Goal: Task Accomplishment & Management: Manage account settings

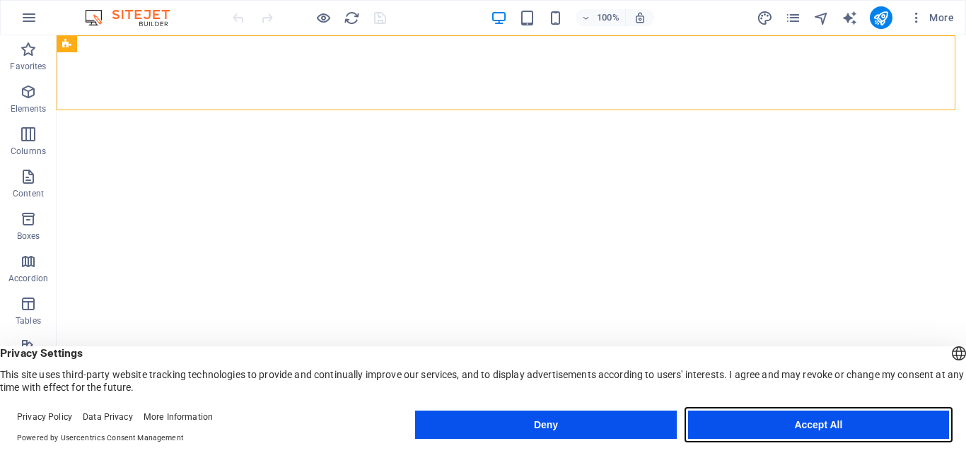
click at [771, 434] on button "Accept All" at bounding box center [818, 425] width 261 height 28
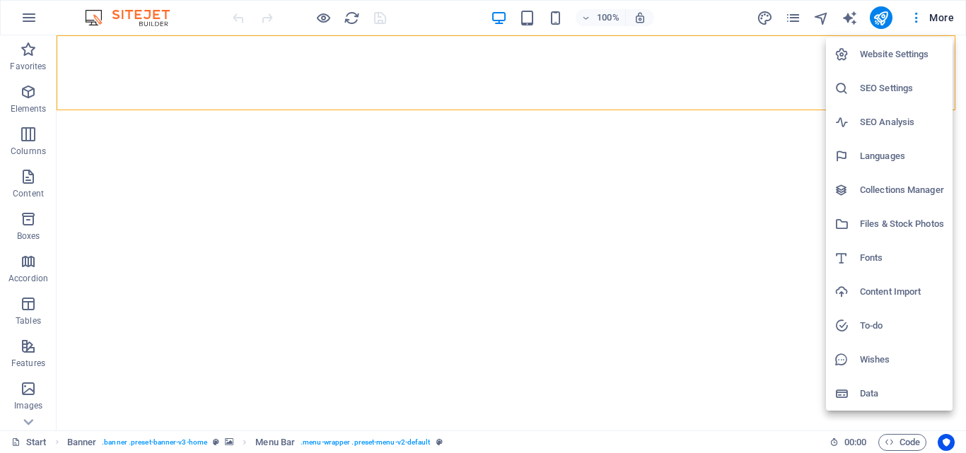
click at [926, 18] on div at bounding box center [483, 226] width 966 height 453
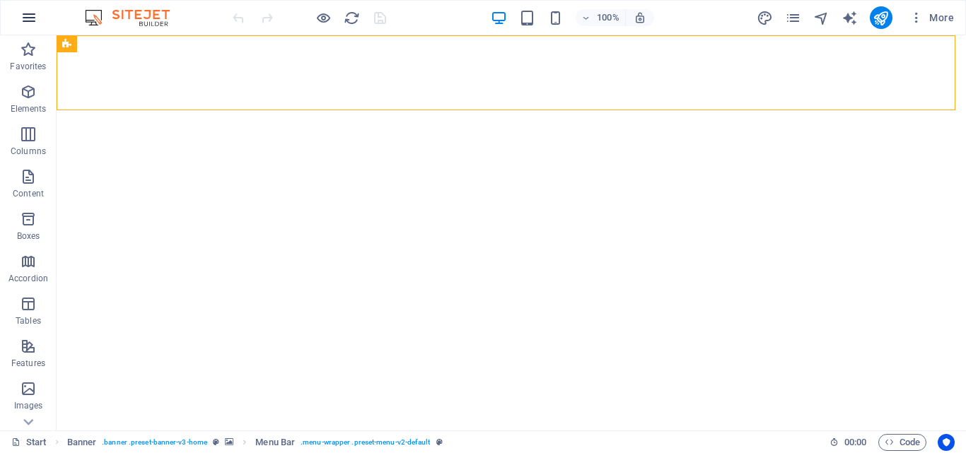
click at [31, 20] on icon "button" at bounding box center [29, 17] width 17 height 17
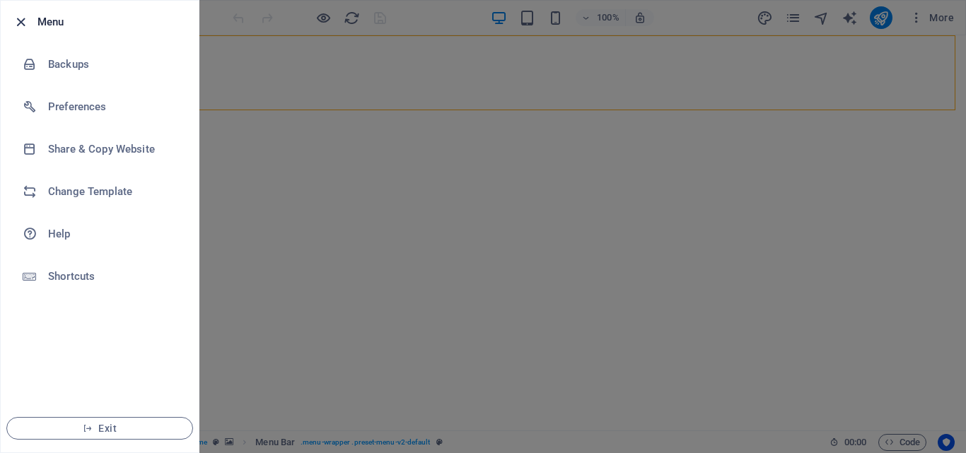
click at [21, 20] on icon "button" at bounding box center [21, 22] width 16 height 16
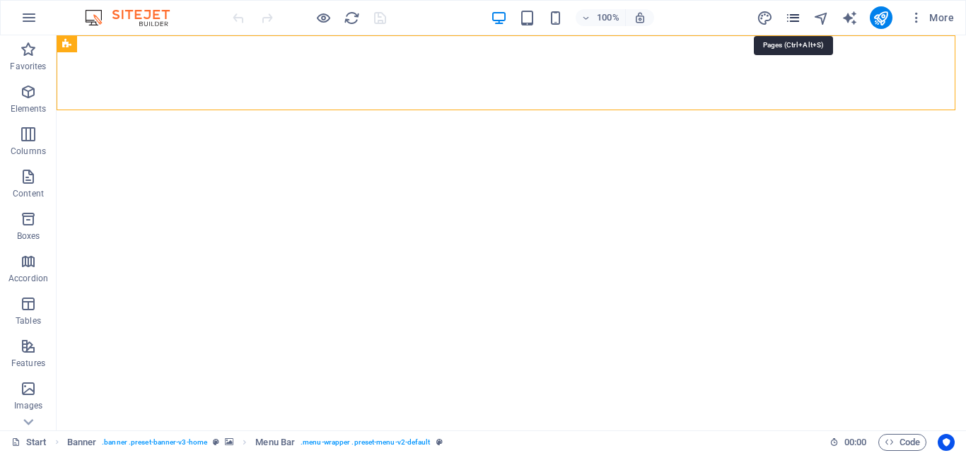
click at [800, 20] on icon "pages" at bounding box center [793, 18] width 16 height 16
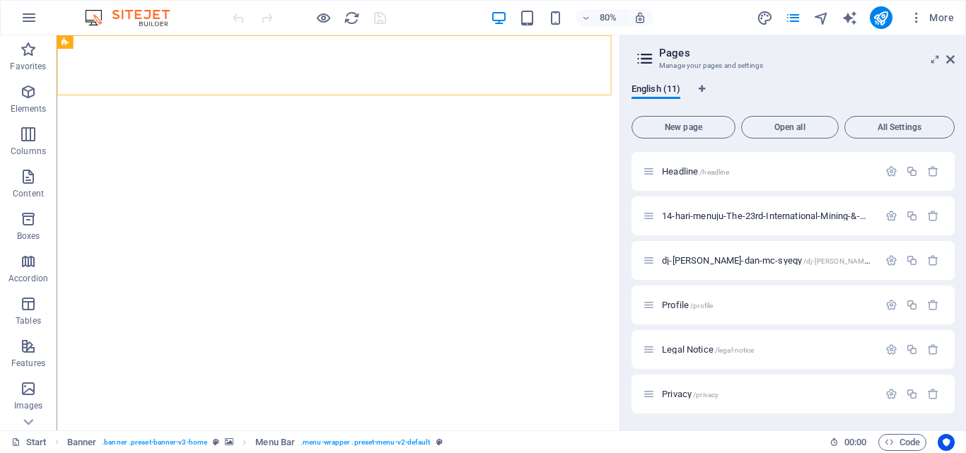
scroll to position [204, 0]
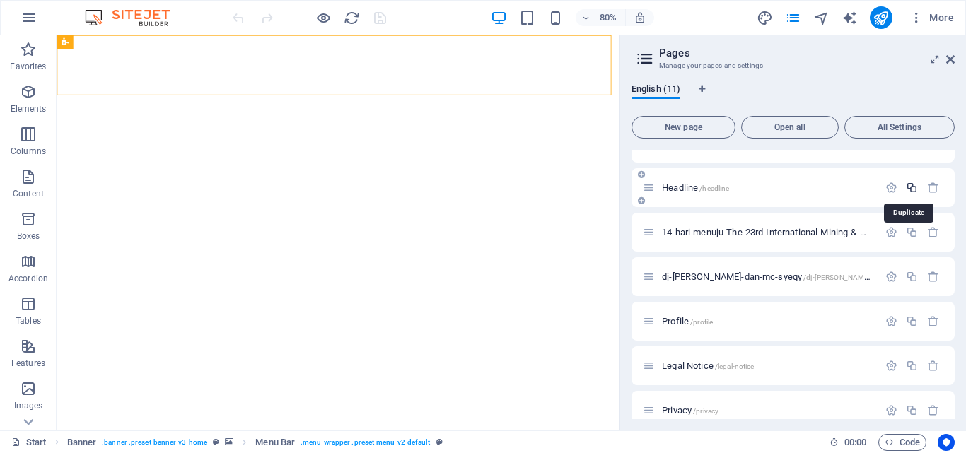
click at [906, 188] on icon "button" at bounding box center [912, 188] width 12 height 12
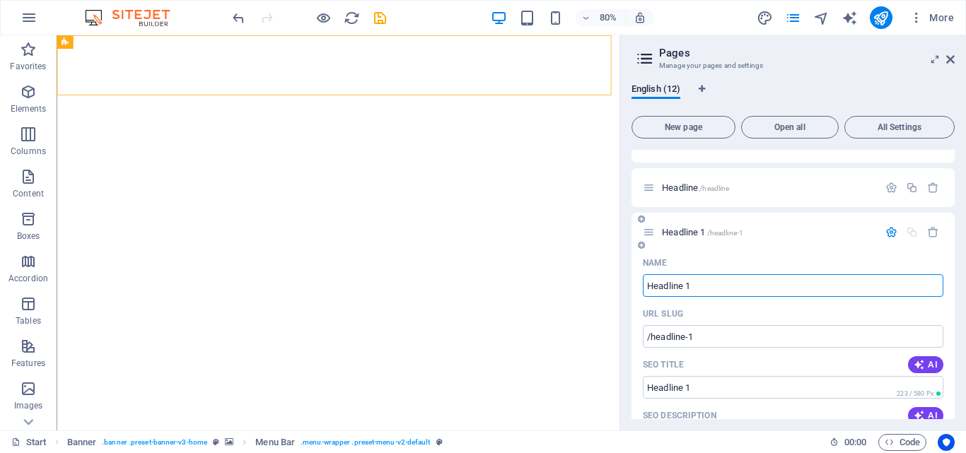
click at [752, 289] on input "Headline 1" at bounding box center [793, 285] width 301 height 23
type input "Headline 2"
type input "/headline-12"
type input "Headline"
click at [738, 258] on div "Name" at bounding box center [793, 263] width 301 height 23
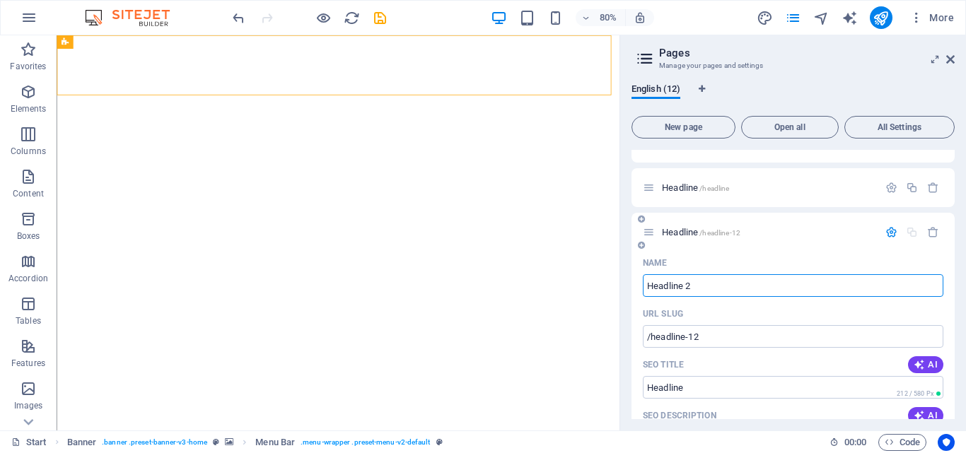
type input "Headline 2"
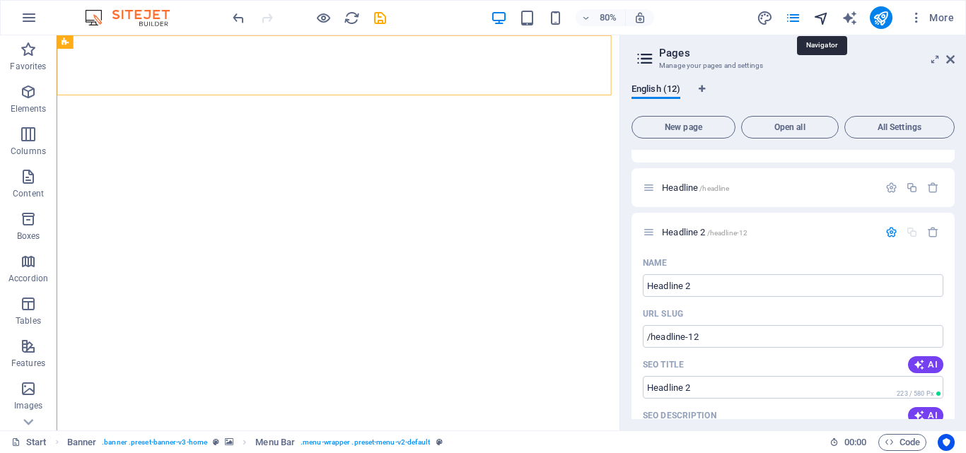
click at [822, 23] on icon "navigator" at bounding box center [821, 18] width 16 height 16
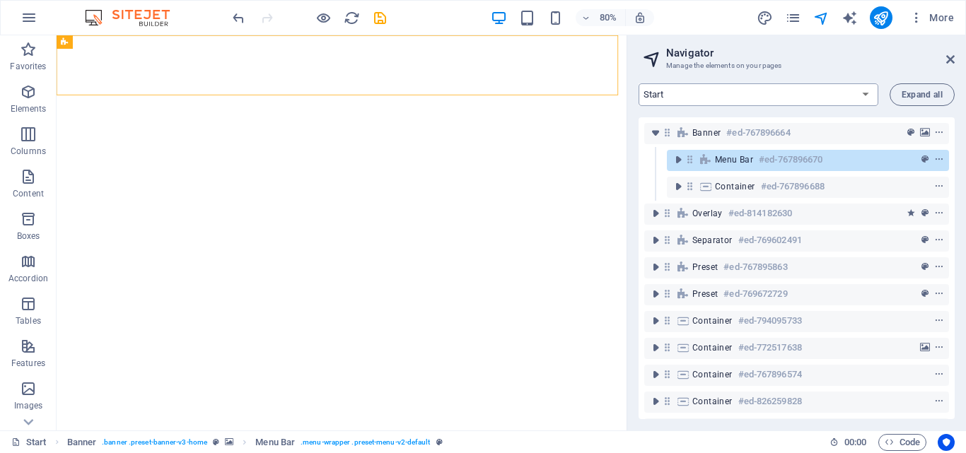
click at [810, 100] on select "Start Machine LOx Breaker Services News Headline Headline 2 14-hari-menuju-The-…" at bounding box center [759, 94] width 240 height 23
click at [639, 83] on select "Start Machine LOx Breaker Services News Headline Headline 2 14-hari-menuju-The-…" at bounding box center [759, 94] width 240 height 23
click at [756, 96] on select "Start Machine LOx Breaker Services News Headline Headline 2 14-hari-menuju-The-…" at bounding box center [759, 94] width 240 height 23
click at [639, 83] on select "Start Machine LOx Breaker Services News Headline Headline 2 14-hari-menuju-The-…" at bounding box center [759, 94] width 240 height 23
click at [665, 93] on select "Start Machine LOx Breaker Services News Headline Headline 2 14-hari-menuju-The-…" at bounding box center [759, 94] width 240 height 23
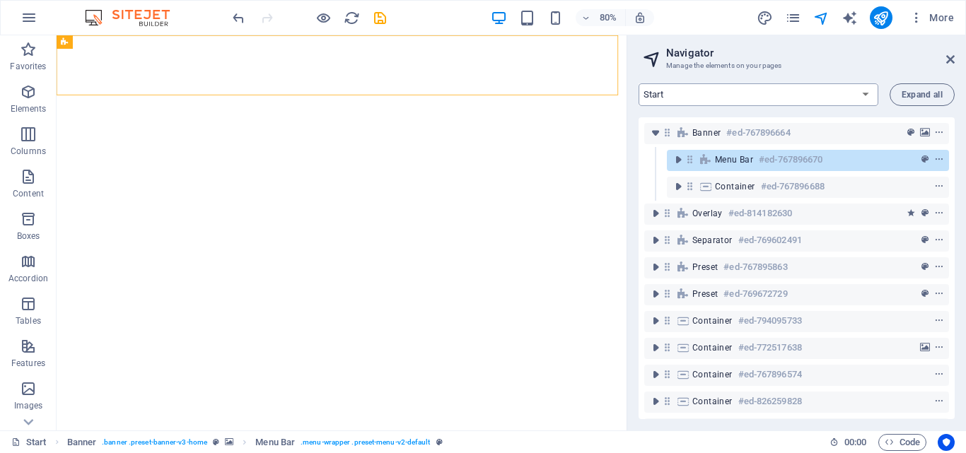
click at [665, 93] on select "Start Machine LOx Breaker Services News Headline Headline 2 14-hari-menuju-The-…" at bounding box center [759, 94] width 240 height 23
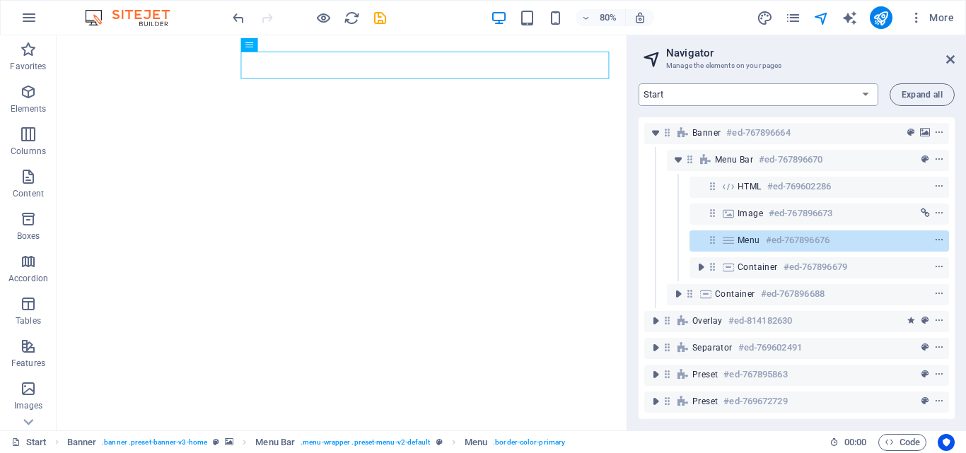
click at [716, 96] on select "Start Machine LOx Breaker Services News Headline Headline 2 14-hari-menuju-The-…" at bounding box center [759, 94] width 240 height 23
click at [639, 83] on select "Start Machine LOx Breaker Services News Headline Headline 2 14-hari-menuju-The-…" at bounding box center [759, 94] width 240 height 23
select select "14902883-en"
drag, startPoint x: 951, startPoint y: 163, endPoint x: 955, endPoint y: 209, distance: 46.1
click at [952, 218] on div "Banner #ed-767896664 Menu Bar #ed-767896670 HTML #ed-769602286 Image #ed-767896…" at bounding box center [797, 268] width 316 height 302
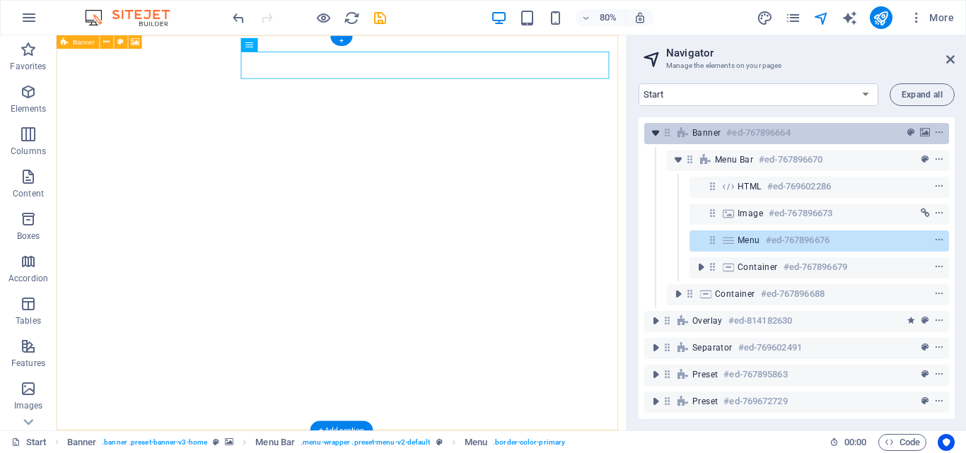
click at [658, 134] on icon "toggle-expand" at bounding box center [655, 133] width 14 height 14
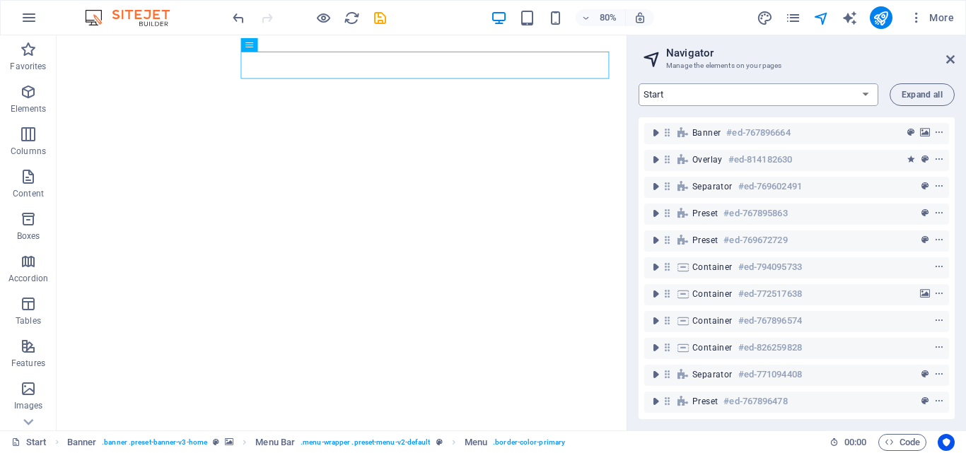
click at [681, 98] on select "Start Machine LOx Breaker Services News Headline Headline 2 14-hari-menuju-The-…" at bounding box center [759, 94] width 240 height 23
click at [793, 22] on icon "pages" at bounding box center [793, 18] width 16 height 16
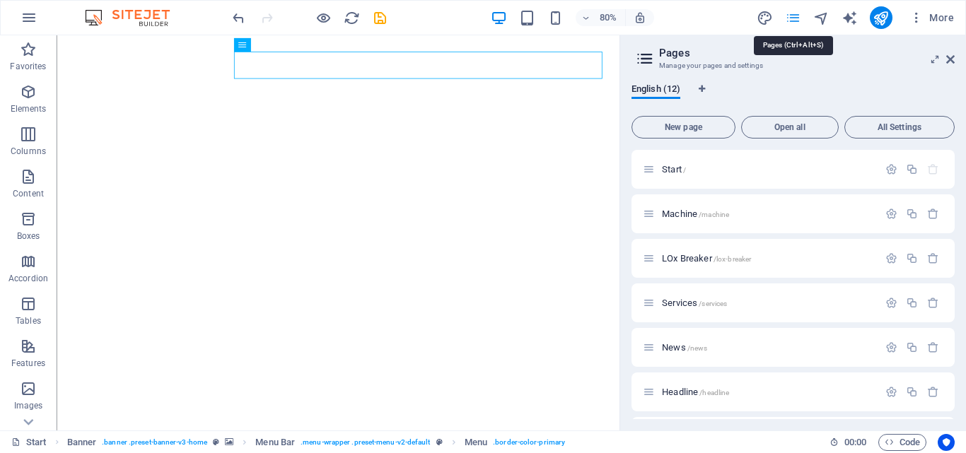
scroll to position [206, 0]
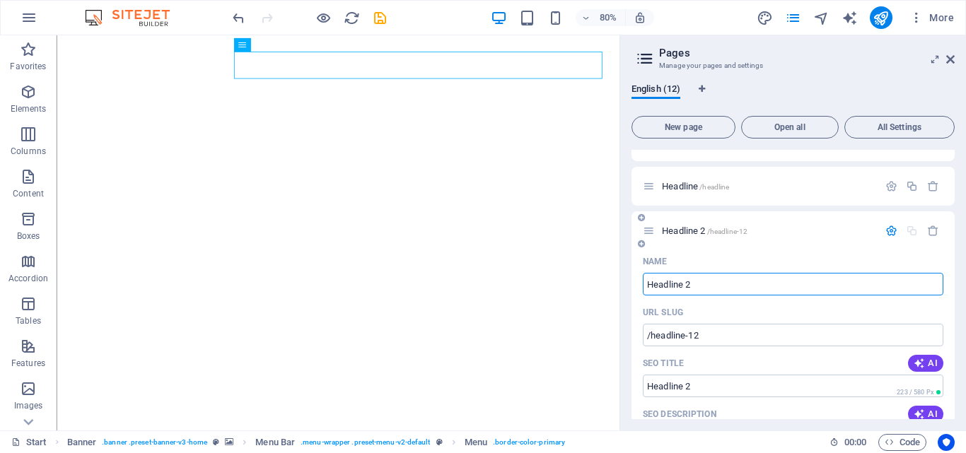
click at [817, 285] on input "Headline 2" at bounding box center [793, 284] width 301 height 23
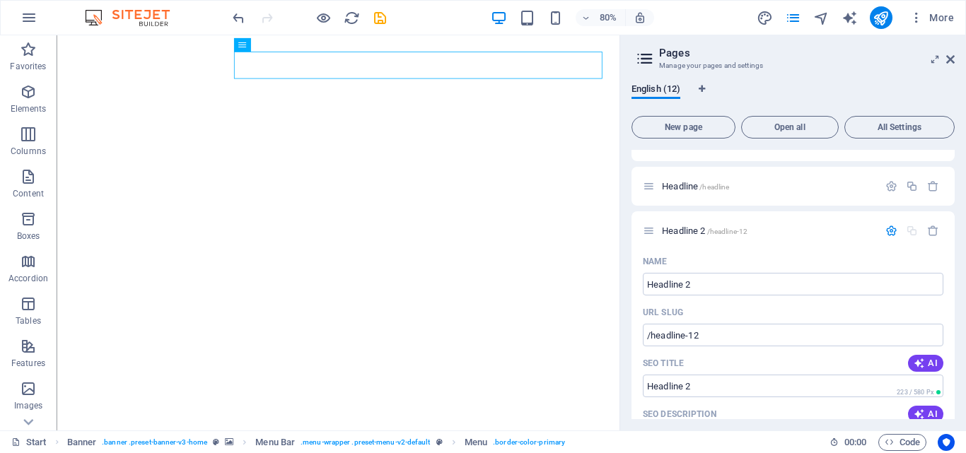
click at [629, 209] on div "English (12) New page Open all All Settings Start / Machine /machine LOx Breake…" at bounding box center [793, 251] width 346 height 358
drag, startPoint x: 949, startPoint y: 278, endPoint x: 947, endPoint y: 293, distance: 15.7
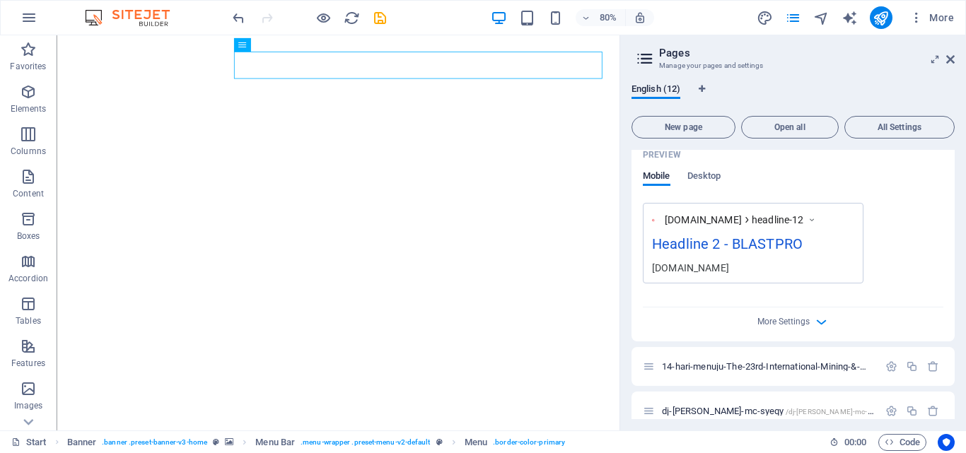
scroll to position [663, 0]
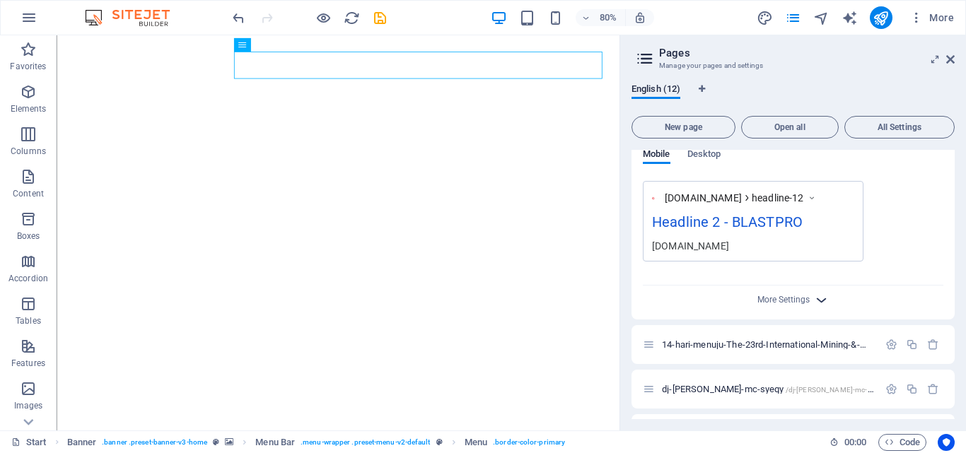
click at [785, 305] on span "More Settings" at bounding box center [793, 300] width 17 height 16
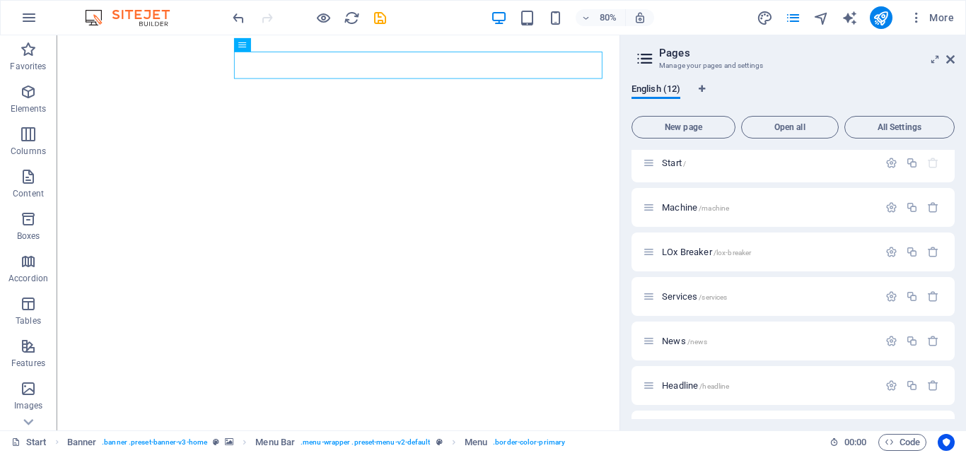
scroll to position [0, 0]
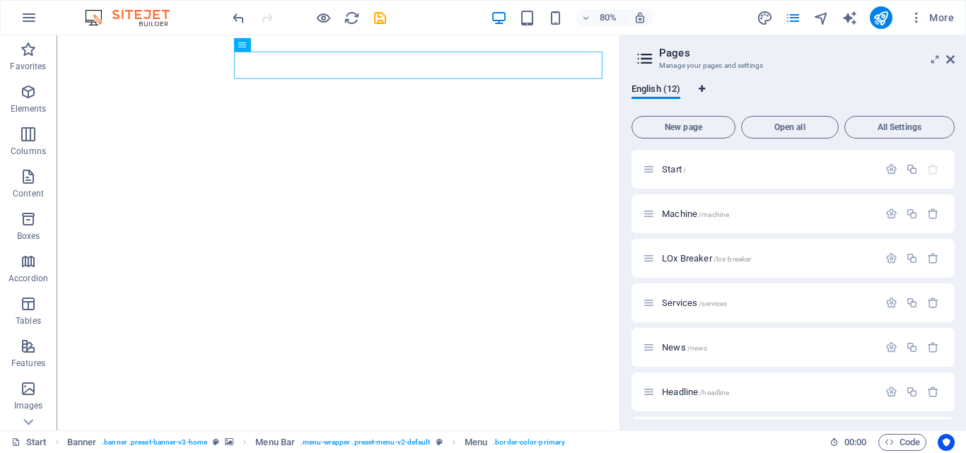
click at [703, 93] on icon "Language Tabs" at bounding box center [702, 89] width 6 height 8
select select "41"
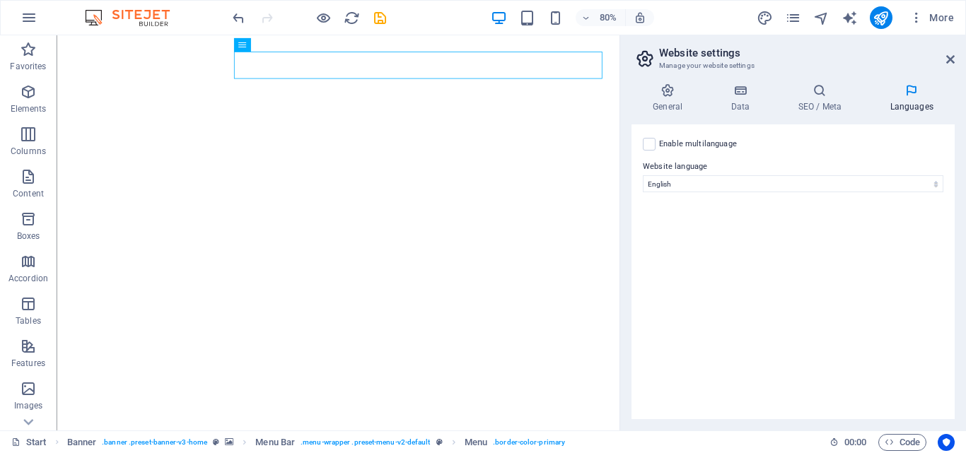
click at [955, 61] on aside "Website settings Manage your website settings General Data SEO / Meta Languages…" at bounding box center [792, 232] width 346 height 395
click at [689, 102] on h4 "General" at bounding box center [670, 98] width 78 height 30
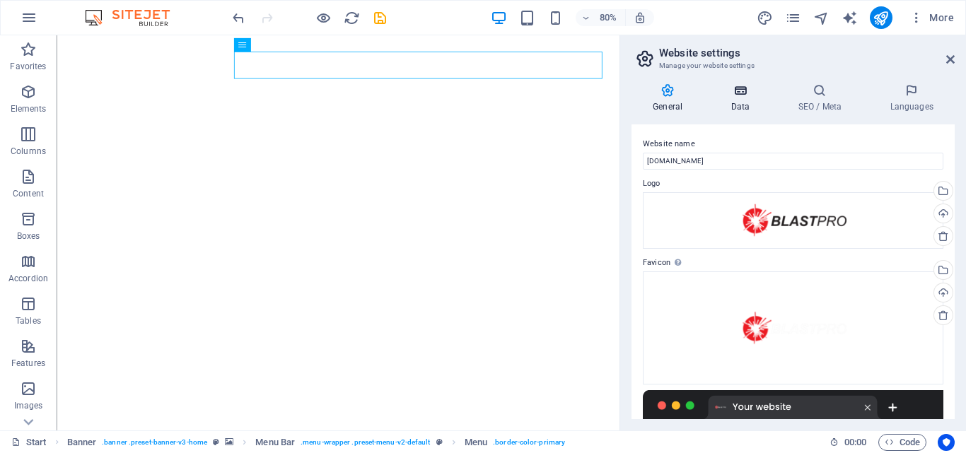
click at [745, 91] on icon at bounding box center [740, 90] width 62 height 14
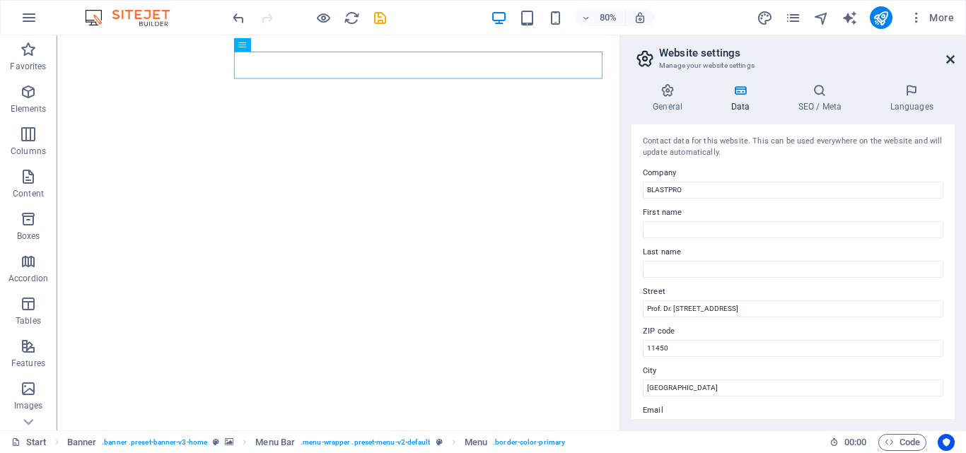
click at [951, 61] on icon at bounding box center [950, 59] width 8 height 11
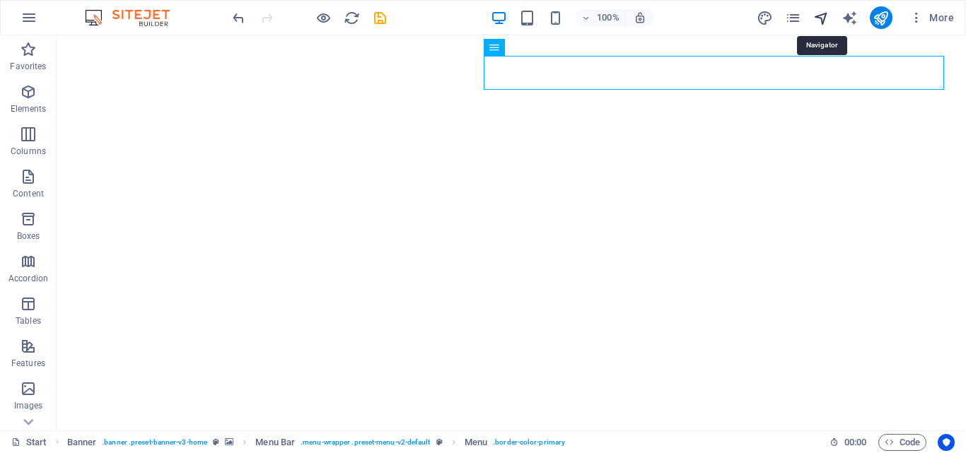
click at [816, 22] on icon "navigator" at bounding box center [821, 18] width 16 height 16
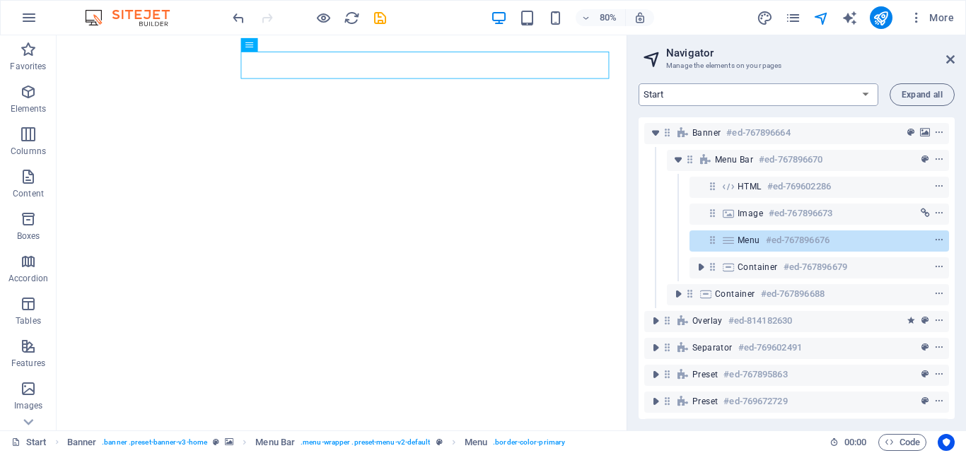
click at [757, 93] on select "Start Machine LOx Breaker Services News Headline Headline 2 14-hari-menuju-The-…" at bounding box center [759, 94] width 240 height 23
click at [639, 83] on select "Start Machine LOx Breaker Services News Headline Headline 2 14-hari-menuju-The-…" at bounding box center [759, 94] width 240 height 23
drag, startPoint x: 742, startPoint y: 95, endPoint x: 736, endPoint y: 105, distance: 11.8
click at [742, 95] on select "Start Machine LOx Breaker Services News Headline Headline 2 14-hari-menuju-The-…" at bounding box center [759, 94] width 240 height 23
click at [639, 83] on select "Start Machine LOx Breaker Services News Headline Headline 2 14-hari-menuju-The-…" at bounding box center [759, 94] width 240 height 23
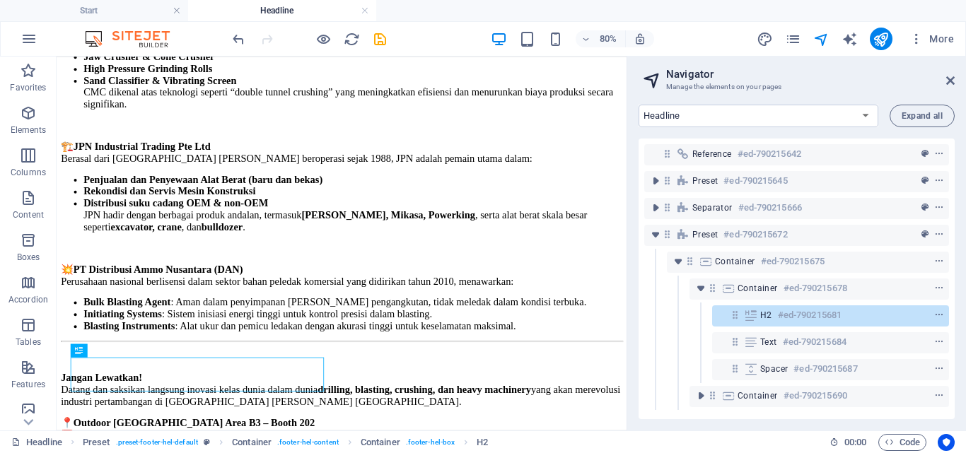
scroll to position [1131, 0]
click at [703, 113] on select "Start Machine LOx Breaker Services News Headline Headline 2 14-hari-menuju-The-…" at bounding box center [759, 116] width 240 height 23
click at [639, 105] on select "Start Machine LOx Breaker Services News Headline Headline 2 14-hari-menuju-The-…" at bounding box center [759, 116] width 240 height 23
select select "15299214-en"
click at [759, 46] on icon "design" at bounding box center [765, 39] width 16 height 16
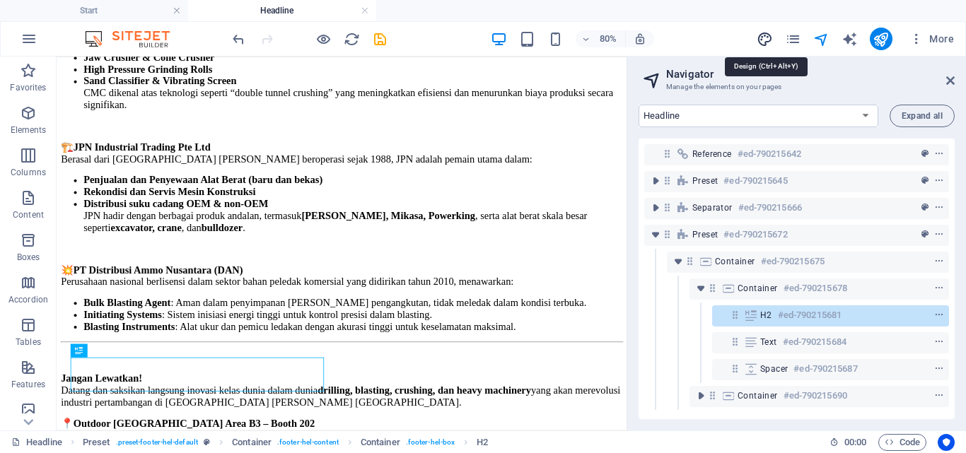
select select "px"
select select "400"
select select "px"
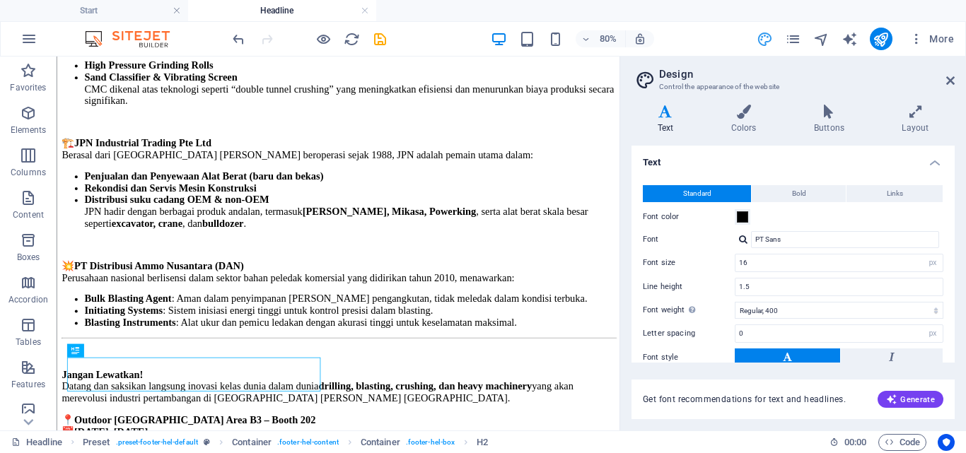
scroll to position [1126, 0]
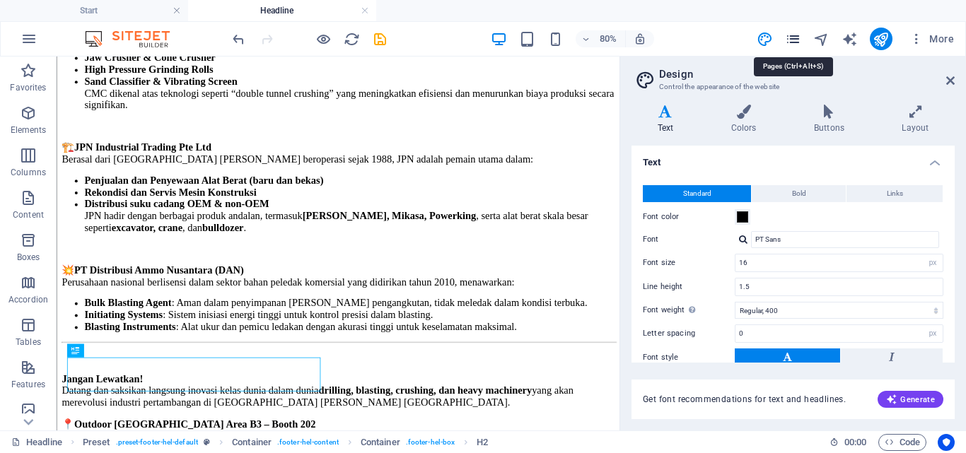
click at [786, 42] on icon "pages" at bounding box center [793, 39] width 16 height 16
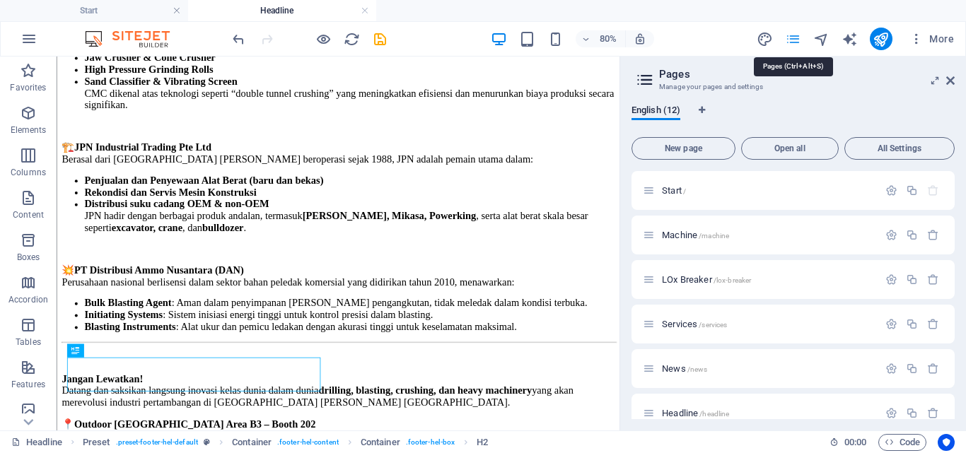
scroll to position [216, 0]
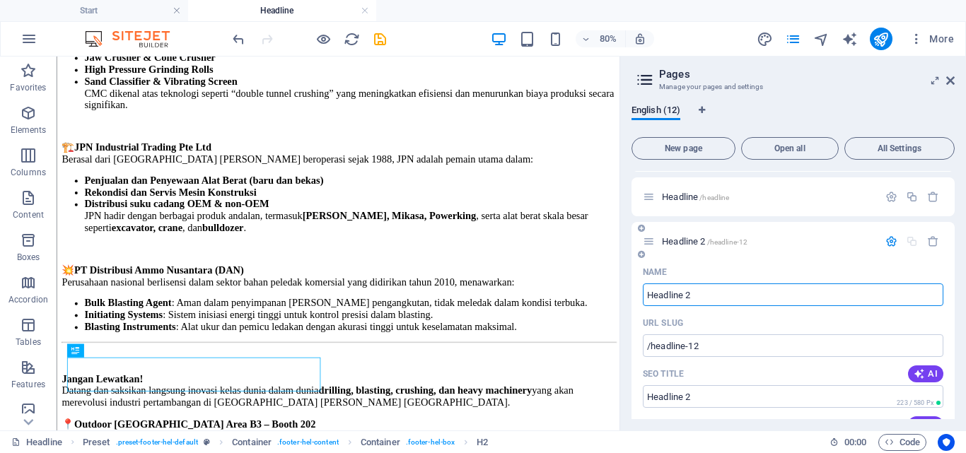
click at [769, 293] on input "Headline 2" at bounding box center [793, 295] width 301 height 23
type input "Headline"
type input "Headline2"
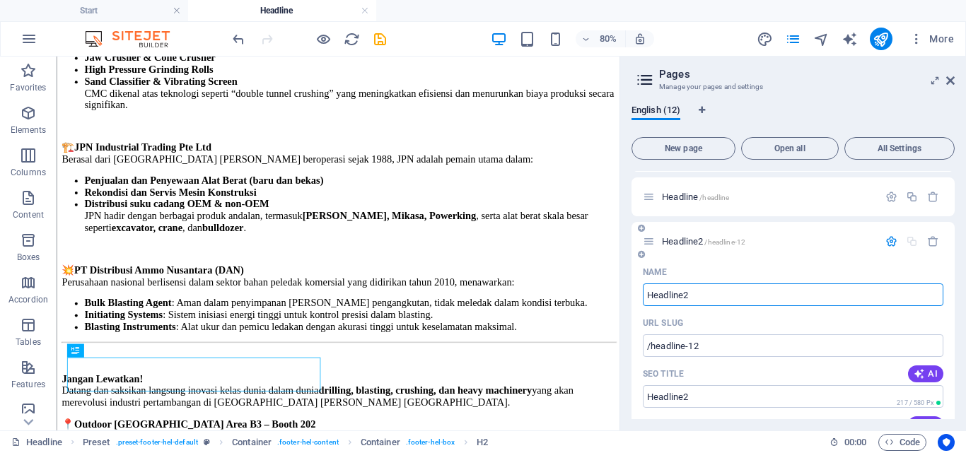
click at [682, 295] on input "Headline2" at bounding box center [793, 295] width 301 height 23
drag, startPoint x: 694, startPoint y: 295, endPoint x: 686, endPoint y: 292, distance: 8.9
click at [686, 292] on input "Headline2" at bounding box center [793, 295] width 301 height 23
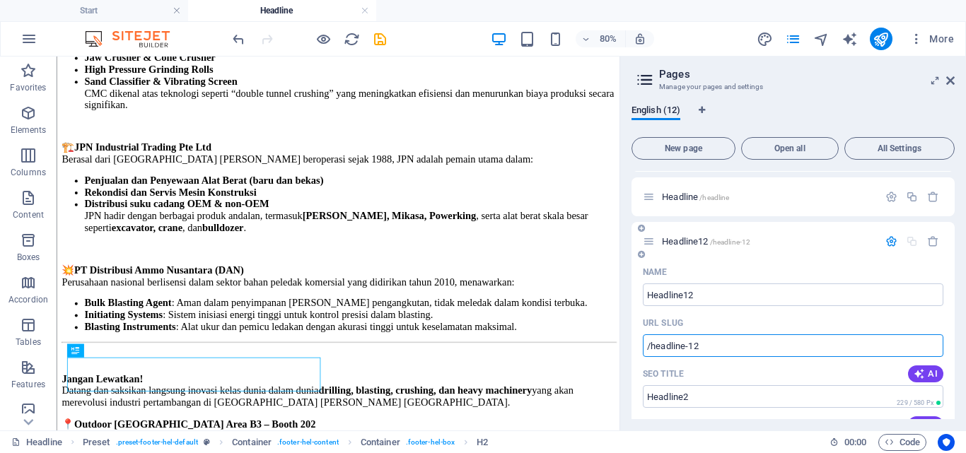
type input "Headline12"
click at [725, 349] on input "/headline-12" at bounding box center [793, 345] width 301 height 23
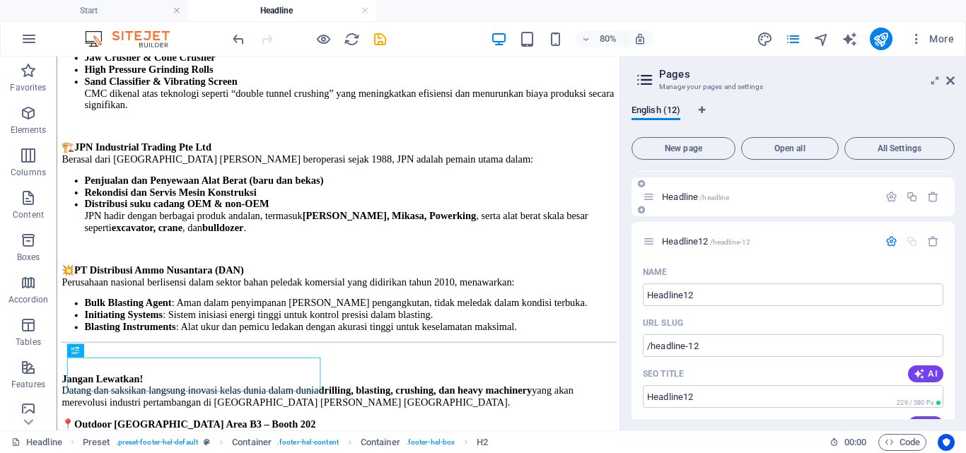
click at [795, 180] on div "Headline /headline" at bounding box center [792, 196] width 323 height 39
click at [819, 38] on icon "navigator" at bounding box center [821, 39] width 16 height 16
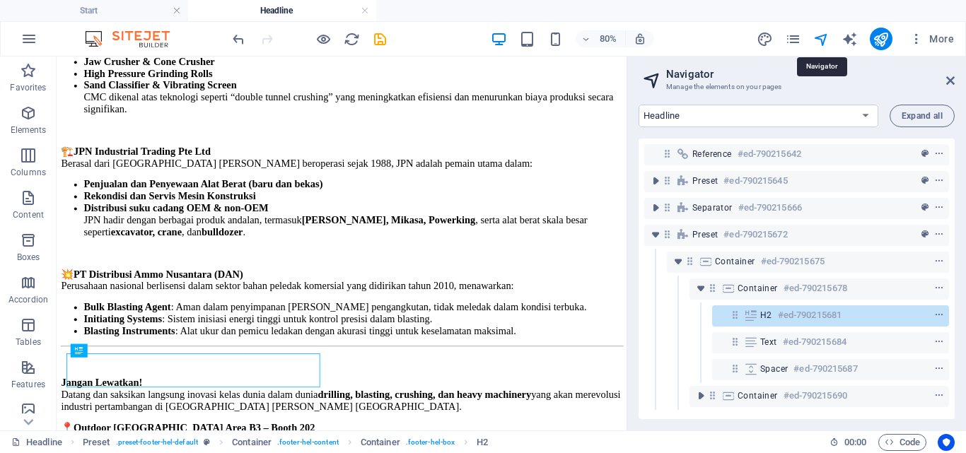
scroll to position [1131, 0]
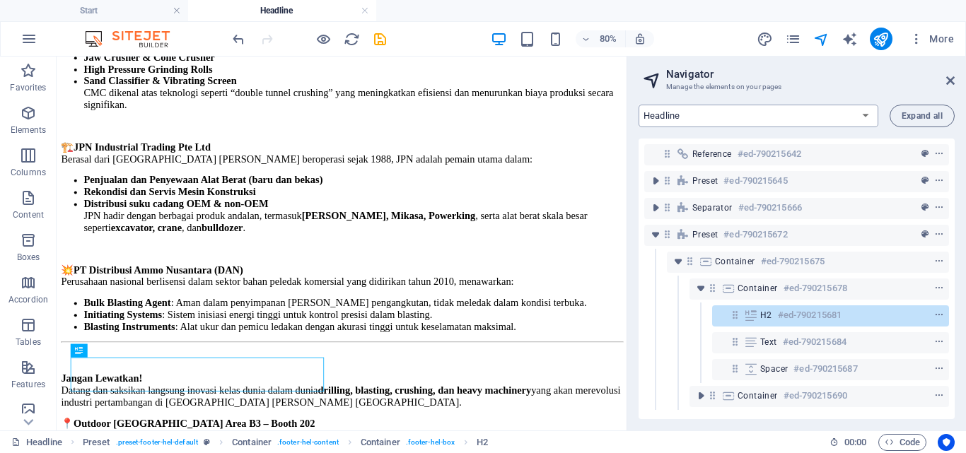
click at [733, 119] on select "Start Machine LOx Breaker Services News Headline Headline12 14-hari-menuju-The-…" at bounding box center [759, 116] width 240 height 23
click at [639, 105] on select "Start Machine LOx Breaker Services News Headline Headline12 14-hari-menuju-The-…" at bounding box center [759, 116] width 240 height 23
click at [725, 119] on select "Start Machine LOx Breaker Services News Headline Headline12 14-hari-menuju-The-…" at bounding box center [759, 116] width 240 height 23
click at [639, 105] on select "Start Machine LOx Breaker Services News Headline Headline12 14-hari-menuju-The-…" at bounding box center [759, 116] width 240 height 23
select select "15299214-en"
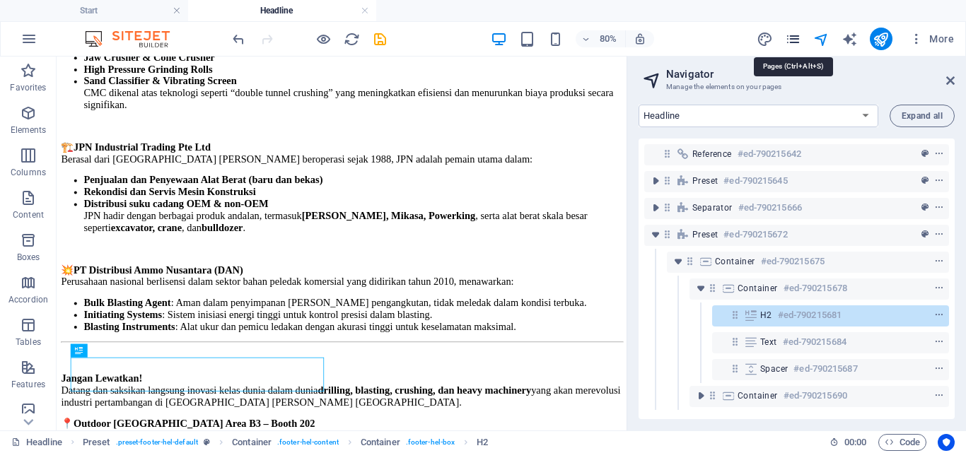
click at [788, 37] on icon "pages" at bounding box center [793, 39] width 16 height 16
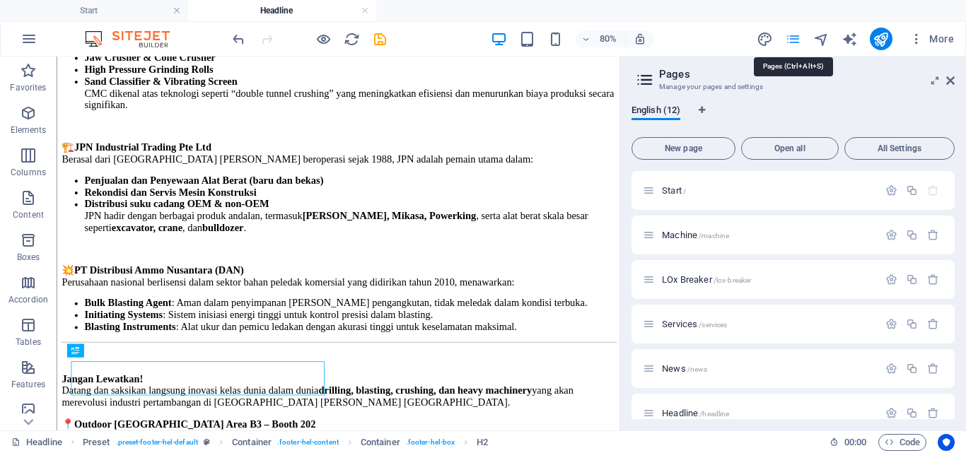
scroll to position [216, 0]
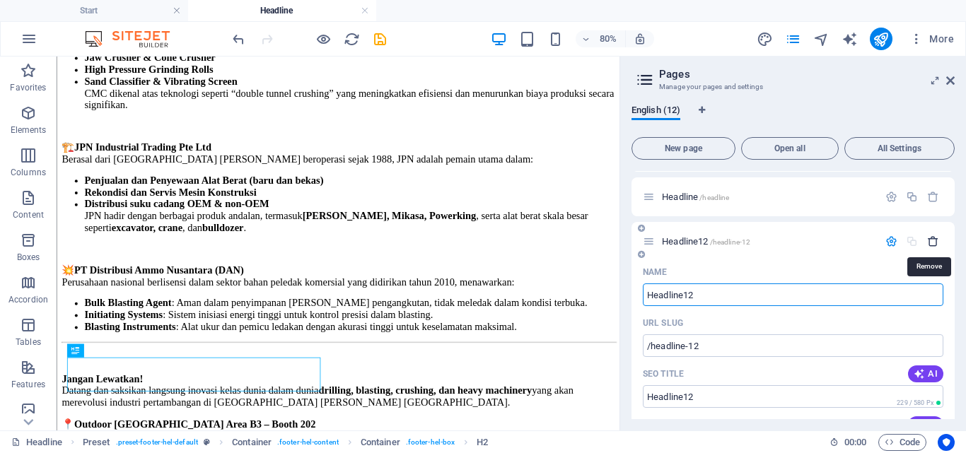
click at [927, 241] on icon "button" at bounding box center [933, 241] width 12 height 12
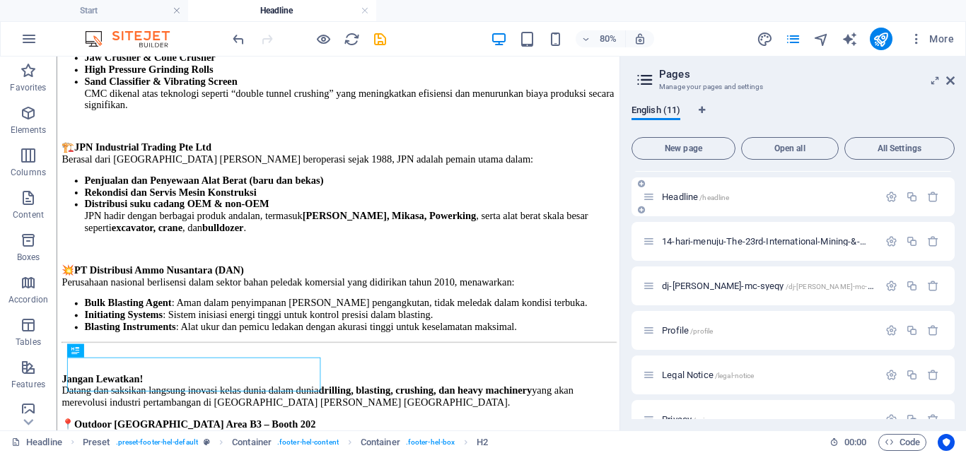
click at [795, 199] on p "Headline /headline" at bounding box center [768, 196] width 212 height 9
click at [288, 11] on h4 "Headline" at bounding box center [282, 11] width 188 height 16
click at [283, 11] on h4 "Headline" at bounding box center [282, 11] width 188 height 16
click at [911, 198] on icon "button" at bounding box center [912, 197] width 12 height 12
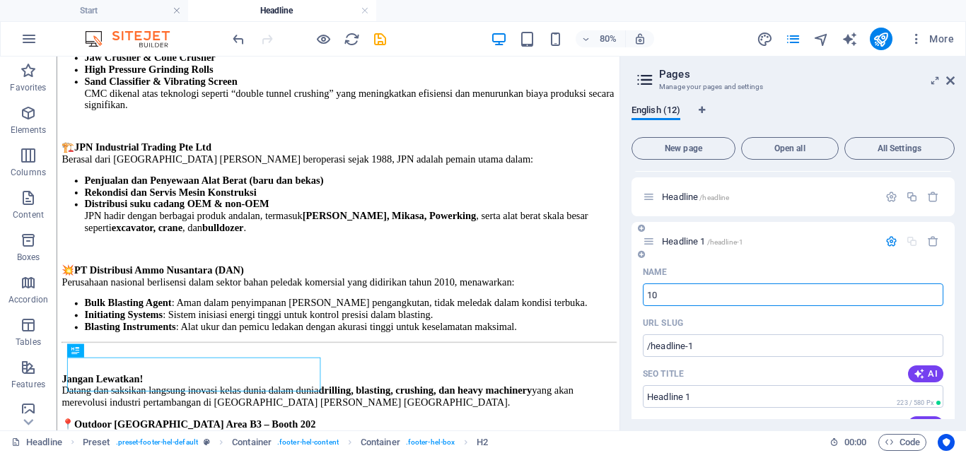
type input "10"
type input "/10"
type input "10"
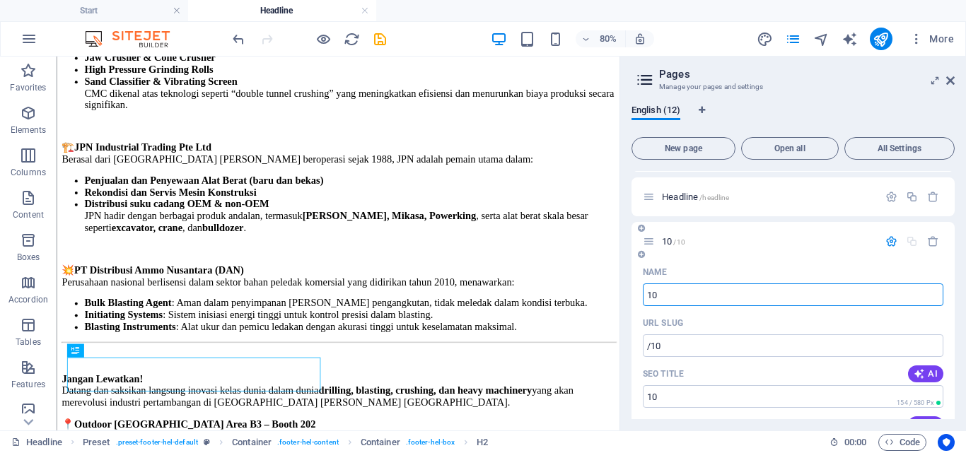
type input "10"
type input "10h"
type input "/10hari"
type input "10hari"
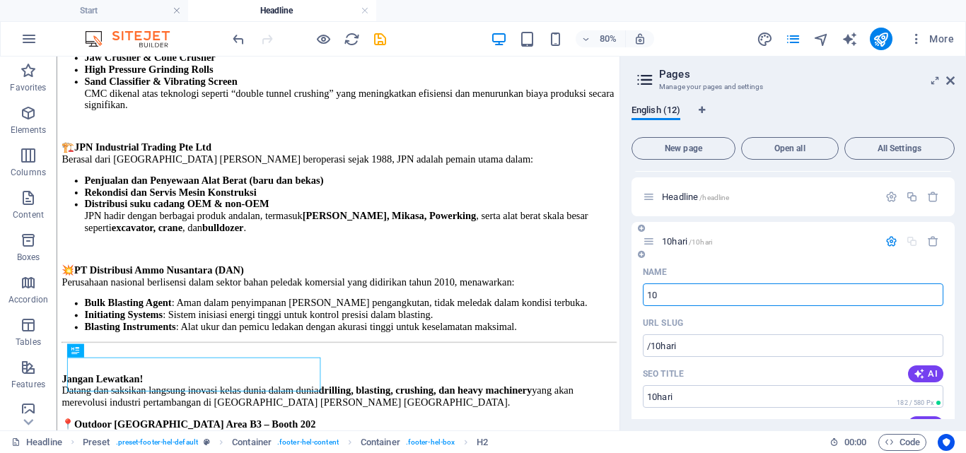
type input "10"
type input "/10"
type input "10"
paste input "4-hari-menuju-the-23rd-international-mining-mineral-recovery-exhibition-2025/"
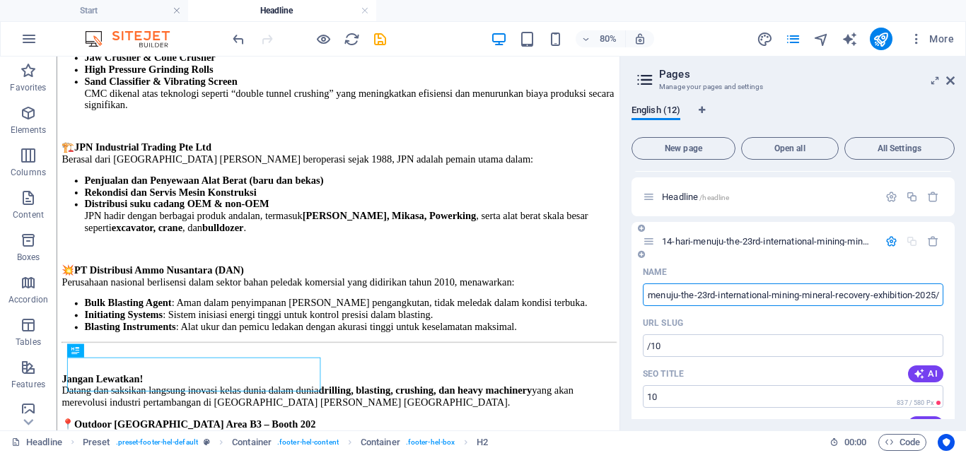
type input "14-hari-menuju-the-23rd-international-mining-mineral-recovery-exhibition-2025/"
type input "/14-hari-menuju-the-23rd-international-mining-mineral-recovery-exhibition-2025-…"
type input "14-hari-menuju-the-23rd-international-mining-mineral-recovery-exhibition-2025/"
click at [655, 296] on input "14-hari-menuju-the-23rd-international-mining-mineral-recovery-exhibition-2025/" at bounding box center [793, 295] width 301 height 23
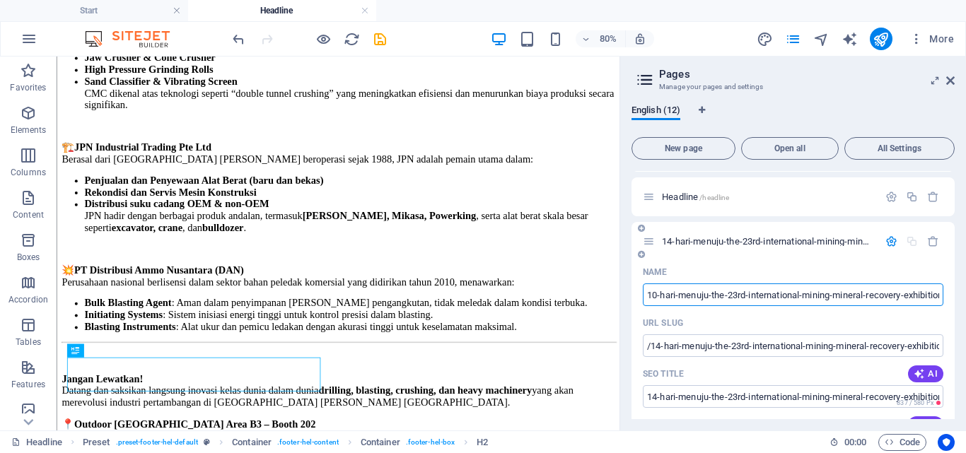
type input "10-hari-menuju-the-23rd-international-mining-mineral-recovery-exhibition-2025/"
click at [767, 269] on div "Name" at bounding box center [793, 272] width 301 height 23
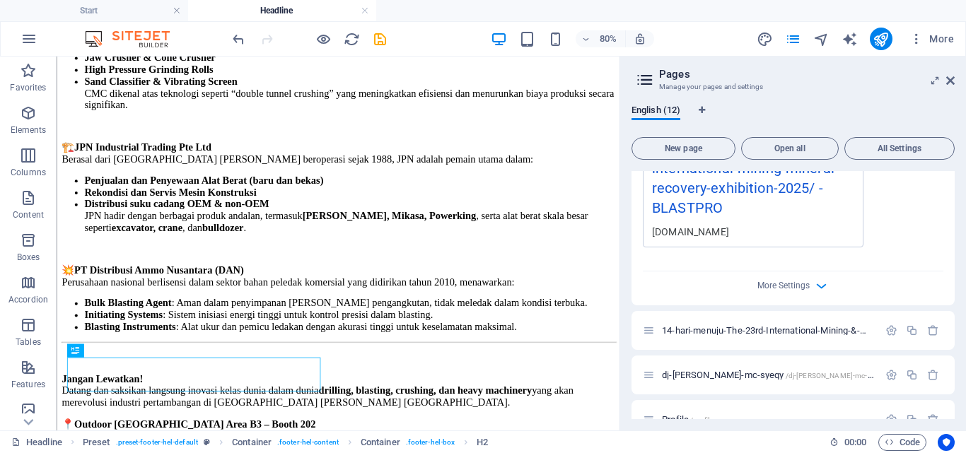
scroll to position [795, 0]
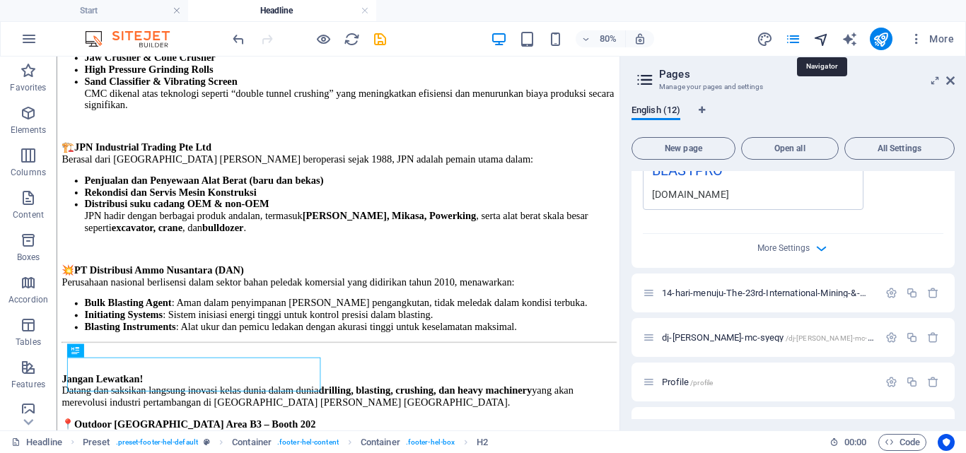
click at [822, 42] on icon "navigator" at bounding box center [821, 39] width 16 height 16
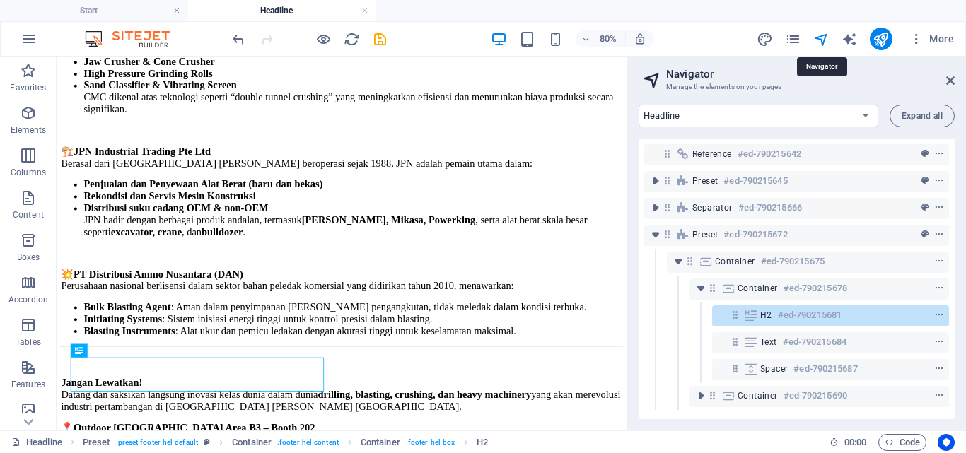
scroll to position [1131, 0]
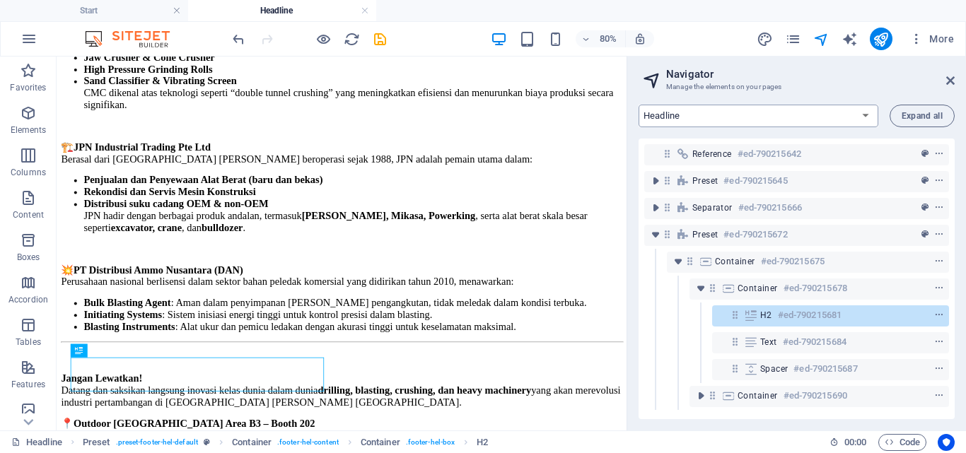
click at [781, 115] on select "Start Machine LOx Breaker Services News Headline 10-hari-menuju-the-23rd-intern…" at bounding box center [759, 116] width 240 height 23
click at [639, 105] on select "Start Machine LOx Breaker Services News Headline 10-hari-menuju-the-23rd-intern…" at bounding box center [759, 116] width 240 height 23
click at [769, 109] on select "Start Machine LOx Breaker Services News Headline 10-hari-menuju-the-23rd-intern…" at bounding box center [759, 116] width 240 height 23
click at [914, 115] on span "Expand all" at bounding box center [922, 116] width 41 height 8
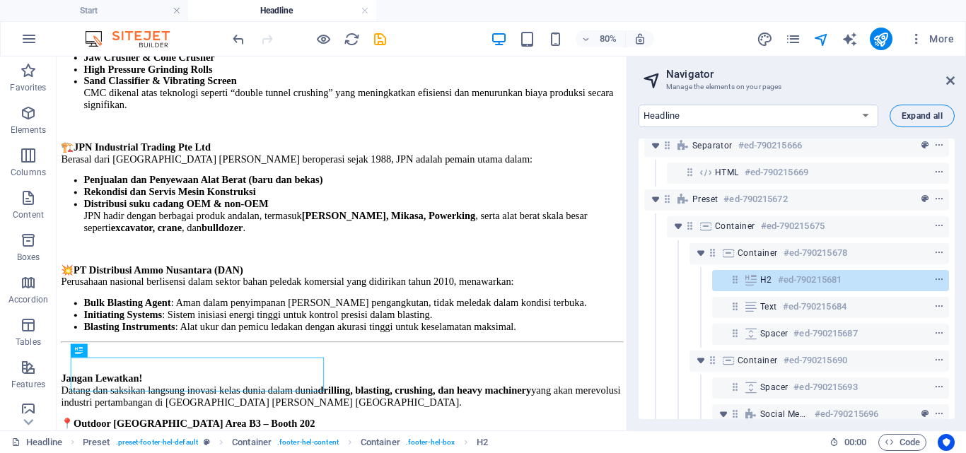
scroll to position [257, 0]
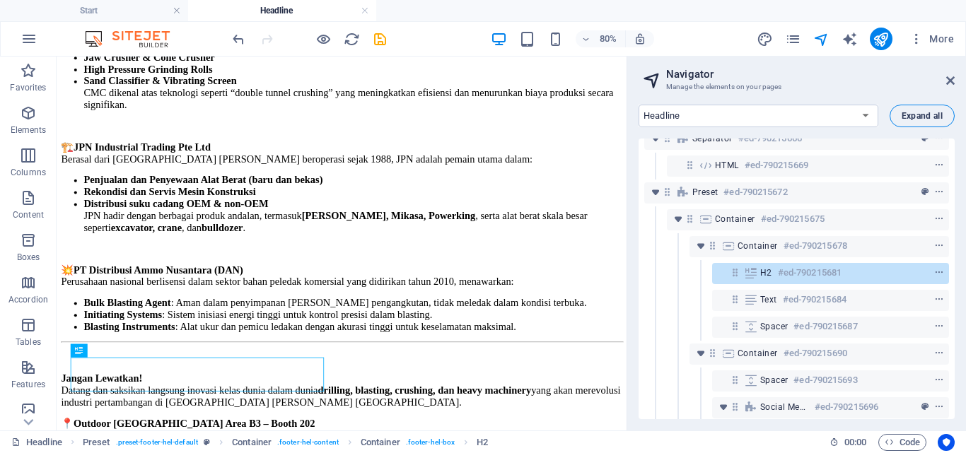
click at [914, 115] on span "Expand all" at bounding box center [922, 116] width 41 height 8
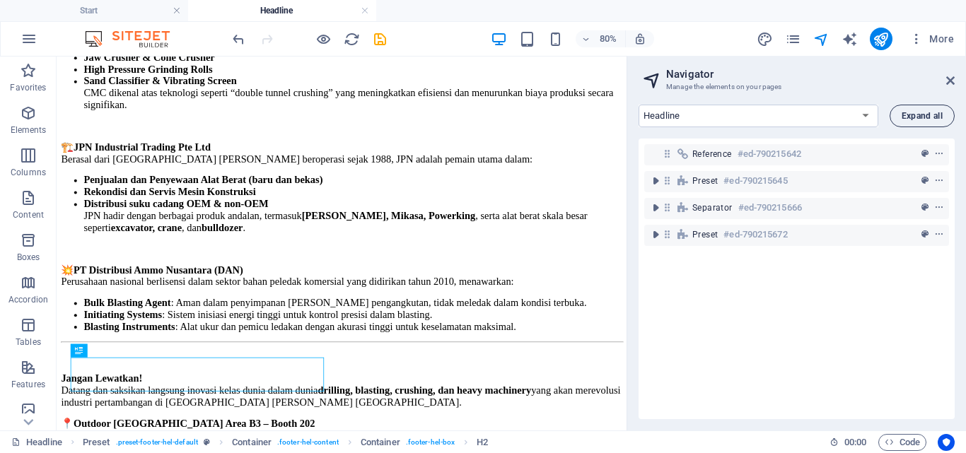
scroll to position [0, 0]
click at [762, 112] on select "Start Machine LOx Breaker Services News Headline 10-hari-menuju-the-23rd-intern…" at bounding box center [759, 116] width 240 height 23
click at [759, 116] on select "Start Machine LOx Breaker Services News Headline 10-hari-menuju-the-23rd-intern…" at bounding box center [759, 116] width 240 height 23
click at [639, 105] on select "Start Machine LOx Breaker Services News Headline 10-hari-menuju-the-23rd-intern…" at bounding box center [759, 116] width 240 height 23
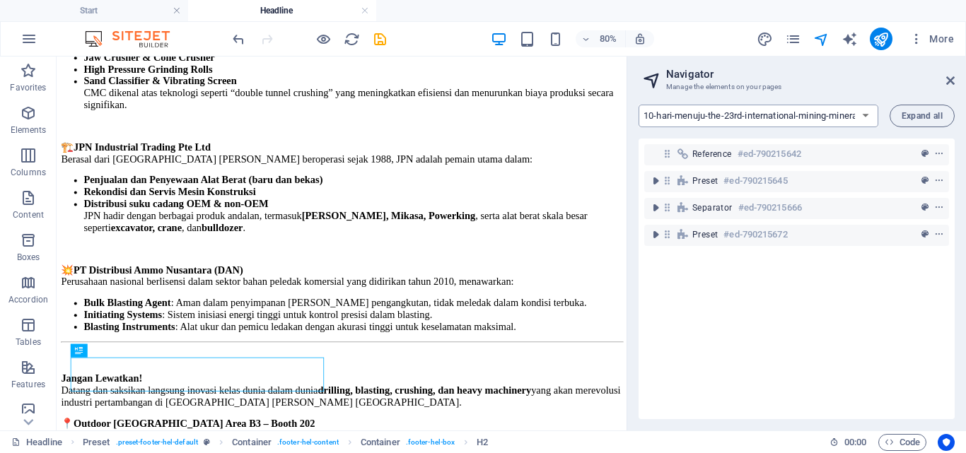
select select "15299214-en"
click at [366, 13] on link at bounding box center [365, 10] width 8 height 13
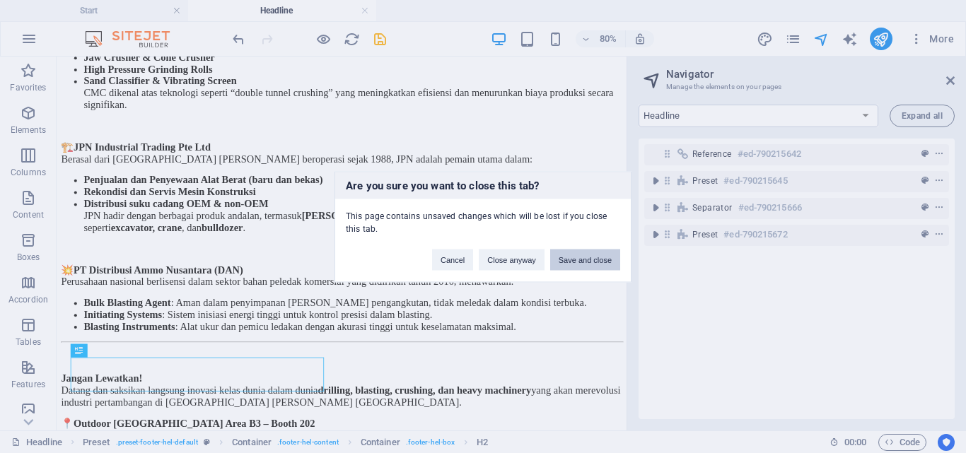
click at [561, 259] on button "Save and close" at bounding box center [585, 259] width 70 height 21
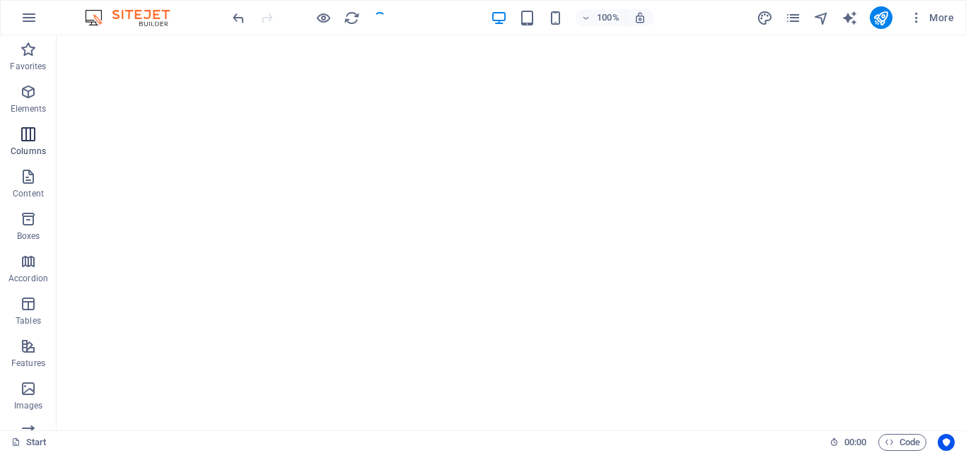
scroll to position [212, 0]
click at [789, 13] on icon "pages" at bounding box center [793, 18] width 16 height 16
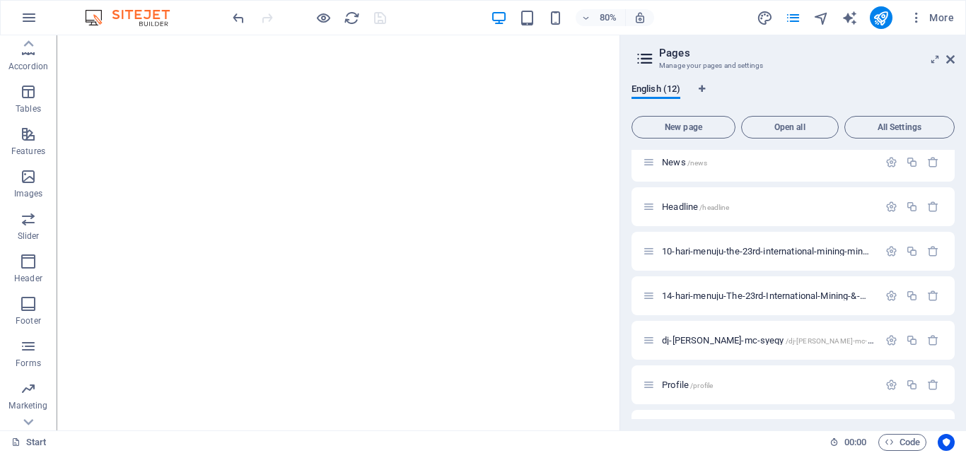
scroll to position [180, 0]
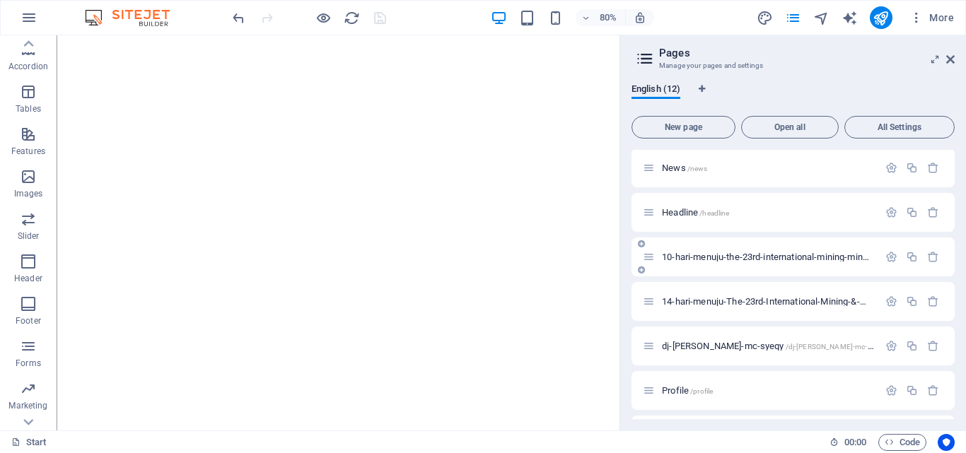
click at [674, 251] on div "10-hari-menuju-the-23rd-international-mining-mineral-recovery-exhibition-2025/ …" at bounding box center [760, 257] width 235 height 16
click at [648, 260] on icon at bounding box center [649, 257] width 12 height 12
click at [638, 243] on icon at bounding box center [641, 244] width 7 height 8
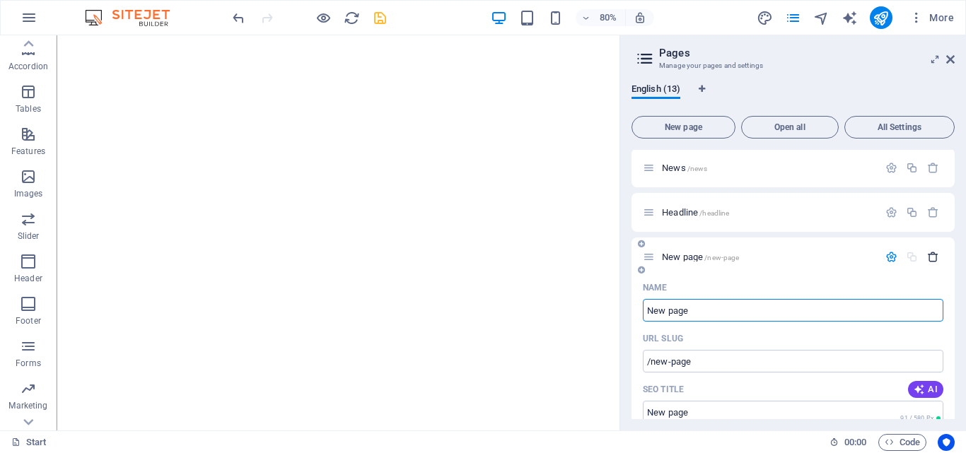
click at [931, 260] on icon "button" at bounding box center [933, 257] width 12 height 12
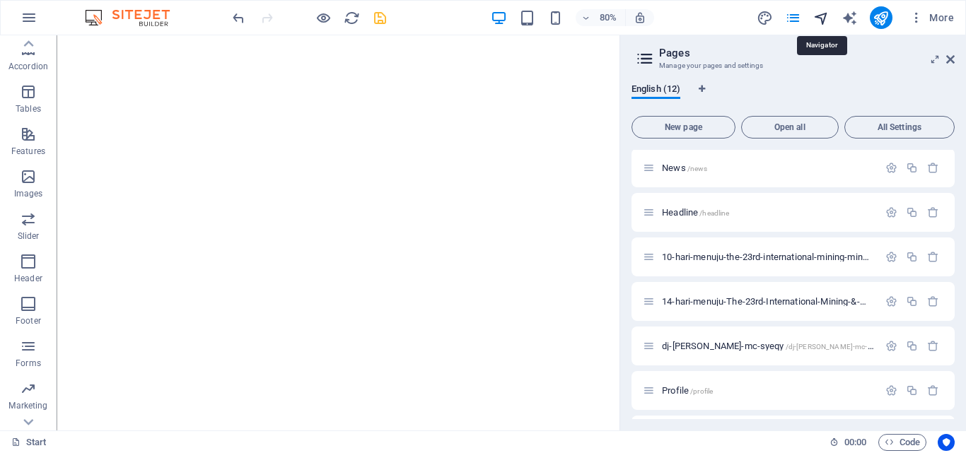
click at [817, 22] on icon "navigator" at bounding box center [821, 18] width 16 height 16
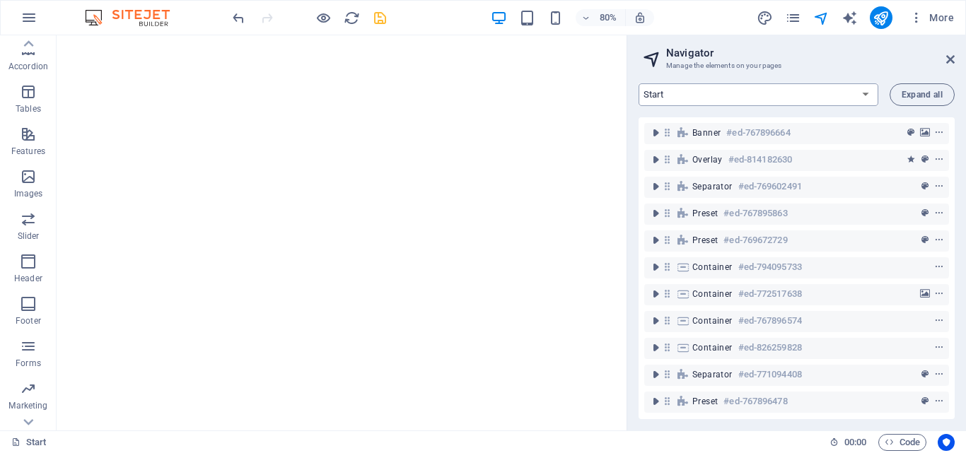
click at [774, 103] on select "Start Machine LOx Breaker Services News Headline 10-hari-menuju-the-23rd-intern…" at bounding box center [759, 94] width 240 height 23
select select "16974063-en"
click at [639, 83] on select "Start Machine LOx Breaker Services News Headline 10-hari-menuju-the-23rd-intern…" at bounding box center [759, 94] width 240 height 23
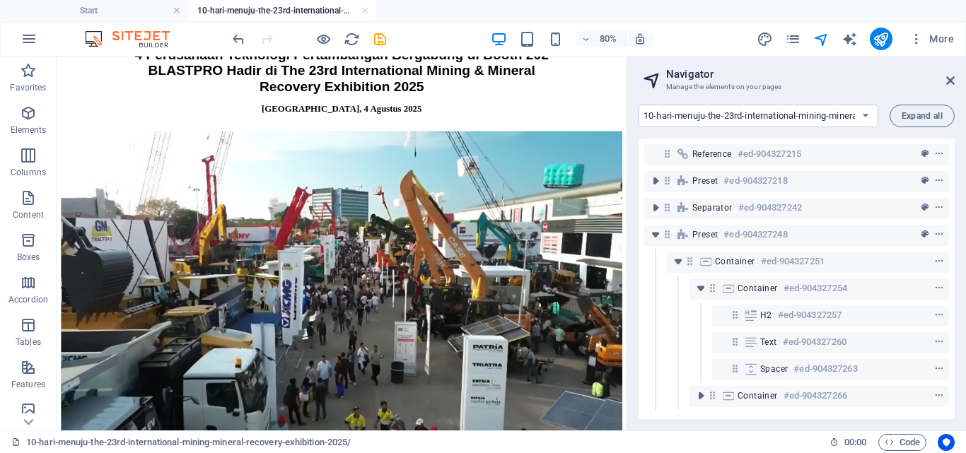
scroll to position [187, 0]
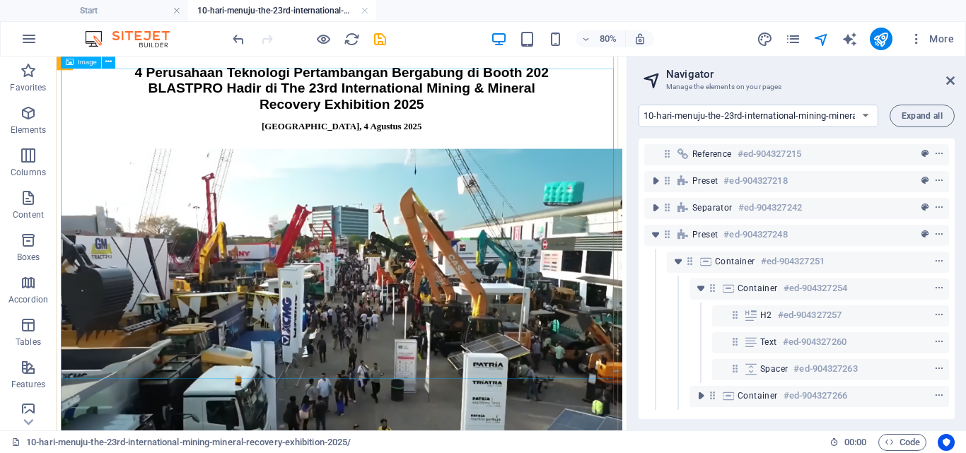
click at [585, 202] on figure at bounding box center [412, 370] width 701 height 397
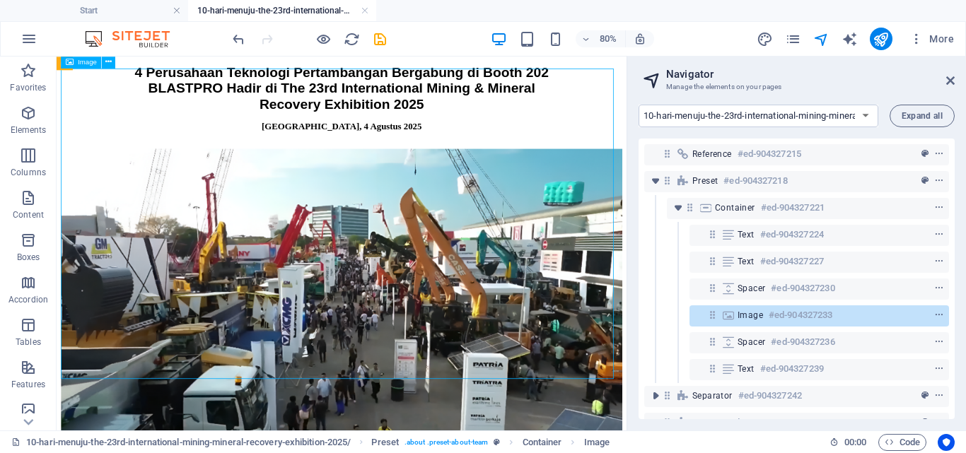
click at [585, 202] on figure at bounding box center [412, 370] width 701 height 397
select select "%"
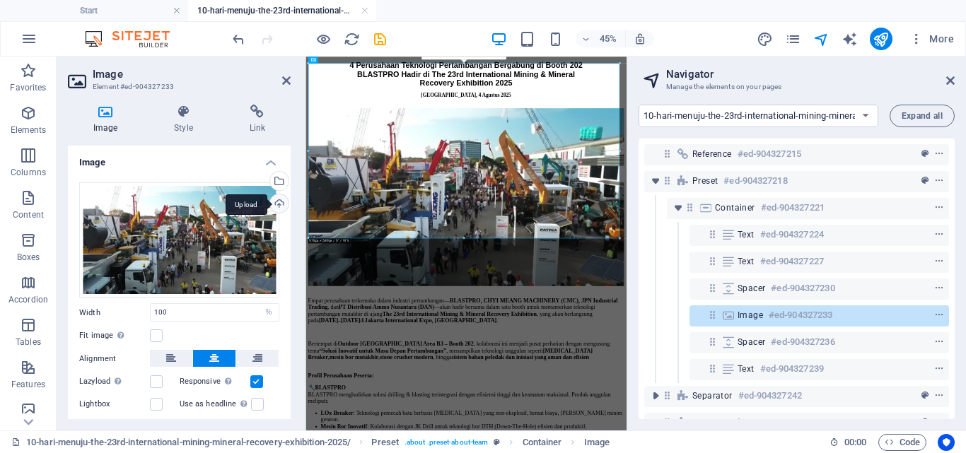
click at [276, 206] on div "Upload" at bounding box center [277, 204] width 21 height 21
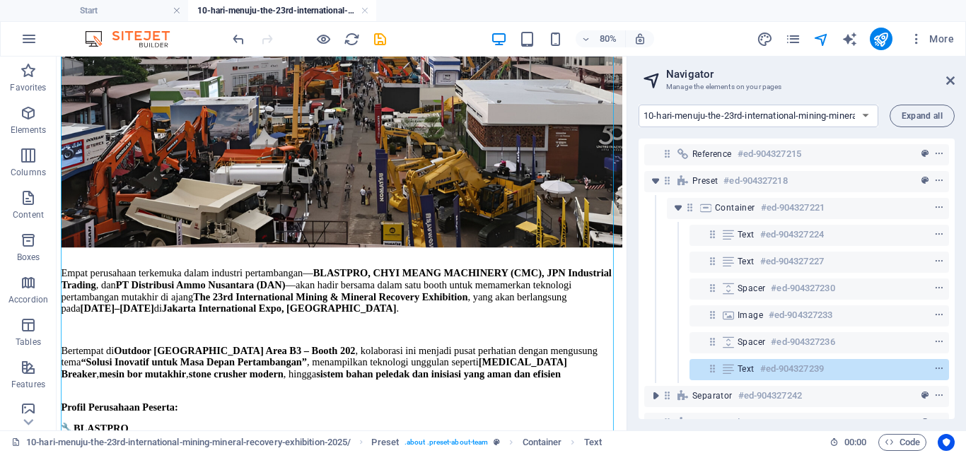
scroll to position [482, 0]
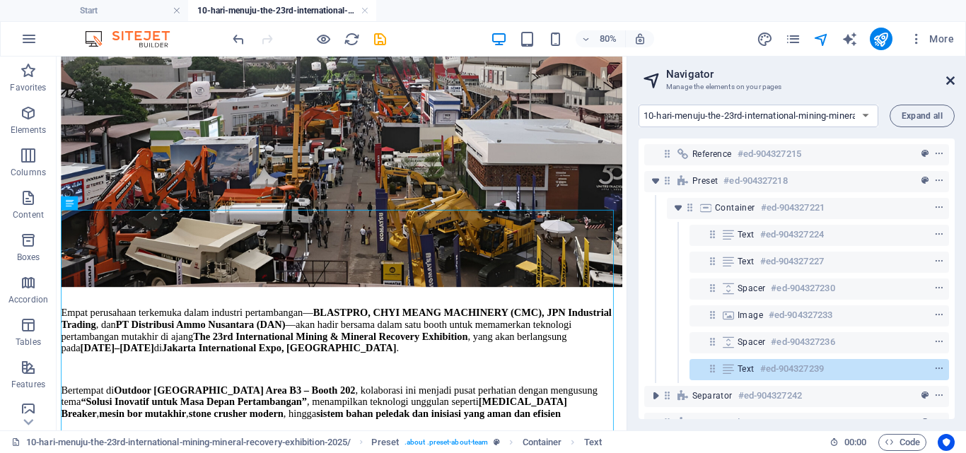
click at [951, 81] on icon at bounding box center [950, 80] width 8 height 11
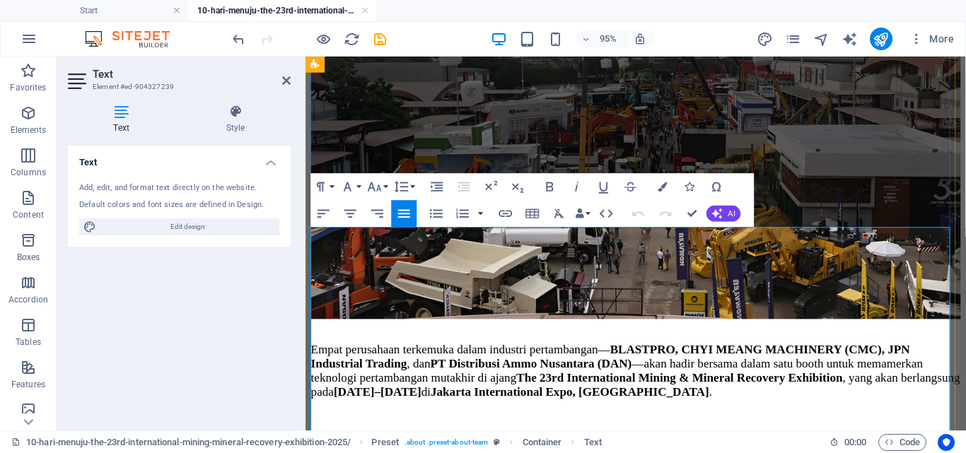
click at [373, 358] on span "Empat perusahaan terkemuka dalam industri pertambangan— BLASTPRO, CHYI MEANG MA…" at bounding box center [652, 387] width 683 height 59
click at [350, 189] on icon "button" at bounding box center [348, 186] width 8 height 9
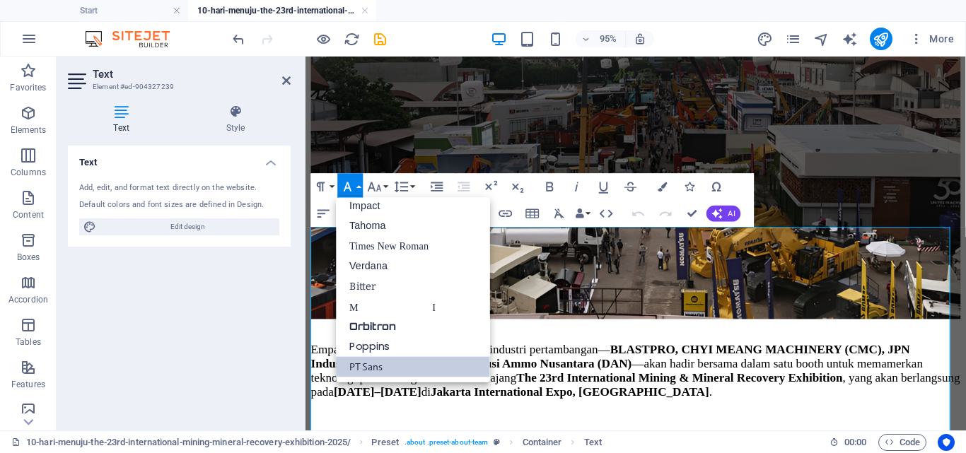
scroll to position [50, 0]
click at [352, 188] on icon "button" at bounding box center [347, 187] width 16 height 16
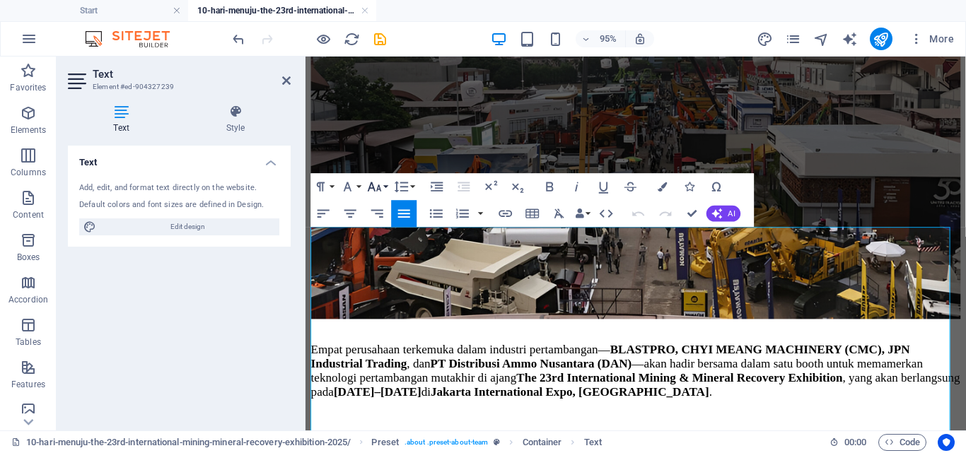
click at [379, 191] on icon "button" at bounding box center [374, 187] width 16 height 16
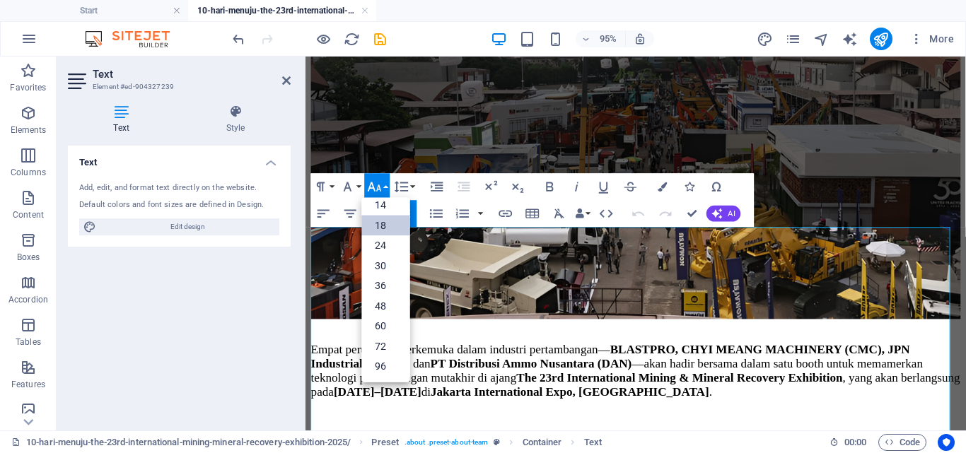
scroll to position [114, 0]
click at [473, 358] on span "Empat perusahaan terkemuka dalam industri pertambangan— BLASTPRO, CHYI MEANG MA…" at bounding box center [652, 387] width 683 height 59
click at [380, 188] on icon "button" at bounding box center [374, 187] width 16 height 16
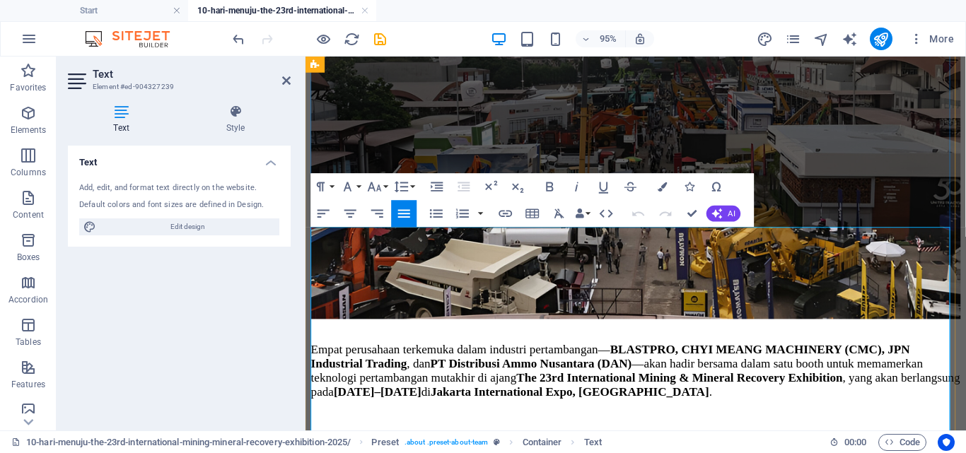
click at [410, 402] on strong "17–20 September 2025" at bounding box center [381, 409] width 92 height 14
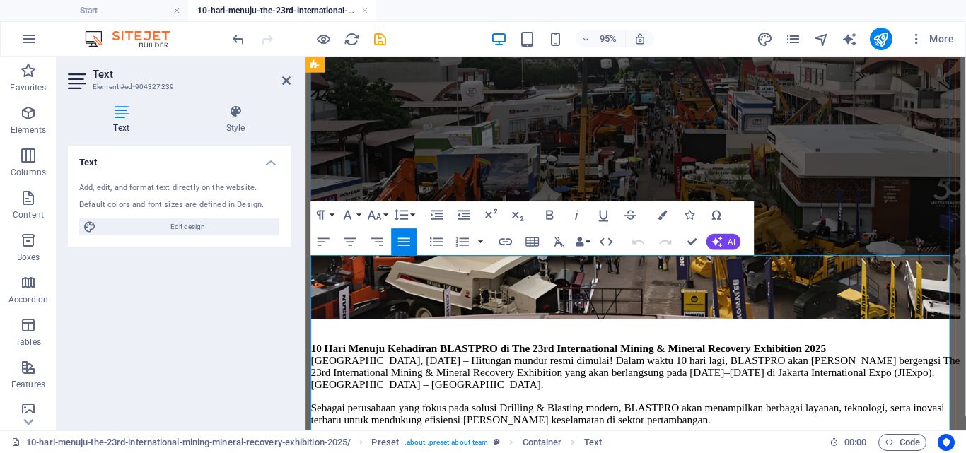
scroll to position [452, 0]
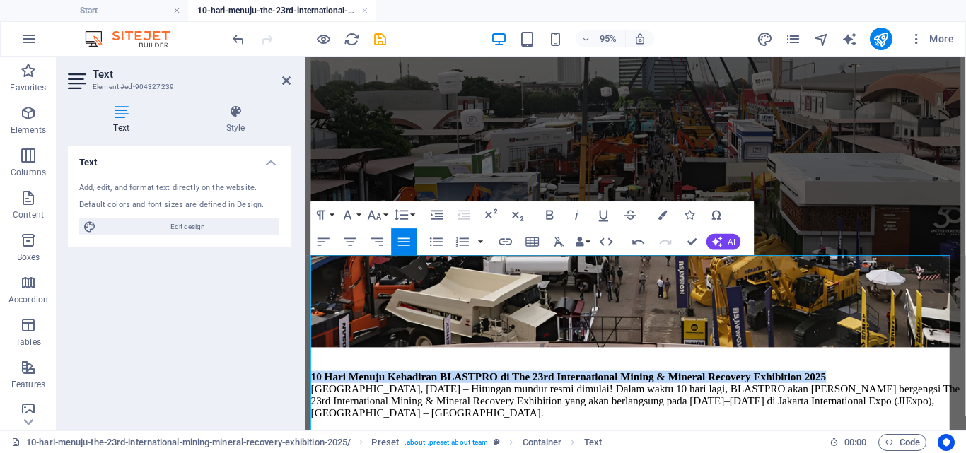
drag, startPoint x: 846, startPoint y: 275, endPoint x: 166, endPoint y: 275, distance: 680.2
click at [502, 387] on strong "10 Hari Menuju Kehadiran BLASTPRO di The 23rd International Mining & Mineral Re…" at bounding box center [582, 393] width 542 height 12
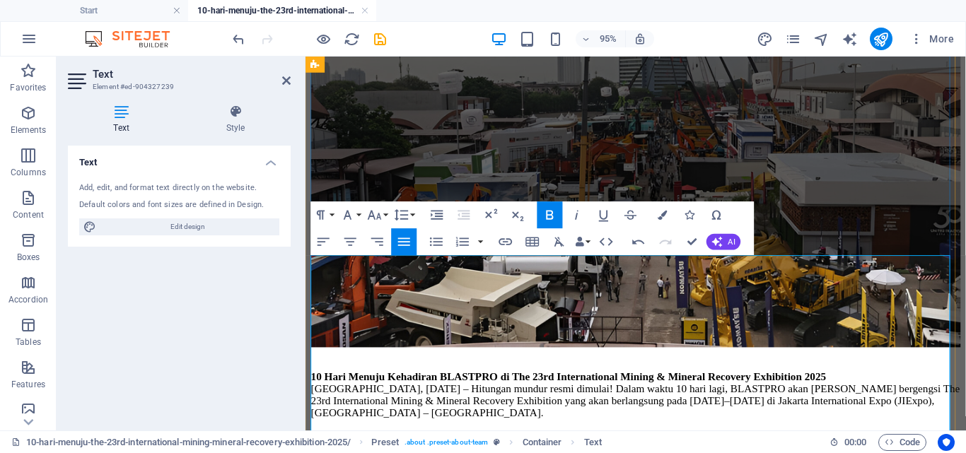
click at [861, 387] on p "10 Hari Menuju Kehadiran BLASTPRO di The 23rd International Mining & Mineral Re…" at bounding box center [653, 412] width 684 height 51
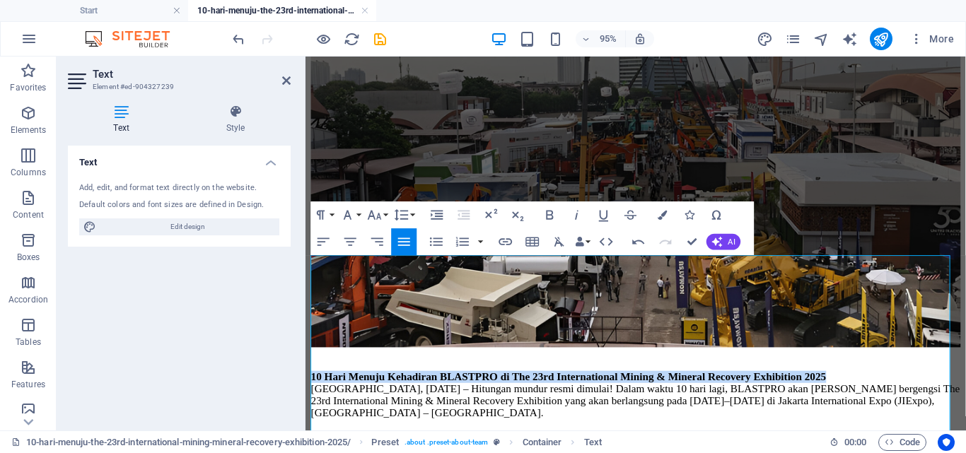
drag, startPoint x: 836, startPoint y: 275, endPoint x: 289, endPoint y: 277, distance: 546.6
drag, startPoint x: 836, startPoint y: 273, endPoint x: 66, endPoint y: 280, distance: 770.8
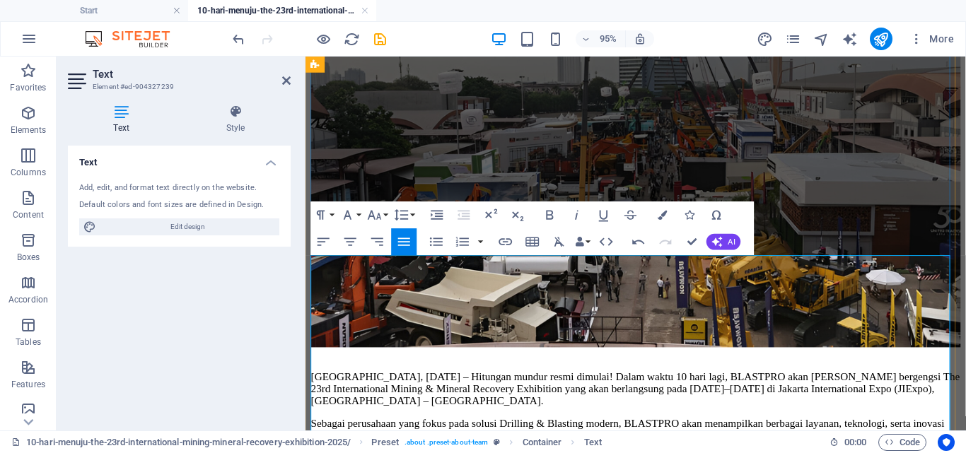
click at [440, 387] on p "Jakarta, 7 September 2025 – Hitungan mundur resmi dimulai! Dalam waktu 10 hari …" at bounding box center [653, 406] width 684 height 38
drag, startPoint x: 351, startPoint y: 281, endPoint x: 442, endPoint y: 273, distance: 91.5
click at [442, 387] on p "Jakarta, 7 September 2025 – Hitungan mundur resmi dimulai! Dalam waktu 10 hari …" at bounding box center [653, 406] width 684 height 38
drag, startPoint x: 450, startPoint y: 273, endPoint x: 605, endPoint y: 320, distance: 161.9
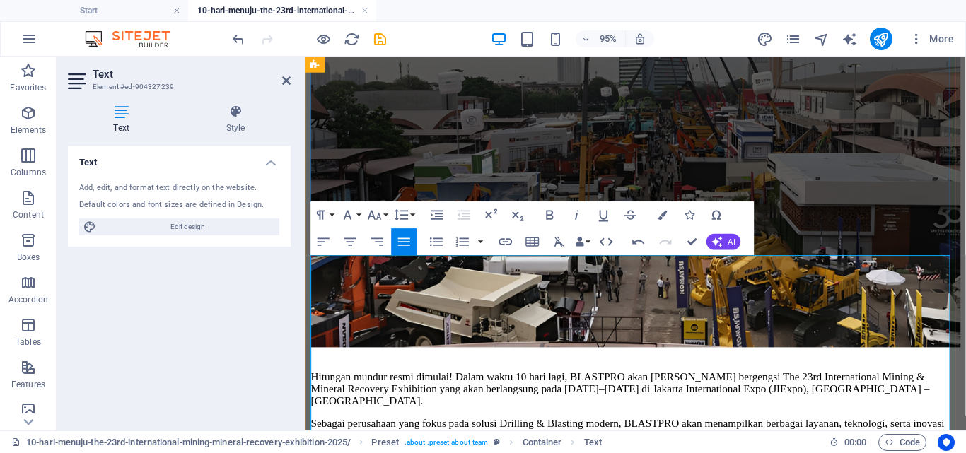
click at [382, 387] on p "Hitungan mundur resmi dimulai! Dalam waktu 10 hari lagi, BLASTPRO akan hadir di…" at bounding box center [653, 406] width 684 height 38
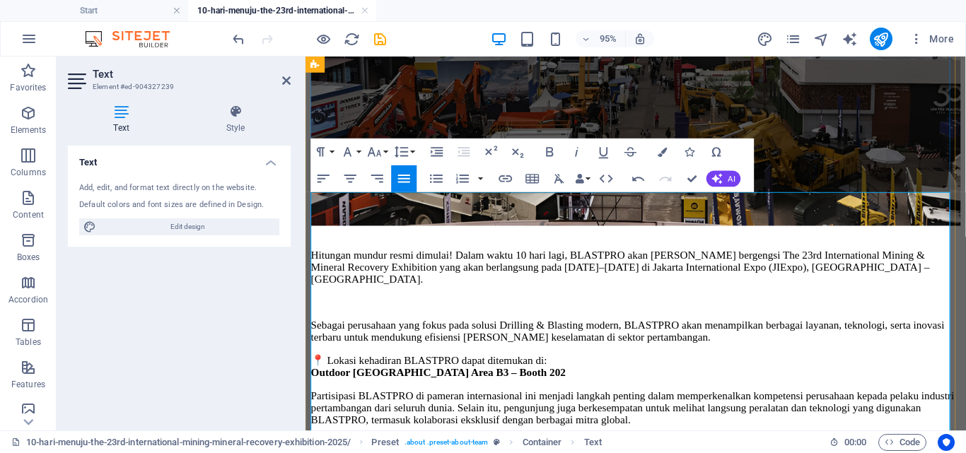
scroll to position [593, 0]
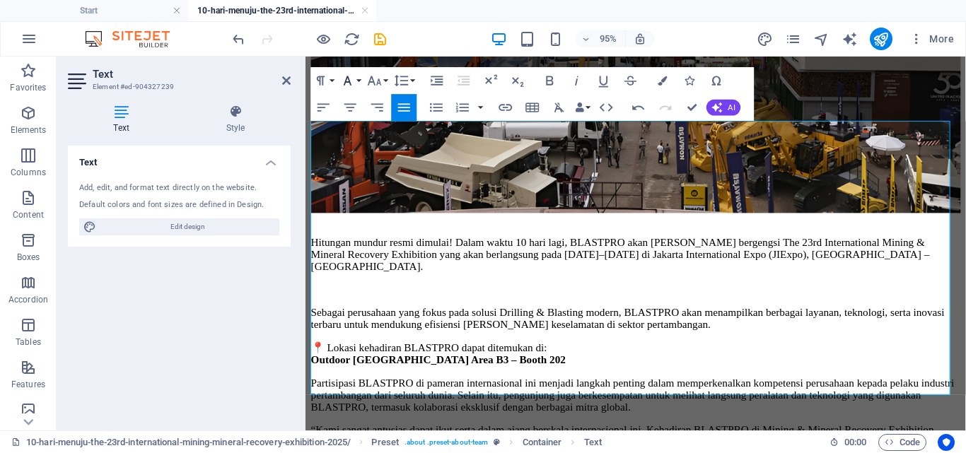
click at [346, 77] on icon "button" at bounding box center [347, 81] width 16 height 16
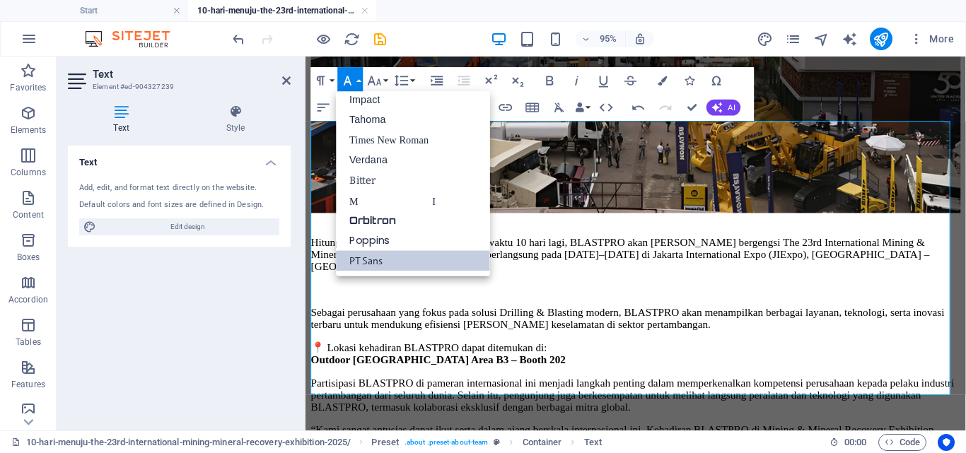
scroll to position [50, 0]
click at [346, 77] on icon "button" at bounding box center [347, 81] width 16 height 16
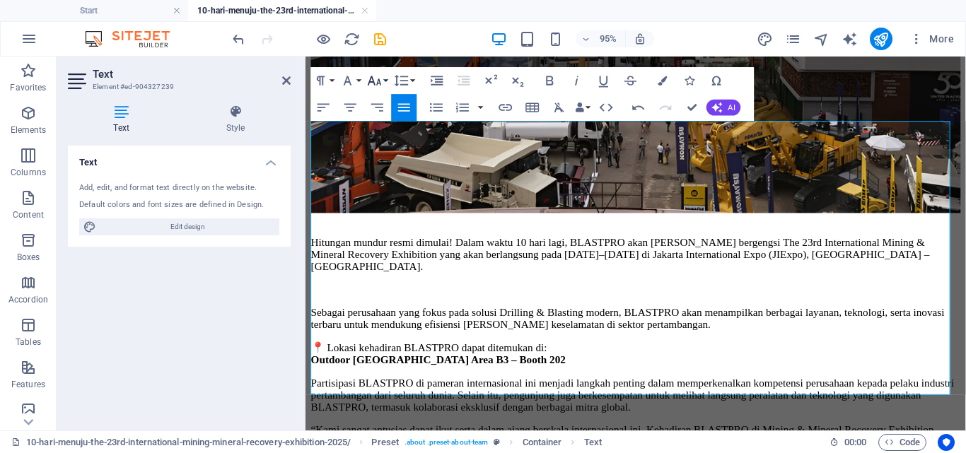
click at [371, 77] on icon "button" at bounding box center [374, 80] width 13 height 9
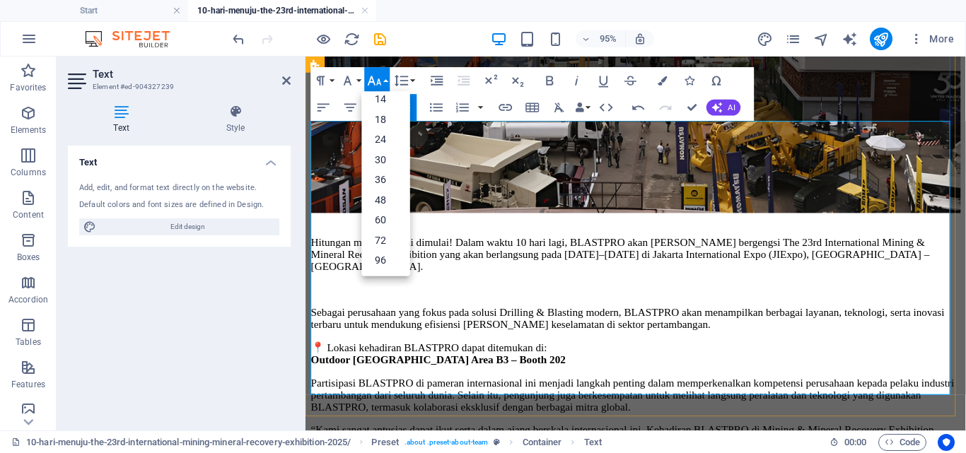
click at [587, 356] on p "📍 Lokasi kehadiran BLASTPRO dapat ditemukan di: Outdoor West Parking Area B3 – …" at bounding box center [653, 369] width 684 height 26
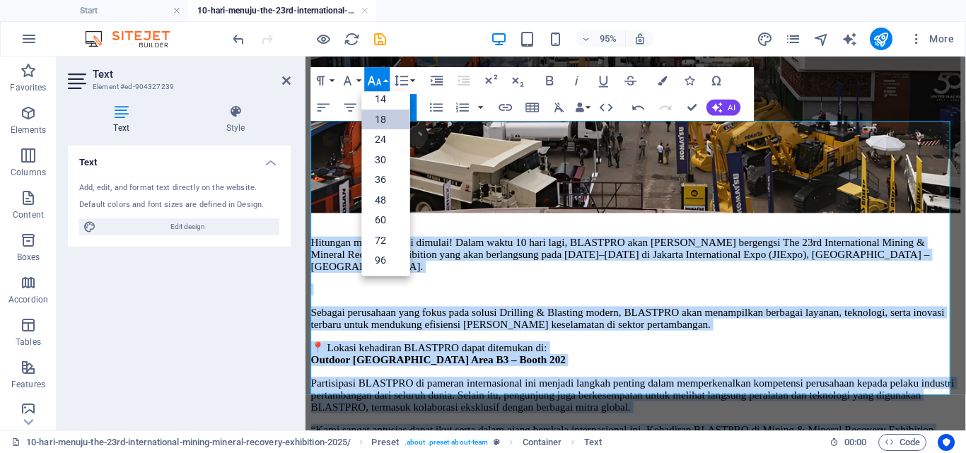
click at [394, 118] on link "18" at bounding box center [386, 120] width 48 height 21
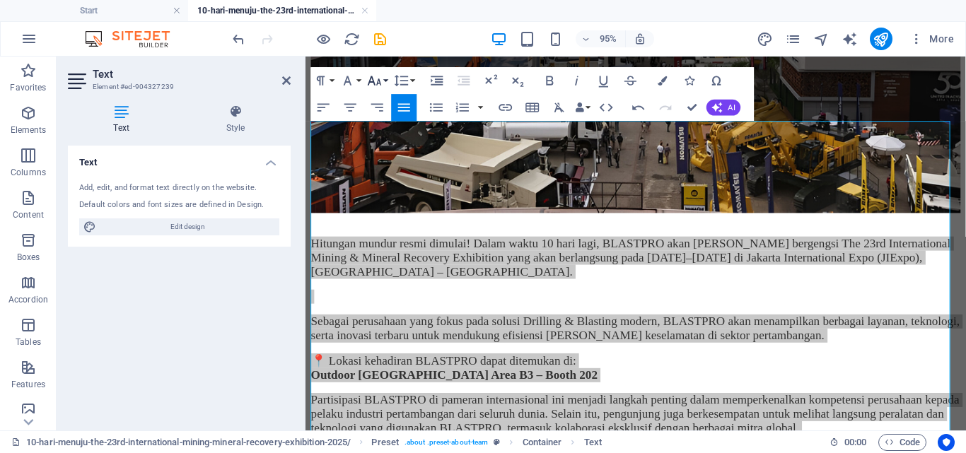
click at [384, 80] on button "Font Size" at bounding box center [377, 80] width 25 height 27
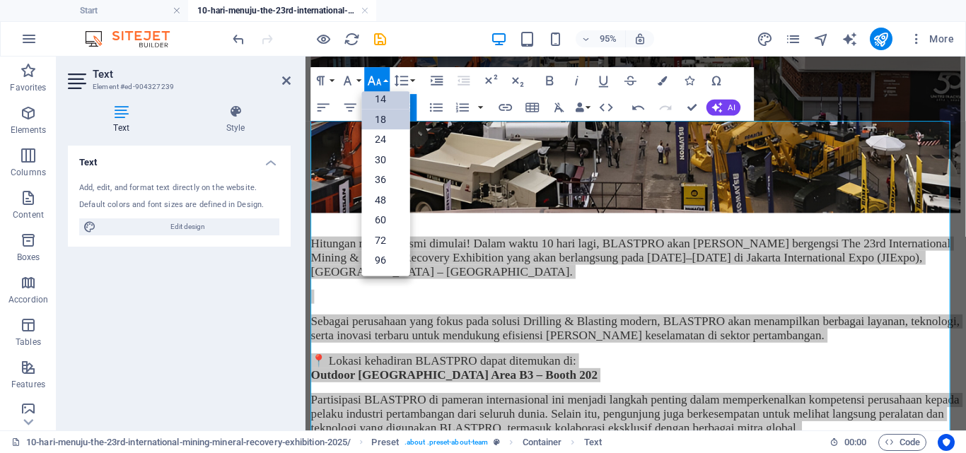
scroll to position [114, 0]
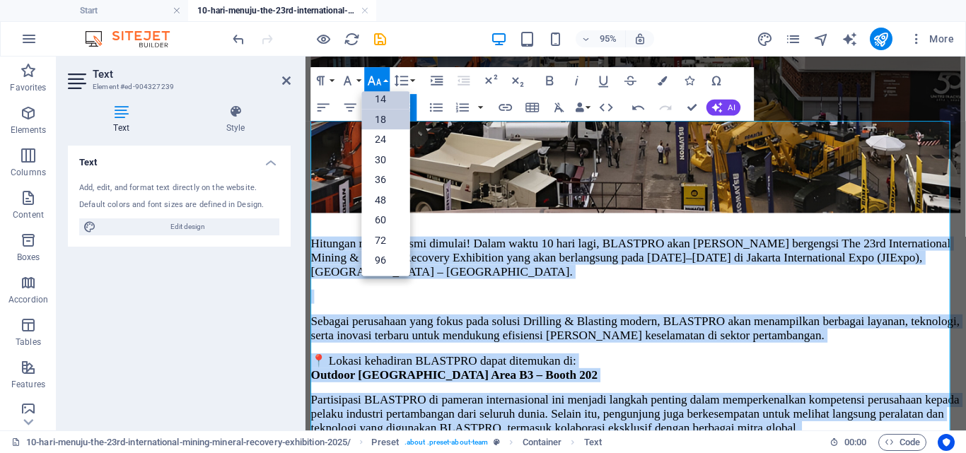
click at [390, 98] on link "14" at bounding box center [386, 100] width 48 height 21
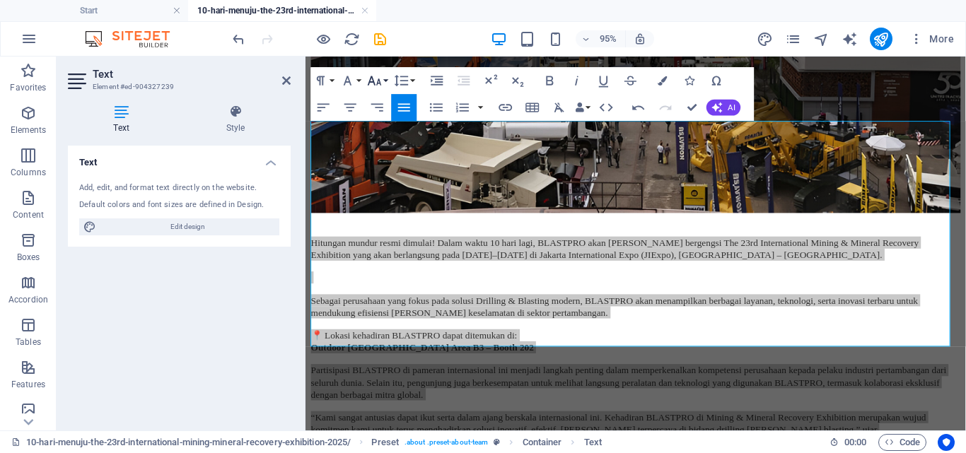
click at [383, 81] on button "Font Size" at bounding box center [377, 80] width 25 height 27
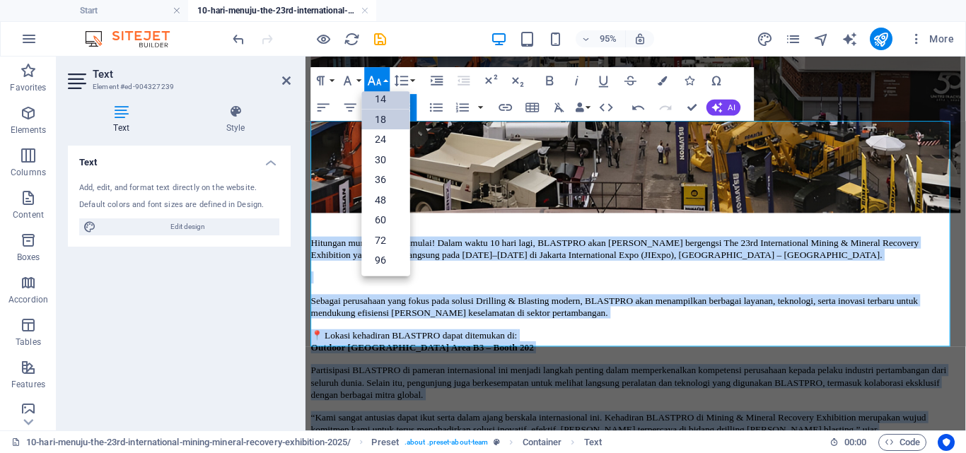
click at [385, 119] on link "18" at bounding box center [386, 120] width 48 height 21
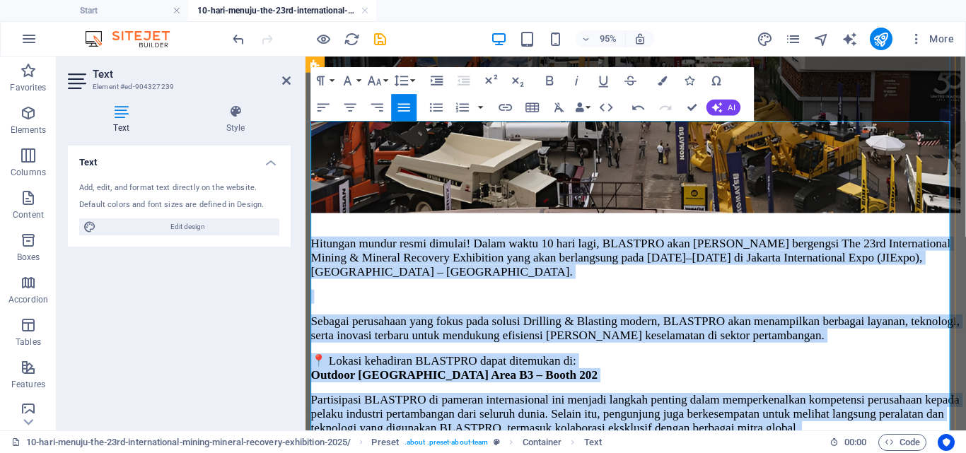
click at [528, 302] on p at bounding box center [653, 309] width 684 height 15
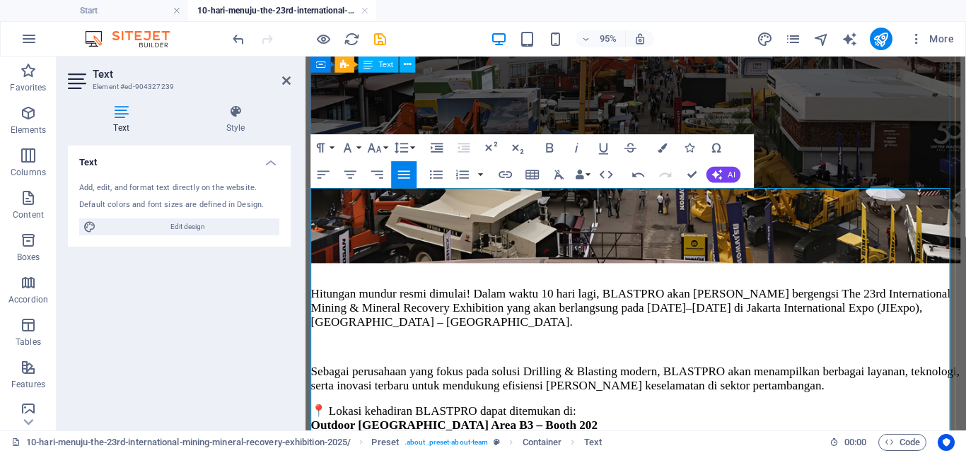
scroll to position [523, 0]
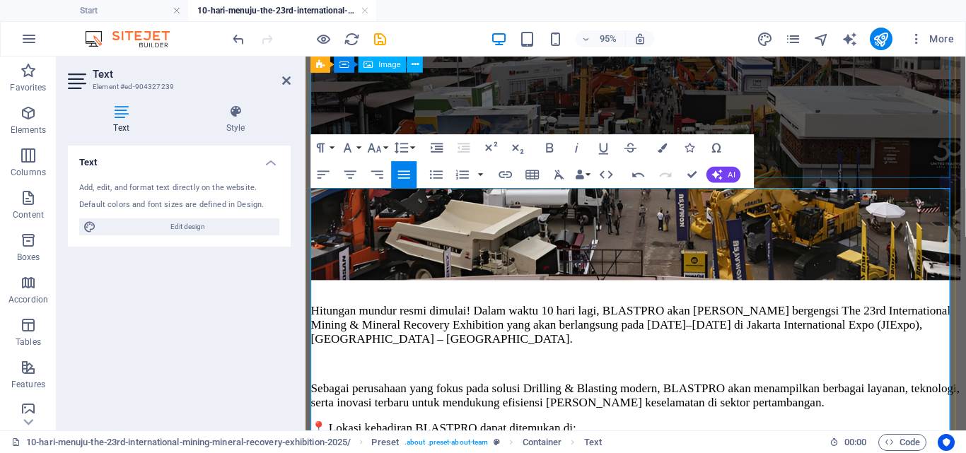
click at [849, 173] on figure at bounding box center [653, 65] width 684 height 459
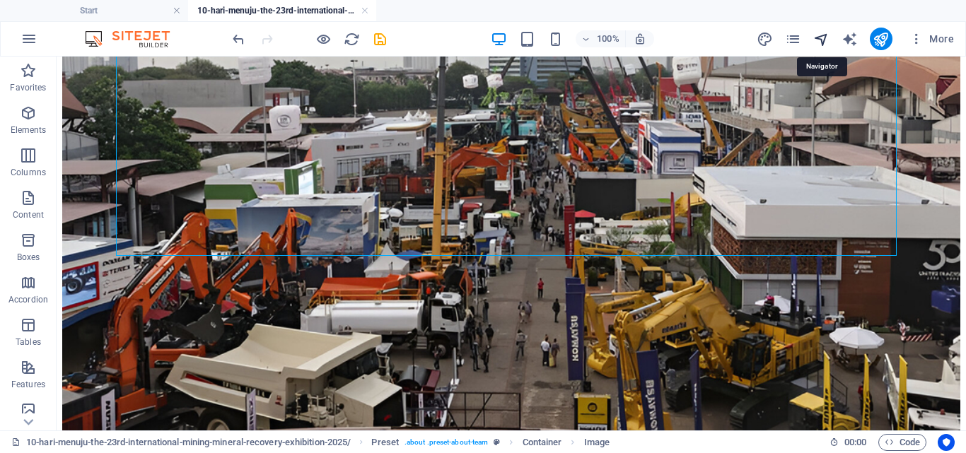
click at [827, 36] on icon "navigator" at bounding box center [821, 39] width 16 height 16
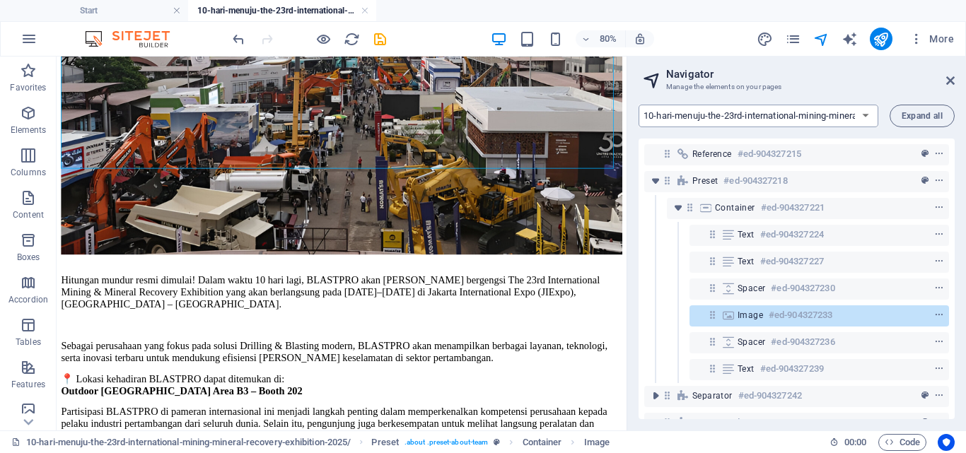
click at [765, 119] on select "Start Machine LOx Breaker Services News Headline 10-hari-menuju-the-23rd-intern…" at bounding box center [759, 116] width 240 height 23
click at [639, 105] on select "Start Machine LOx Breaker Services News Headline 10-hari-menuju-the-23rd-intern…" at bounding box center [759, 116] width 240 height 23
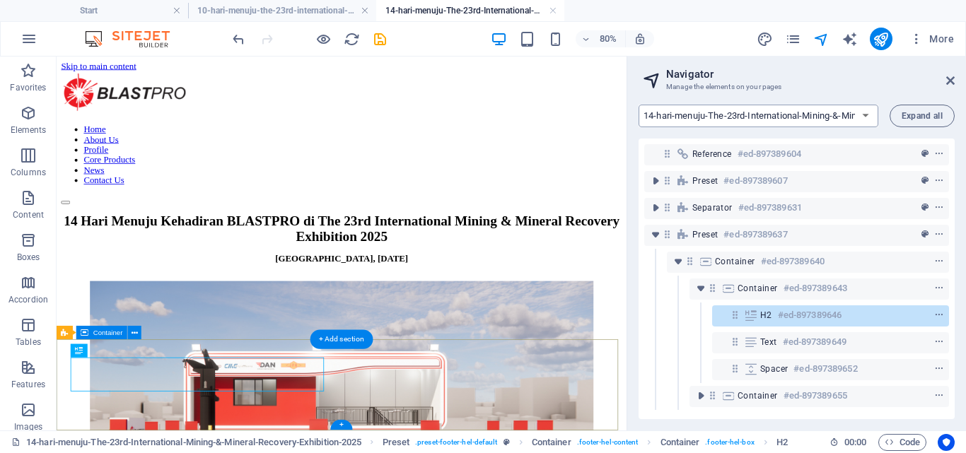
scroll to position [634, 0]
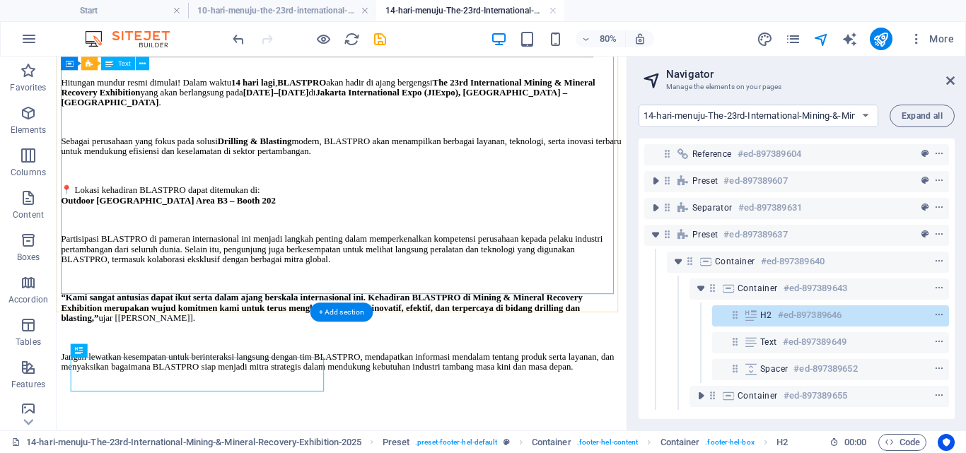
click at [504, 276] on div "Hitungan mundur resmi dimulai! Dalam waktu 14 hari lagi , BLASTPRO akan hadir d…" at bounding box center [412, 306] width 701 height 449
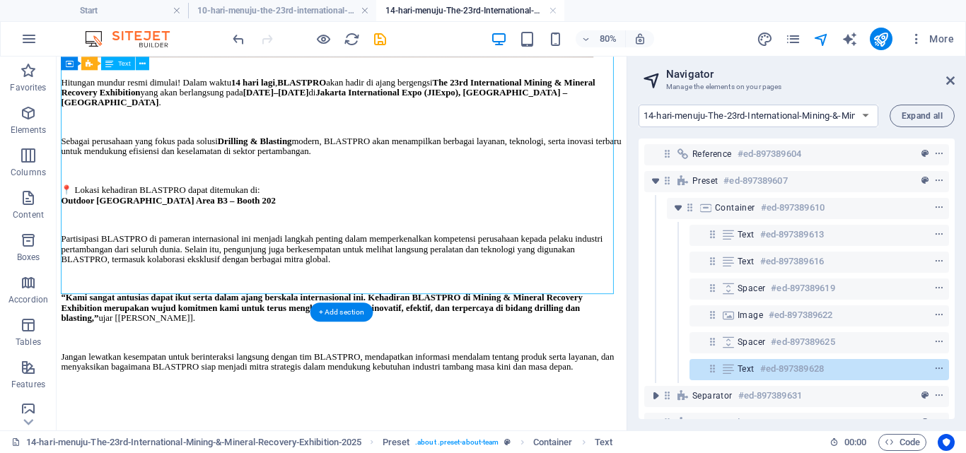
click at [504, 276] on div "Hitungan mundur resmi dimulai! Dalam waktu 14 hari lagi , BLASTPRO akan hadir d…" at bounding box center [412, 306] width 701 height 449
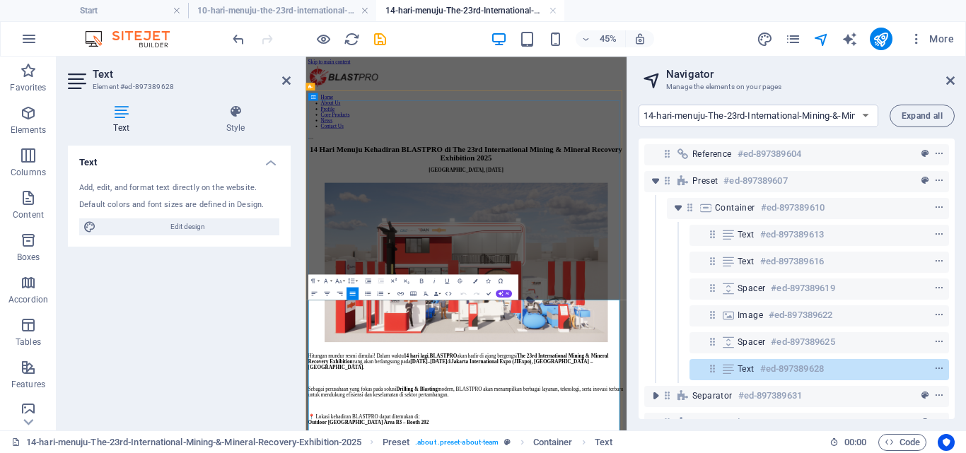
click at [340, 282] on icon "button" at bounding box center [338, 281] width 6 height 4
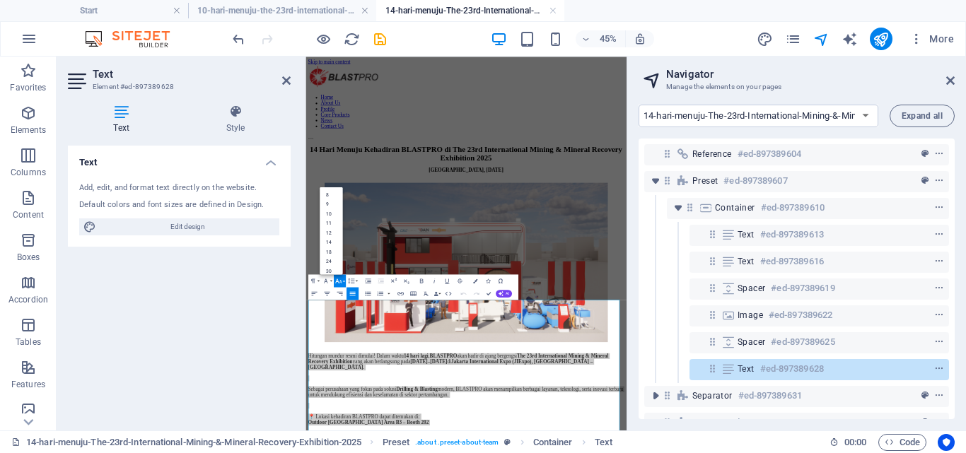
click at [337, 280] on icon "button" at bounding box center [338, 281] width 8 height 8
click at [331, 279] on button "Font Family" at bounding box center [327, 280] width 12 height 13
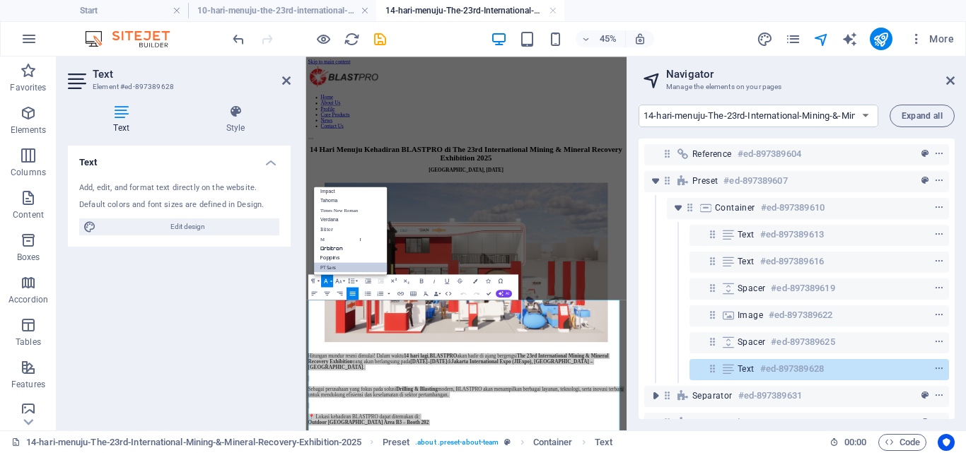
scroll to position [50, 0]
click at [331, 279] on button "Font Family" at bounding box center [327, 280] width 12 height 13
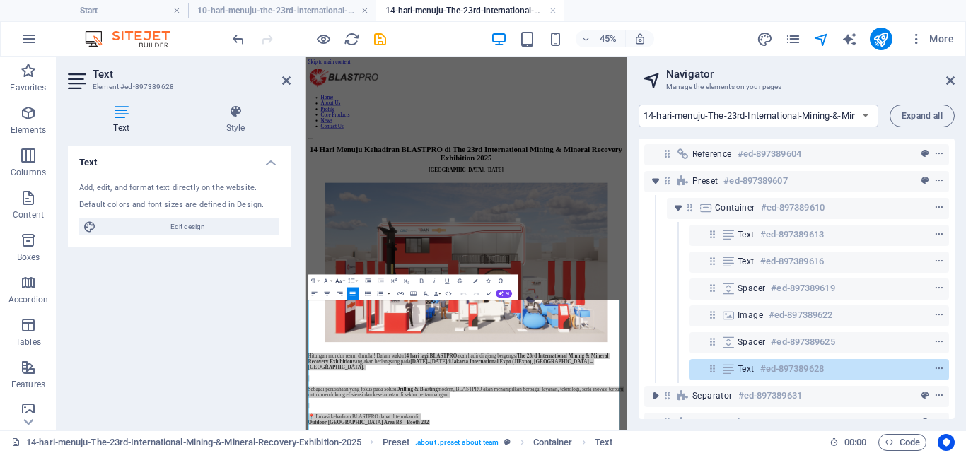
click at [339, 279] on icon "button" at bounding box center [338, 281] width 8 height 8
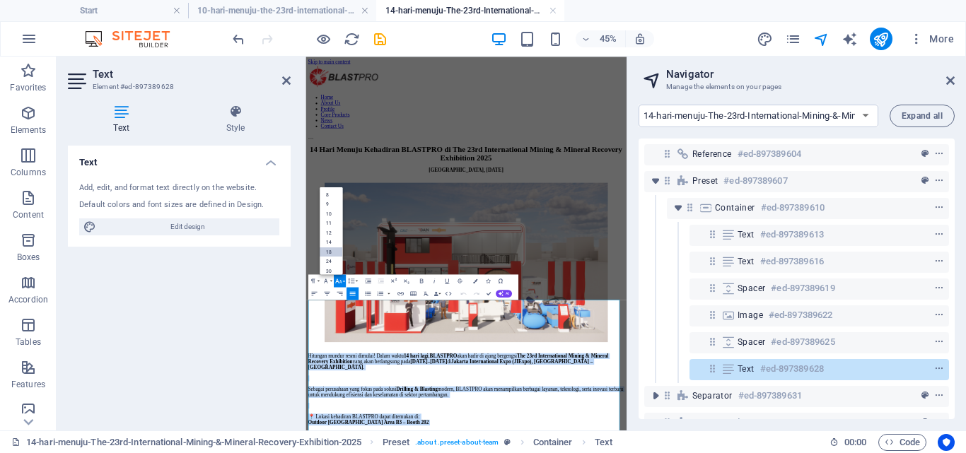
click at [335, 251] on link "18" at bounding box center [331, 252] width 23 height 10
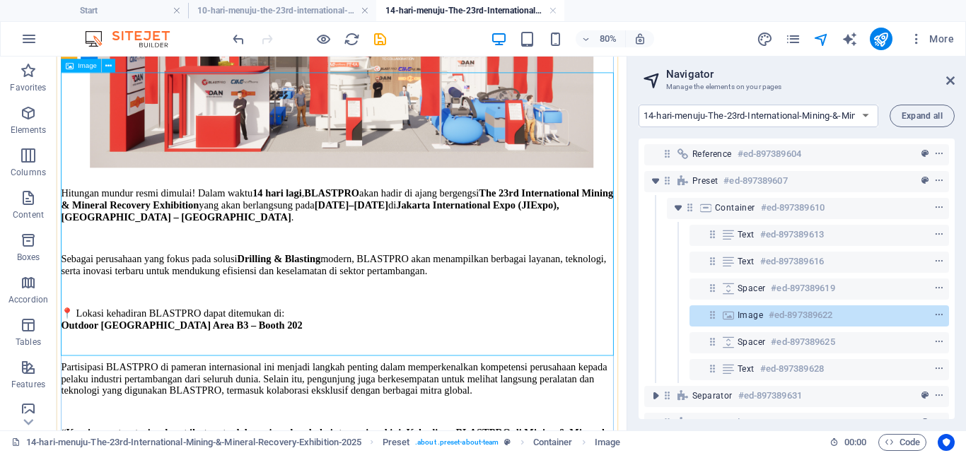
scroll to position [535, 0]
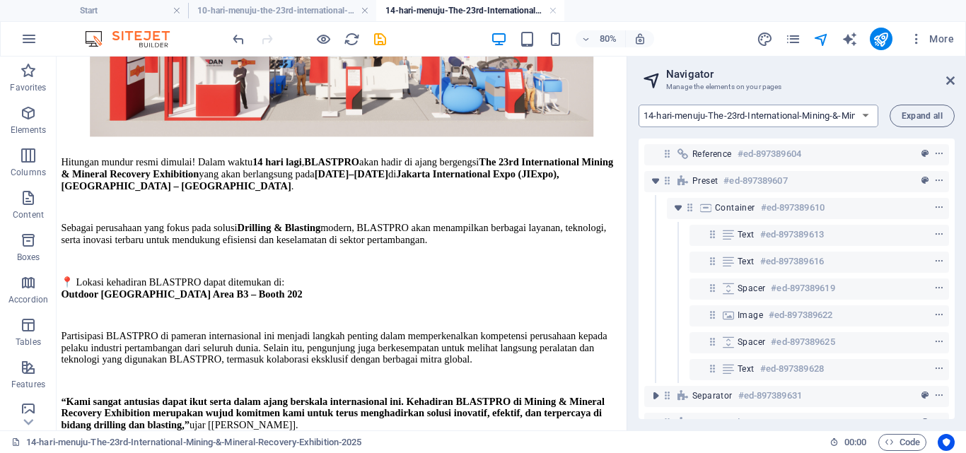
click at [721, 118] on select "Start Machine LOx Breaker Services News Headline 10-hari-menuju-the-23rd-intern…" at bounding box center [759, 116] width 240 height 23
select select "16857041-en"
click at [639, 105] on select "Start Machine LOx Breaker Services News Headline 10-hari-menuju-the-23rd-intern…" at bounding box center [759, 116] width 240 height 23
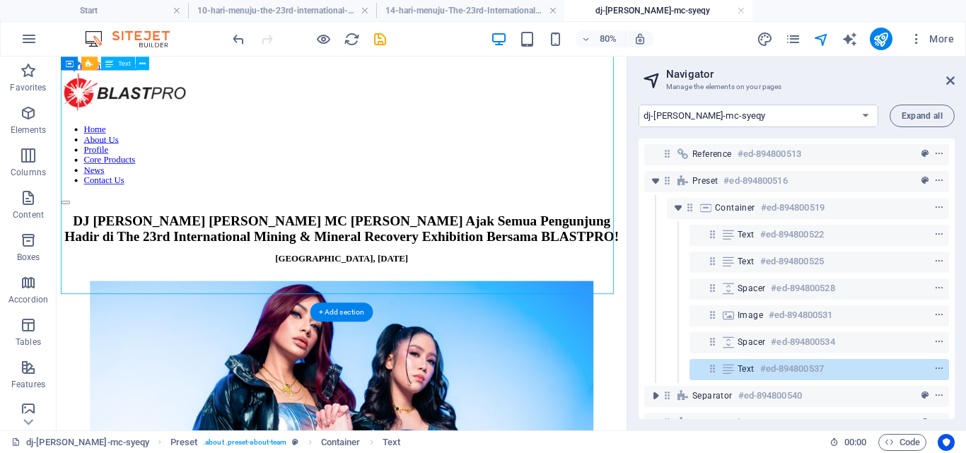
scroll to position [683, 0]
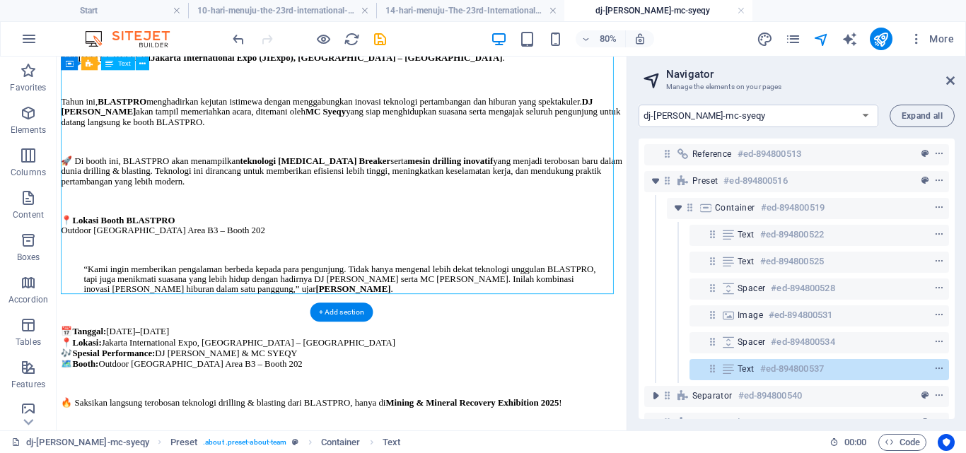
click at [446, 197] on div "Pameran pertambangan terbesar di Asia Tenggara, The 23rd International Mining &…" at bounding box center [412, 278] width 701 height 491
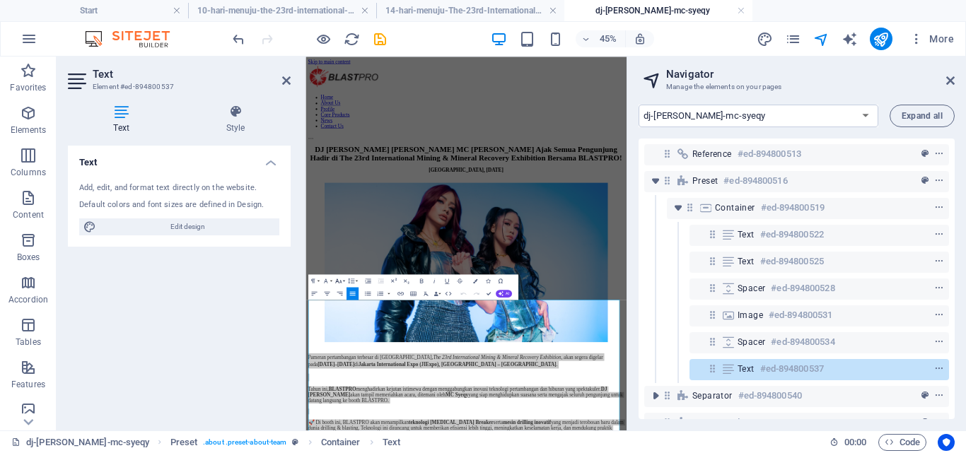
click at [342, 281] on button "Font Size" at bounding box center [340, 280] width 12 height 13
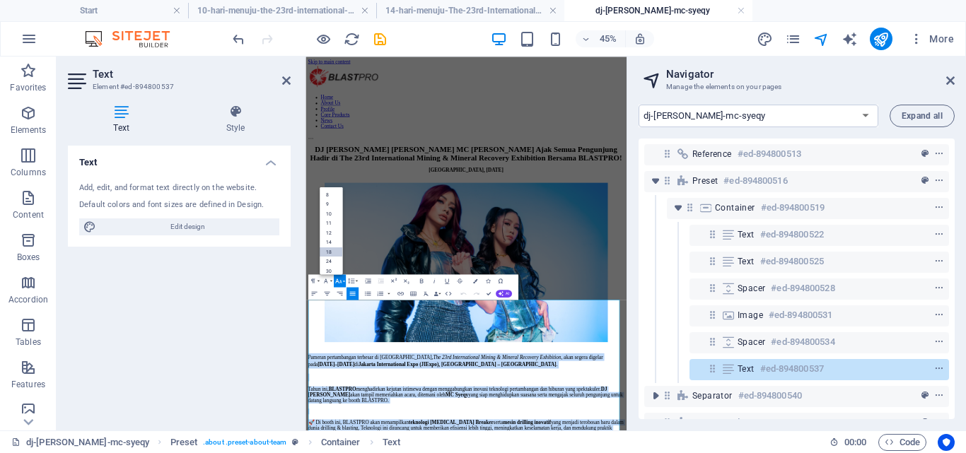
click at [329, 250] on link "18" at bounding box center [331, 252] width 23 height 10
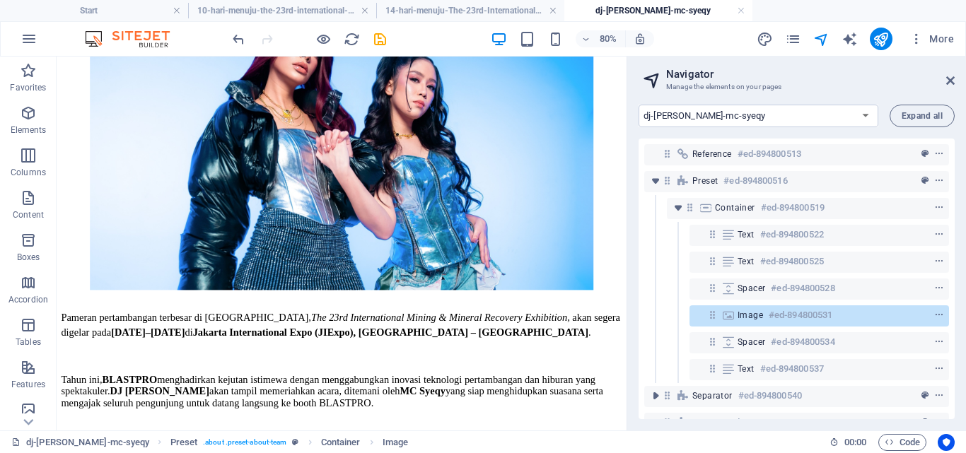
scroll to position [561, 0]
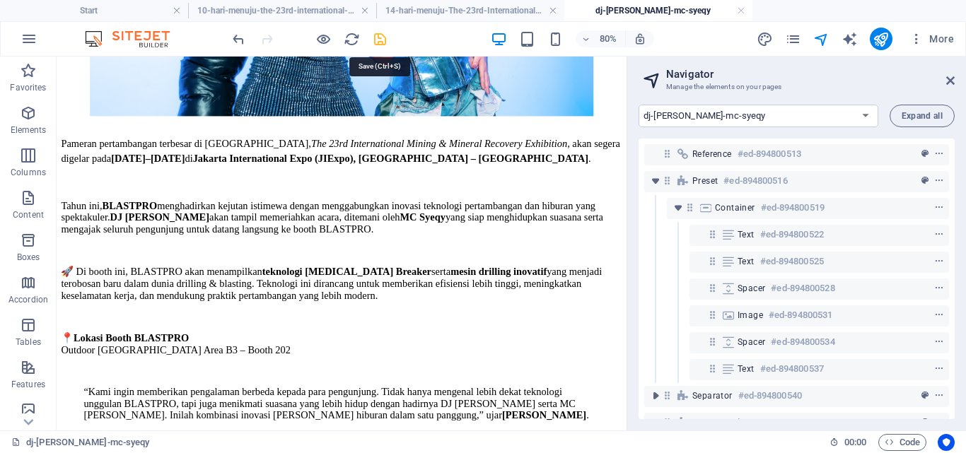
click at [378, 45] on icon "save" at bounding box center [380, 39] width 16 height 16
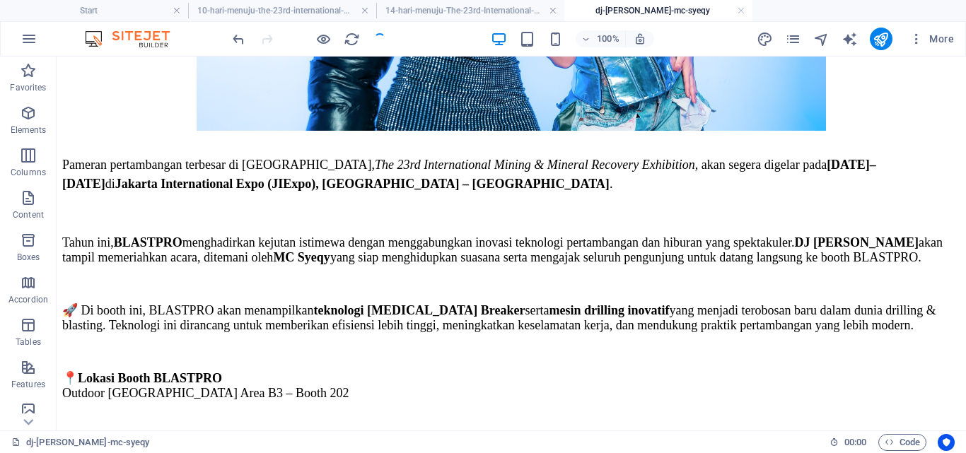
click at [316, 8] on h4 "10-hari-menuju-the-23rd-international-mining-mineral-recovery-exhibition-2025/" at bounding box center [282, 11] width 188 height 16
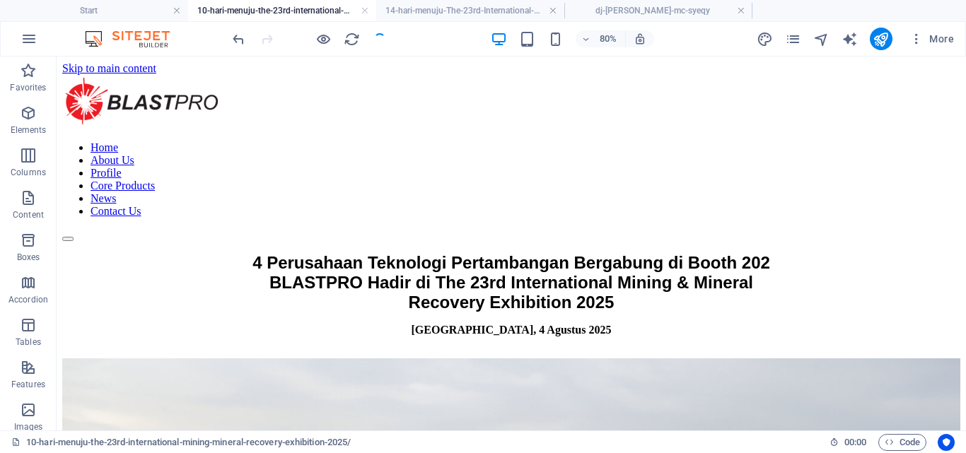
scroll to position [523, 0]
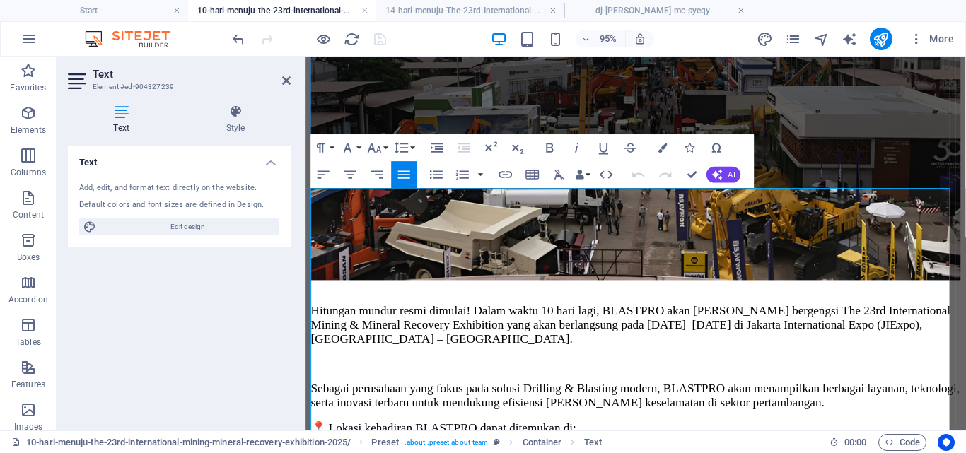
click at [880, 399] on p "Sebagai perusahaan yang fokus pada solusi Drilling & Blasting modern, BLASTPRO …" at bounding box center [653, 414] width 684 height 30
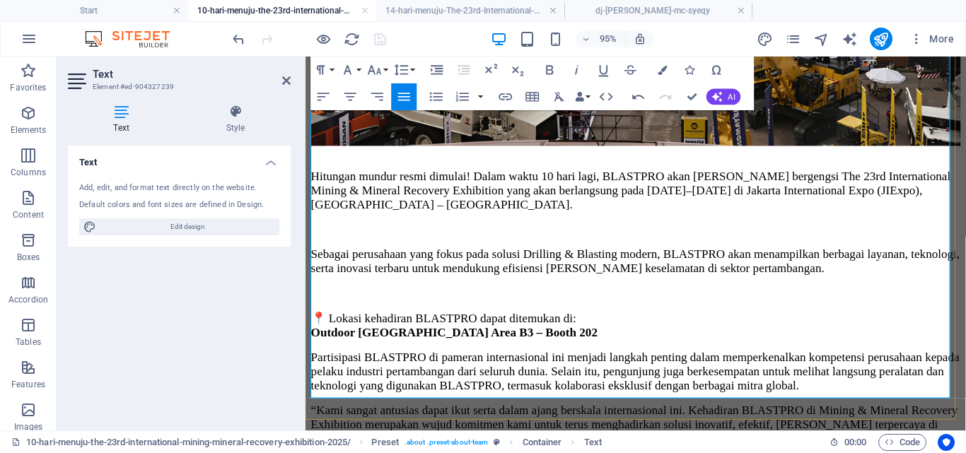
click at [613, 325] on p "📍 Lokasi kehadiran BLASTPRO dapat ditemukan di: Outdoor West Parking Area B3 – …" at bounding box center [653, 340] width 684 height 30
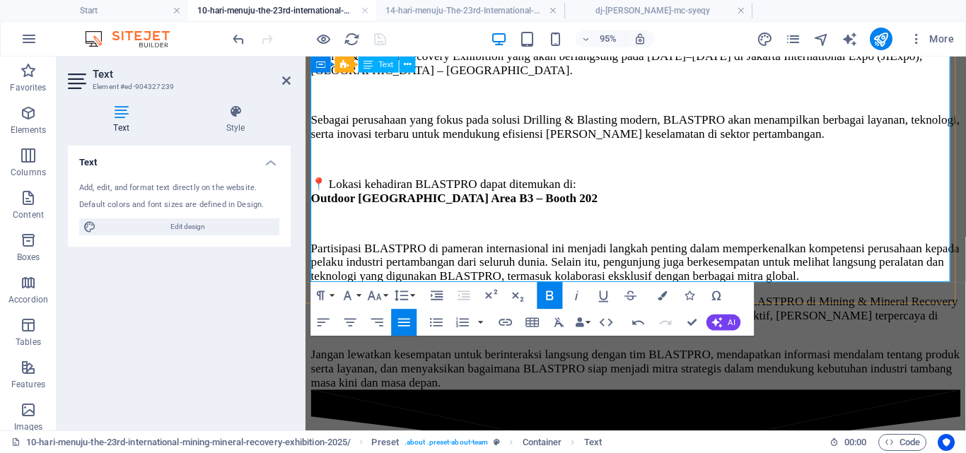
scroll to position [820, 0]
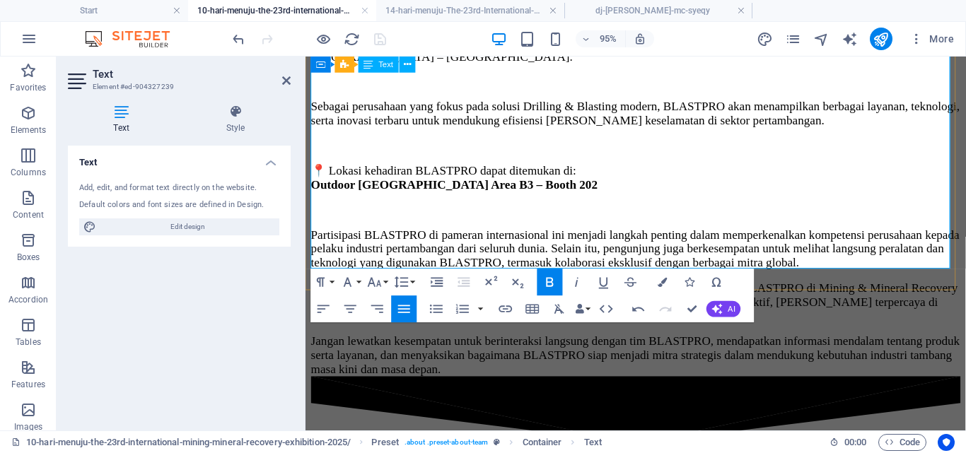
click at [527, 237] on p "Partisipasi BLASTPRO di pameran internasional ini menjadi langkah penting dalam…" at bounding box center [653, 259] width 684 height 45
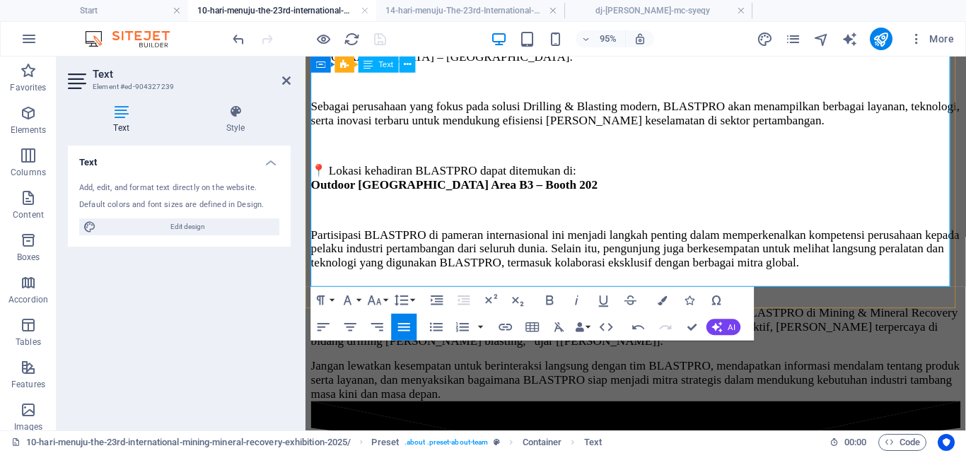
click at [630, 319] on p "“Kami sangat antusias dapat ikut serta dalam ajang berskala internasional ini. …" at bounding box center [653, 341] width 684 height 45
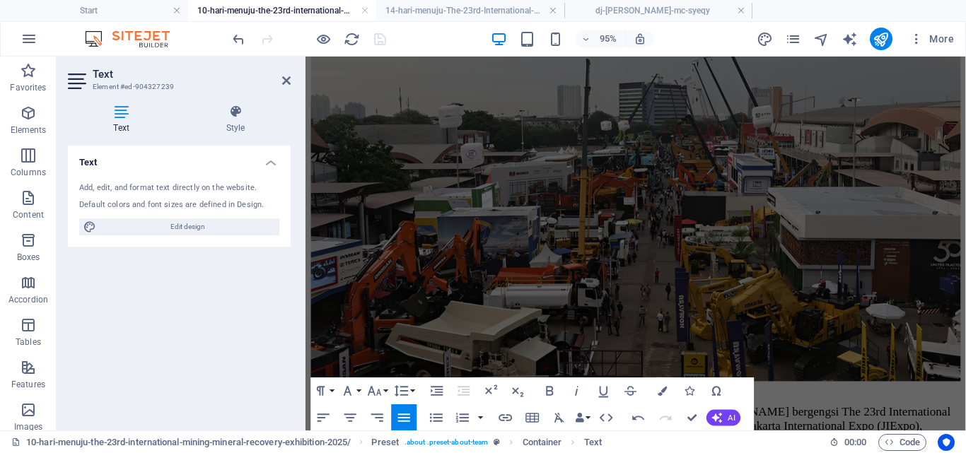
scroll to position [419, 0]
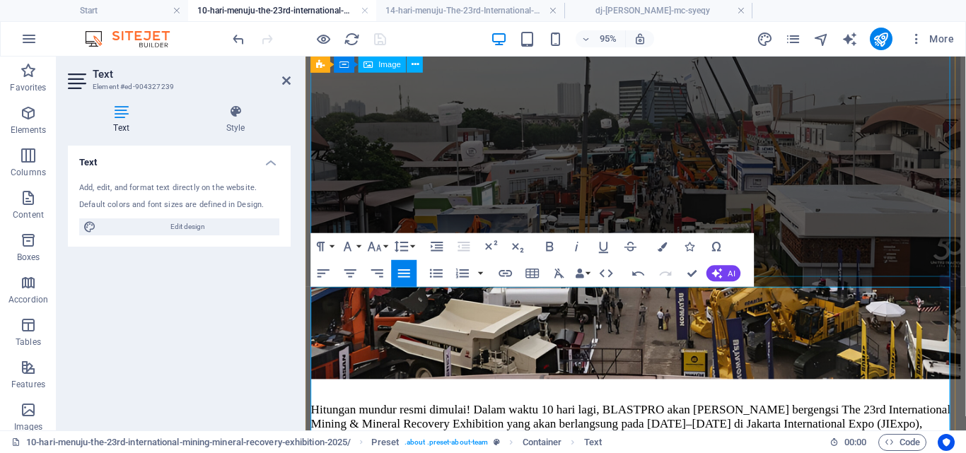
click at [903, 245] on figure at bounding box center [653, 169] width 684 height 459
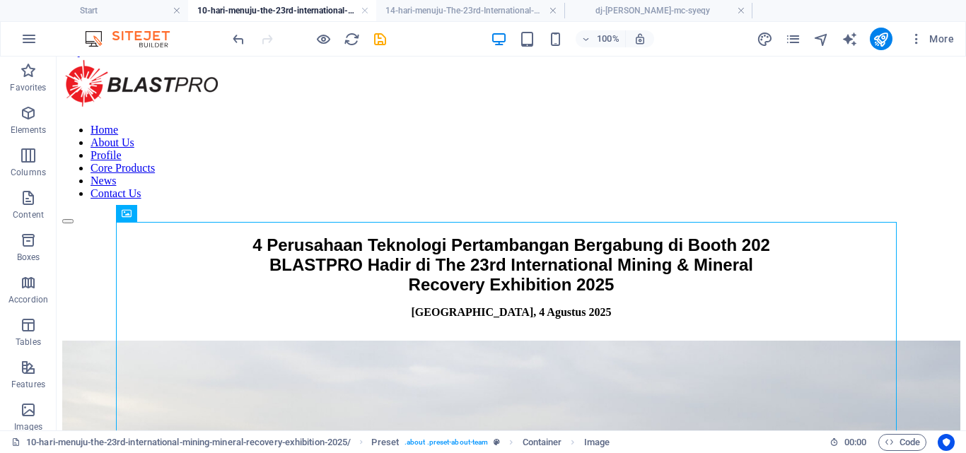
scroll to position [0, 0]
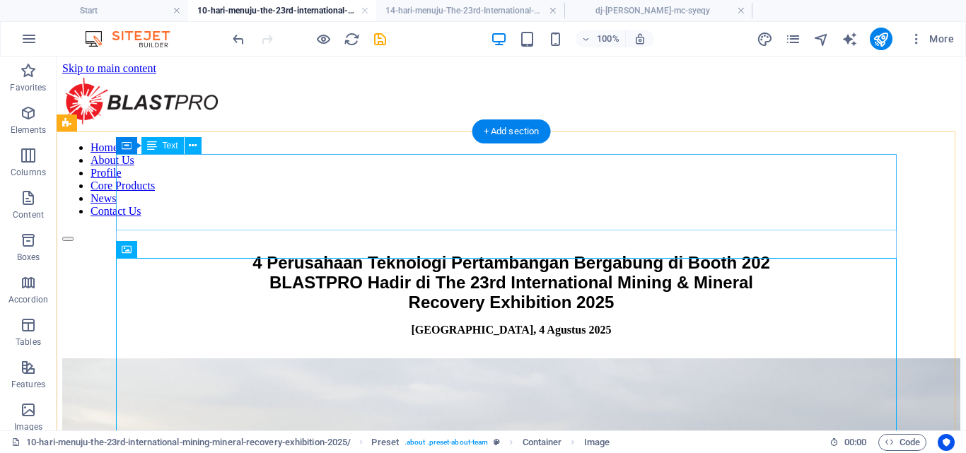
click at [333, 253] on div "4 Perusahaan Teknologi Pertambangan Bergabung di Booth 202 BLASTPRO Hadir di Th…" at bounding box center [511, 282] width 898 height 59
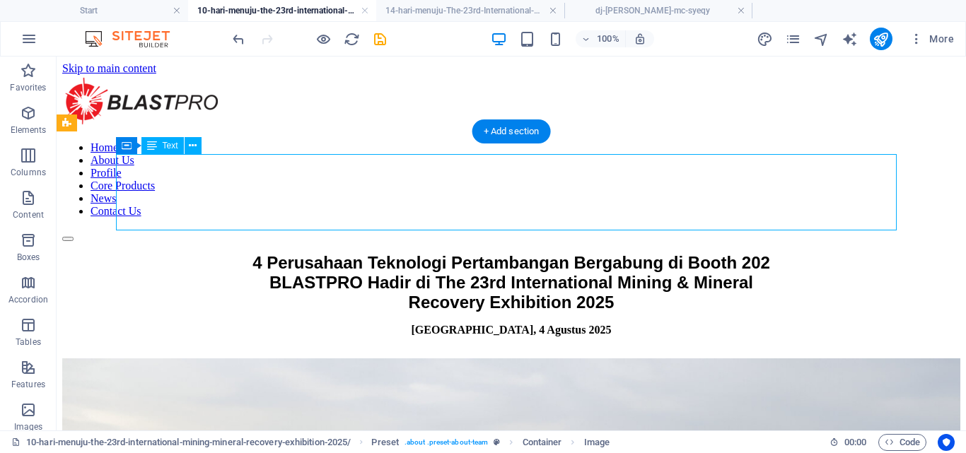
click at [333, 253] on div "4 Perusahaan Teknologi Pertambangan Bergabung di Booth 202 BLASTPRO Hadir di Th…" at bounding box center [511, 282] width 898 height 59
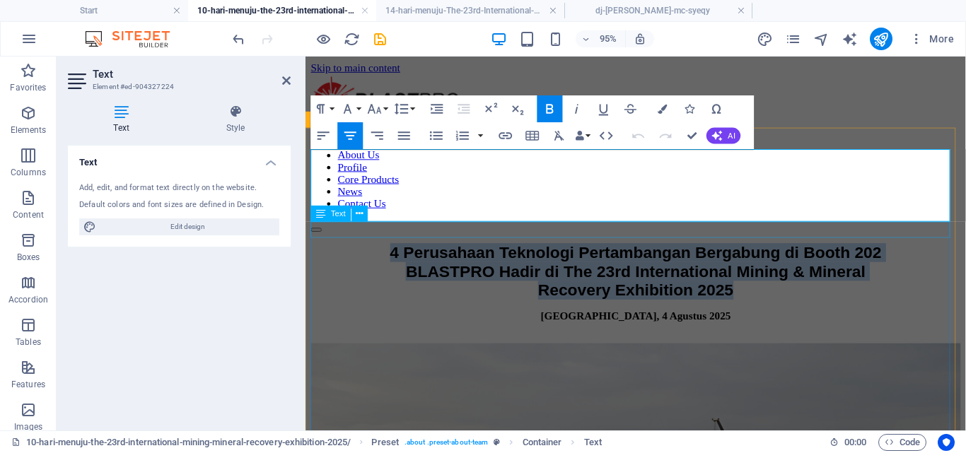
drag, startPoint x: 390, startPoint y: 165, endPoint x: 780, endPoint y: 233, distance: 396.3
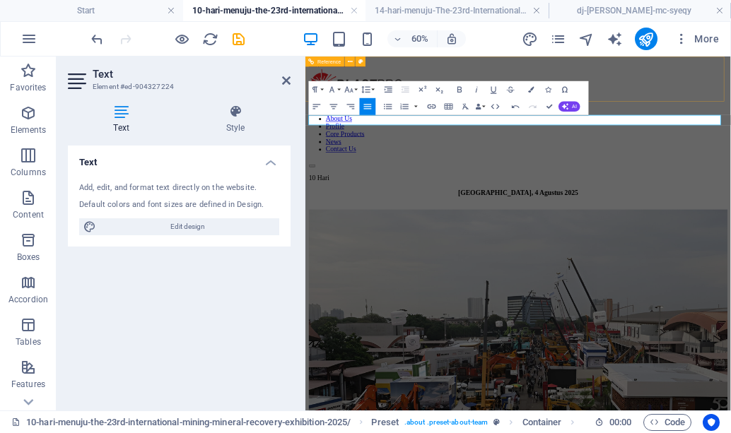
click at [853, 114] on div "Home About Us Profile Core Products News Contact Us" at bounding box center [660, 158] width 698 height 167
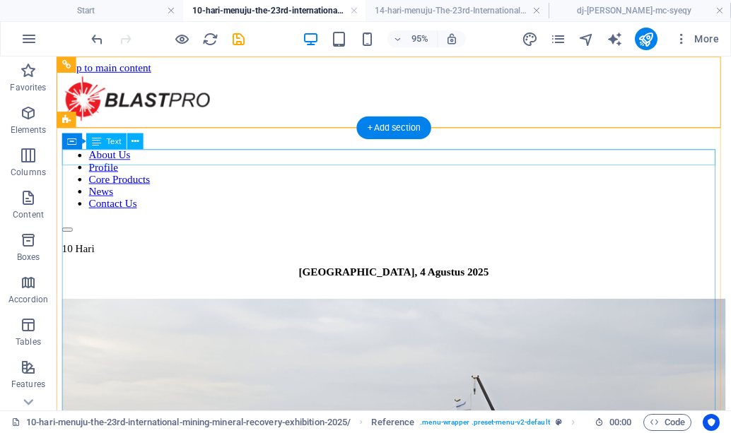
click at [477, 253] on div "10 Hari" at bounding box center [411, 259] width 699 height 13
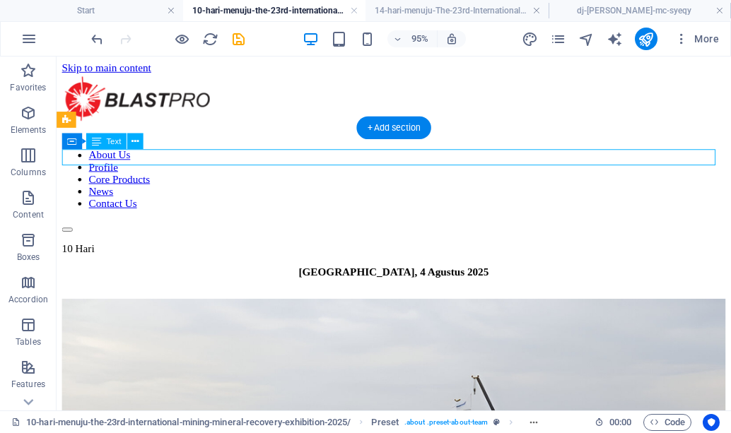
click at [477, 253] on div "10 Hari" at bounding box center [411, 259] width 699 height 13
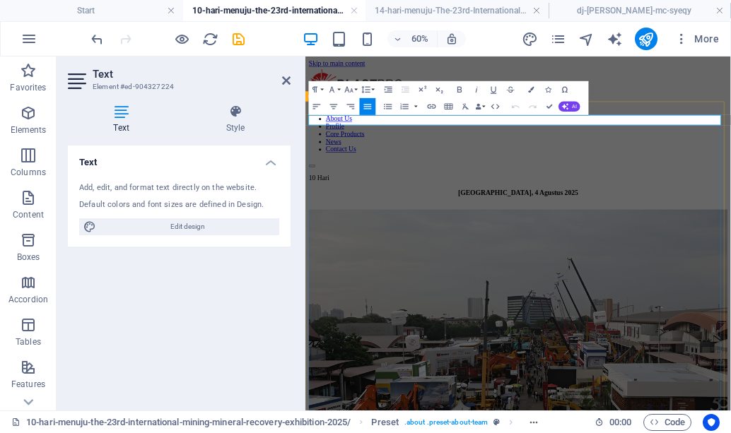
click at [556, 253] on p "10 Hari" at bounding box center [660, 259] width 698 height 13
click at [95, 37] on icon "undo" at bounding box center [97, 39] width 16 height 16
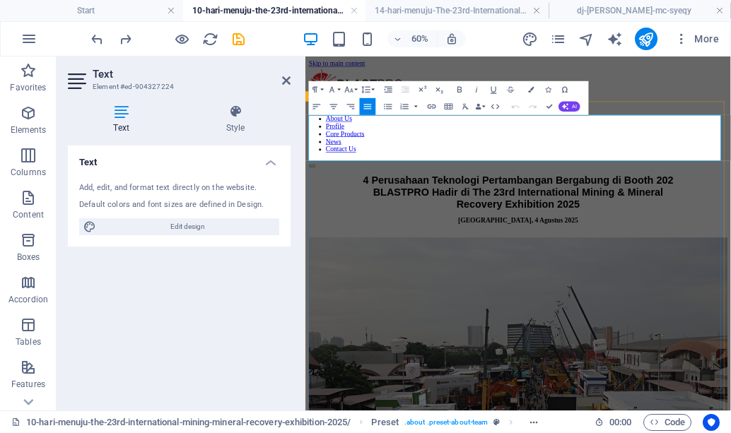
click at [423, 253] on div "4 Perusahaan Teknologi Pertambangan Bergabung di Booth 202 BLASTPRO Hadir di Th…" at bounding box center [660, 282] width 698 height 59
click at [407, 253] on div "4 Perusahaan Teknologi Pertambangan Bergabung di Booth 202 BLASTPRO Hadir di Th…" at bounding box center [660, 282] width 698 height 59
click at [418, 253] on div "4 Perusahaan Teknologi Pertambangan Bergabung di Booth 202 BLASTPRO Hadir di Th…" at bounding box center [660, 282] width 698 height 59
click at [928, 141] on nav "Home About Us Profile Core Products News Contact Us" at bounding box center [660, 179] width 698 height 76
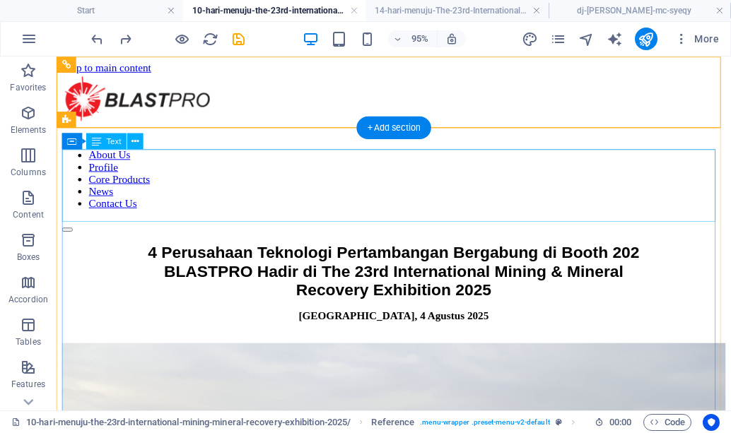
click at [547, 253] on div "4 Perusahaan Teknologi Pertambangan Bergabung di Booth 202 BLASTPRO Hadir di Th…" at bounding box center [411, 282] width 699 height 59
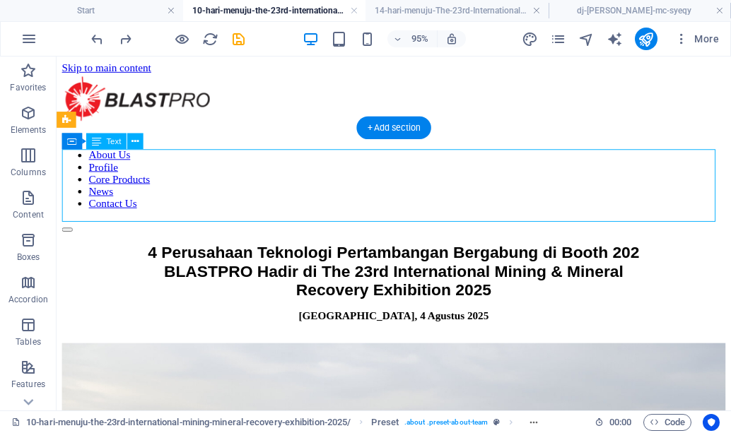
click at [547, 253] on div "4 Perusahaan Teknologi Pertambangan Bergabung di Booth 202 BLASTPRO Hadir di Th…" at bounding box center [411, 282] width 699 height 59
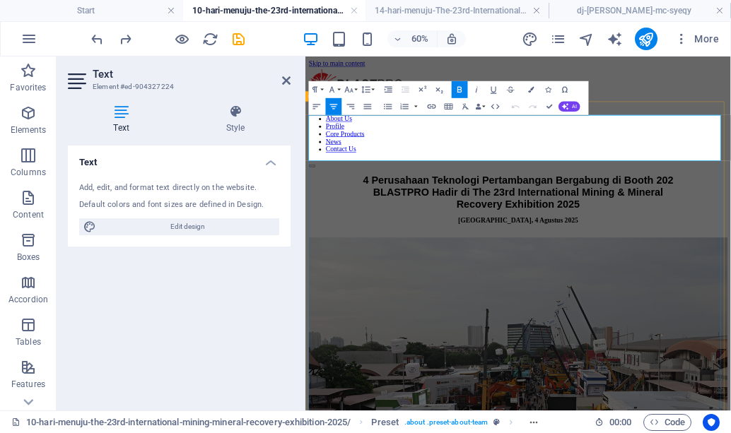
click at [516, 253] on span "4 Perusahaan Teknologi Pertambangan Bergabung di Booth 202 BLASTPRO Hadir di Th…" at bounding box center [661, 282] width 518 height 59
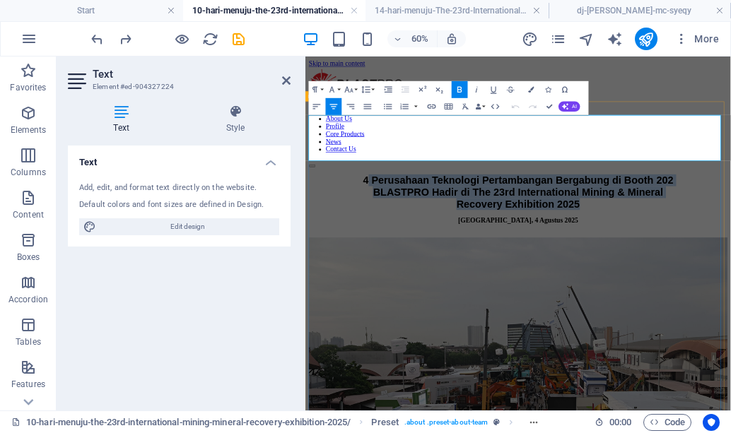
drag, startPoint x: 403, startPoint y: 166, endPoint x: 789, endPoint y: 230, distance: 391.3
click at [789, 253] on p "4 Perusahaan Teknologi Pertambangan Bergabung di Booth 202 BLASTPRO Hadir di Th…" at bounding box center [660, 282] width 698 height 59
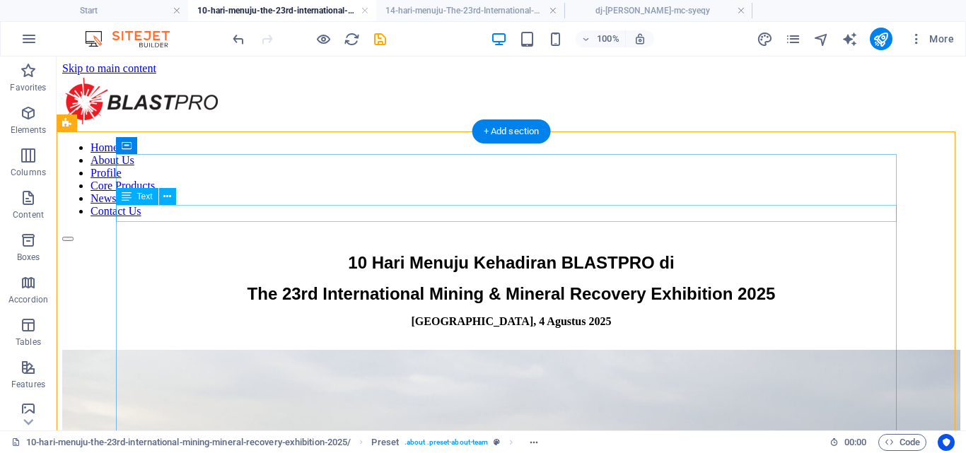
click at [523, 315] on div "Jakarta, 4 Agustus 2025" at bounding box center [511, 321] width 898 height 13
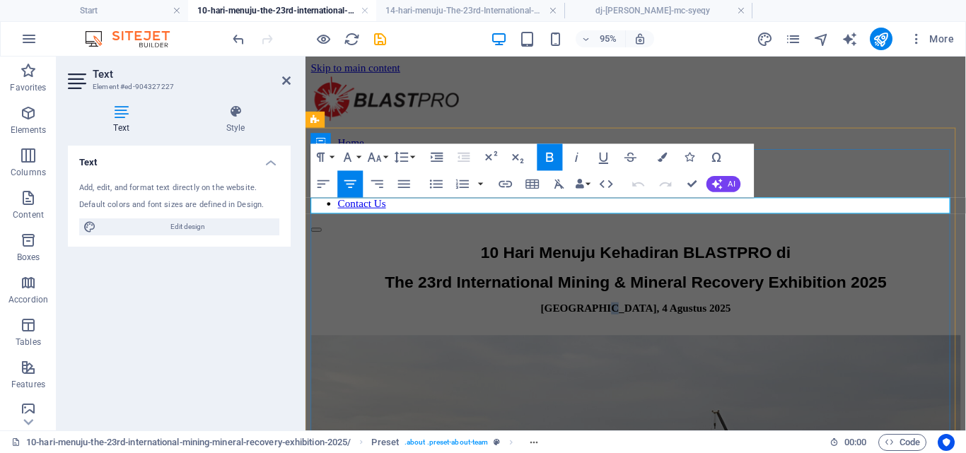
click at [635, 315] on strong "Jakarta, 4 Agustus 2025" at bounding box center [653, 321] width 200 height 12
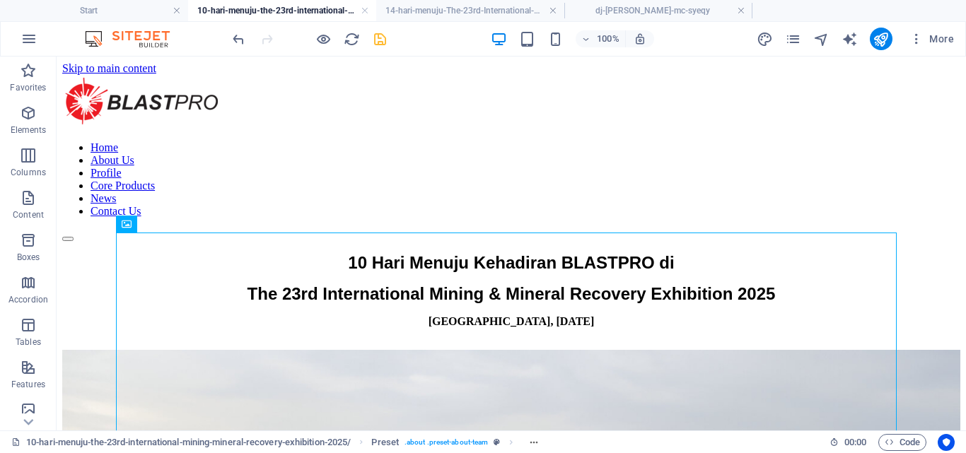
click at [385, 37] on icon "save" at bounding box center [380, 39] width 16 height 16
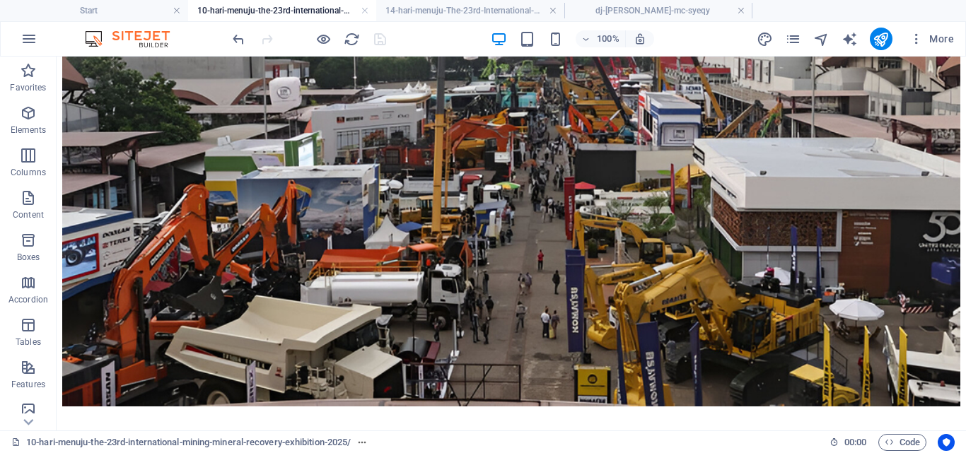
scroll to position [504, 0]
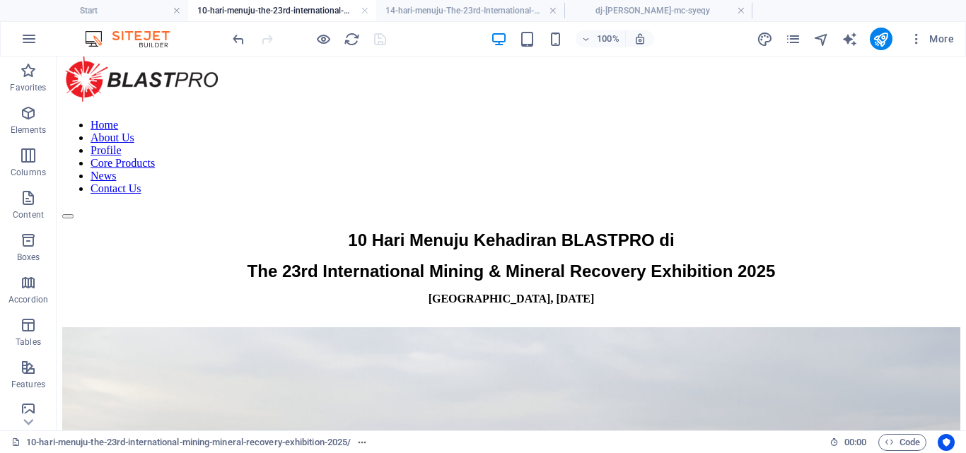
scroll to position [0, 0]
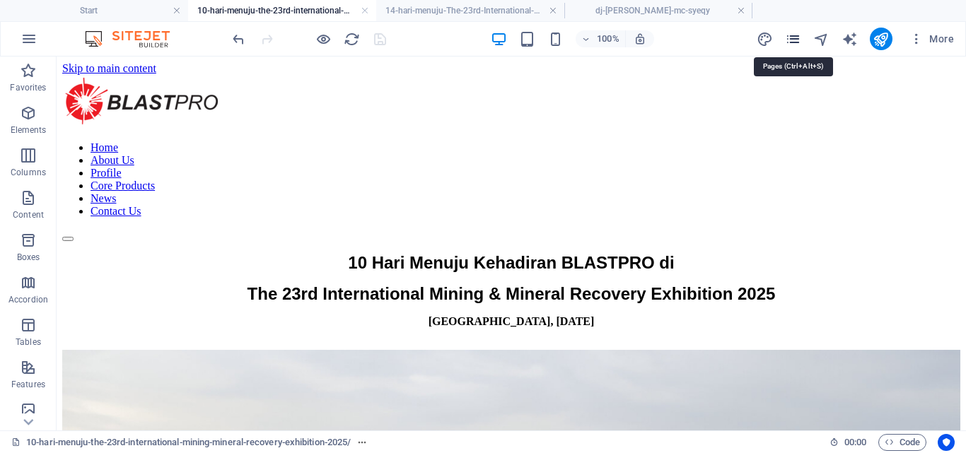
click at [800, 40] on icon "pages" at bounding box center [793, 39] width 16 height 16
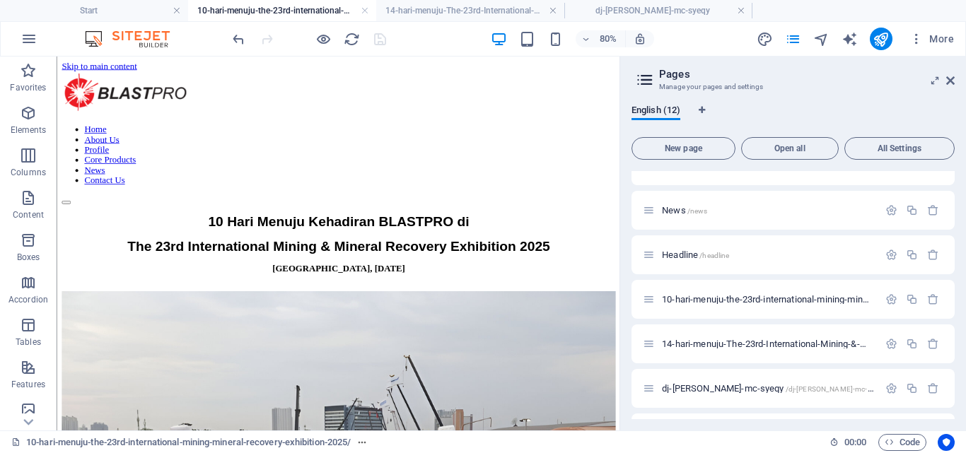
scroll to position [165, 0]
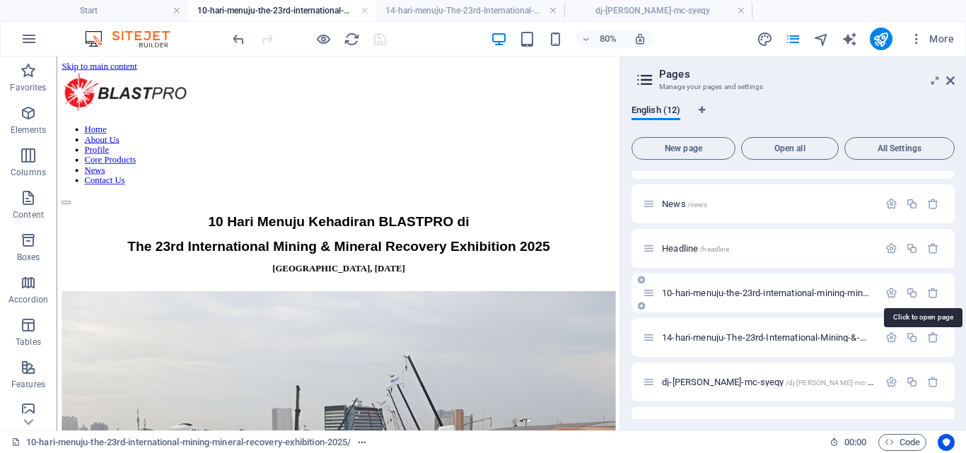
click at [846, 295] on span "10-hari-menuju-the-23rd-international-mining-mineral-recovery-exhibition-2025/ …" at bounding box center [957, 293] width 591 height 11
click at [837, 295] on span "10-hari-menuju-the-23rd-international-mining-mineral-recovery-exhibition-2025/ …" at bounding box center [957, 293] width 591 height 11
click at [888, 295] on icon "button" at bounding box center [891, 293] width 12 height 12
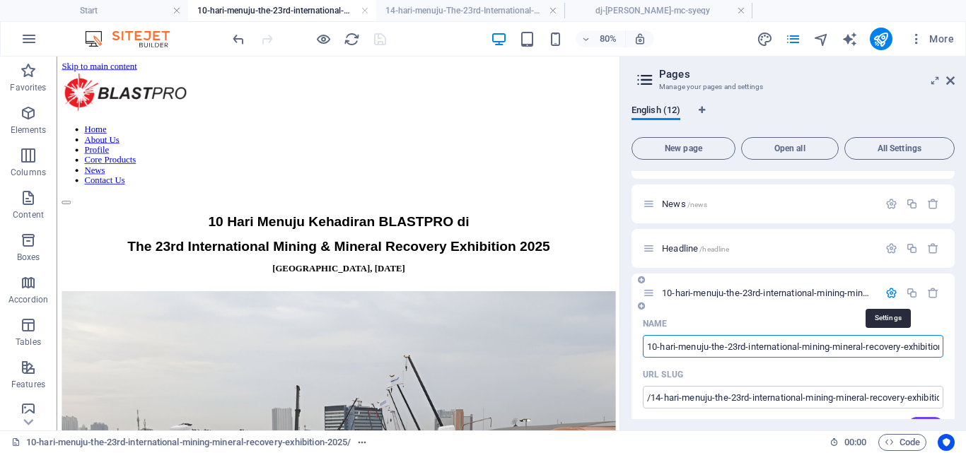
scroll to position [0, 40]
click at [793, 348] on input "10-hari-menuju-the-23rd-international-mining-mineral-recovery-exhibition-2025/" at bounding box center [793, 346] width 301 height 23
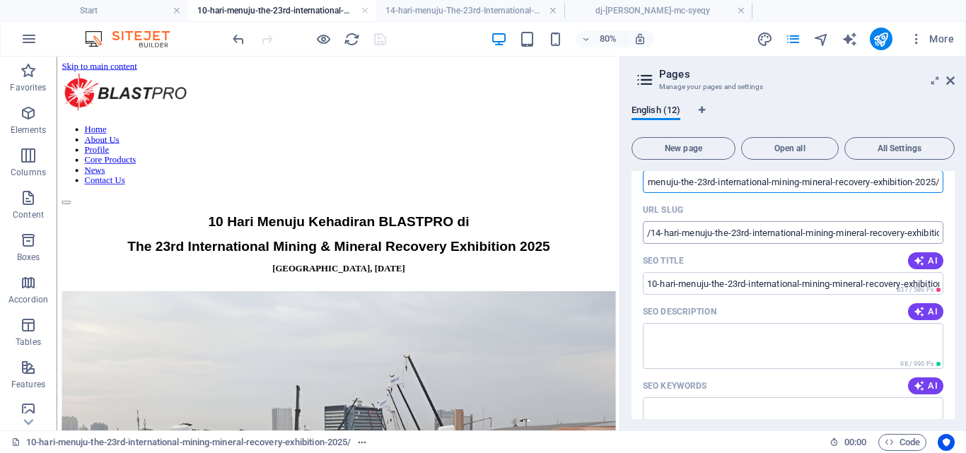
scroll to position [0, 0]
click at [659, 234] on input "/14-hari-menuju-the-23rd-international-mining-mineral-recovery-exhibition-2025-…" at bounding box center [793, 232] width 301 height 23
type input "/10-hari-menuju-the-23rd-international-mining-mineral-recovery-exhibition-2025-…"
click at [735, 289] on input "10-hari-menuju-the-23rd-international-mining-mineral-recovery-exhibition-2025/" at bounding box center [793, 283] width 301 height 23
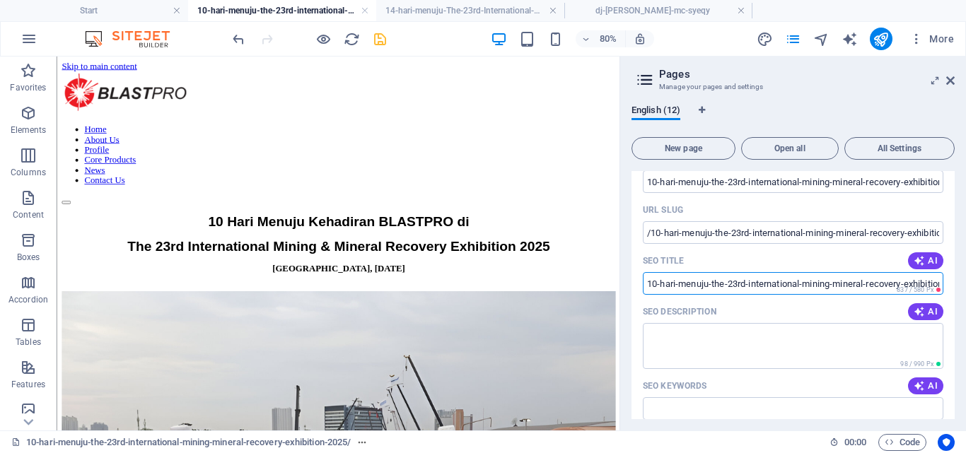
scroll to position [223, 0]
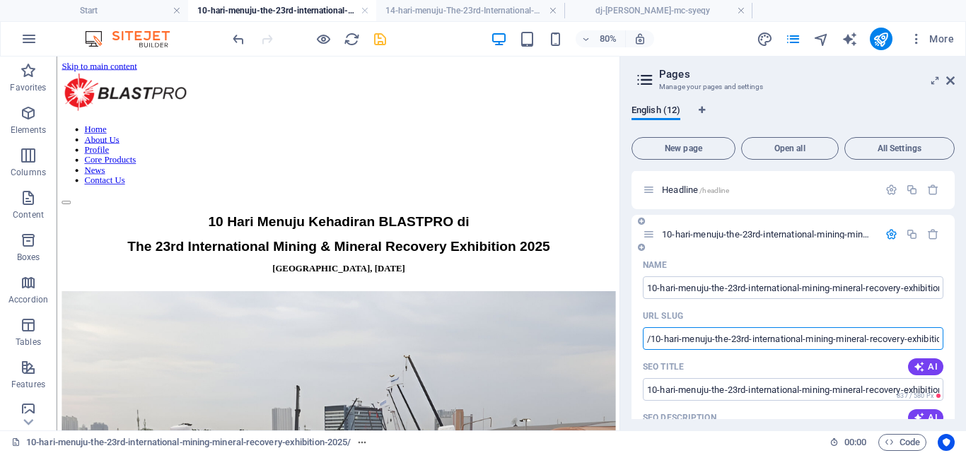
click at [810, 348] on input "/10-hari-menuju-the-23rd-international-mining-mineral-recovery-exhibition-2025-…" at bounding box center [793, 338] width 301 height 23
click at [809, 348] on input "/10-hari-menuju-the-23rd-international-mining-mineral-recovery-exhibition-2025-…" at bounding box center [793, 338] width 301 height 23
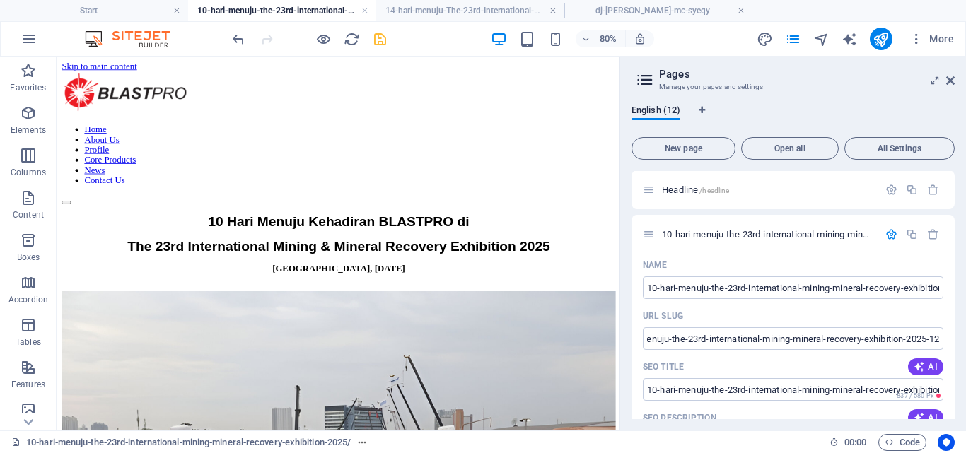
click at [388, 37] on div "80% More" at bounding box center [595, 39] width 730 height 23
click at [885, 234] on icon "button" at bounding box center [891, 234] width 12 height 12
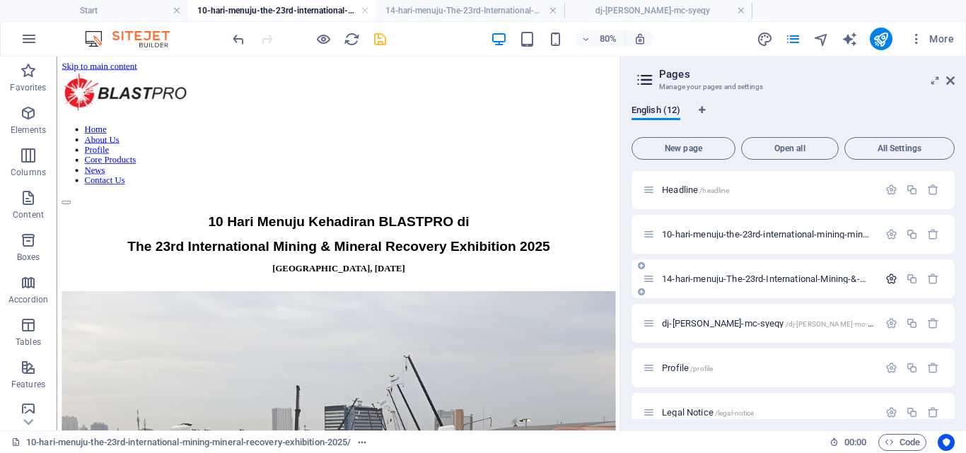
click at [886, 279] on icon "button" at bounding box center [891, 279] width 12 height 12
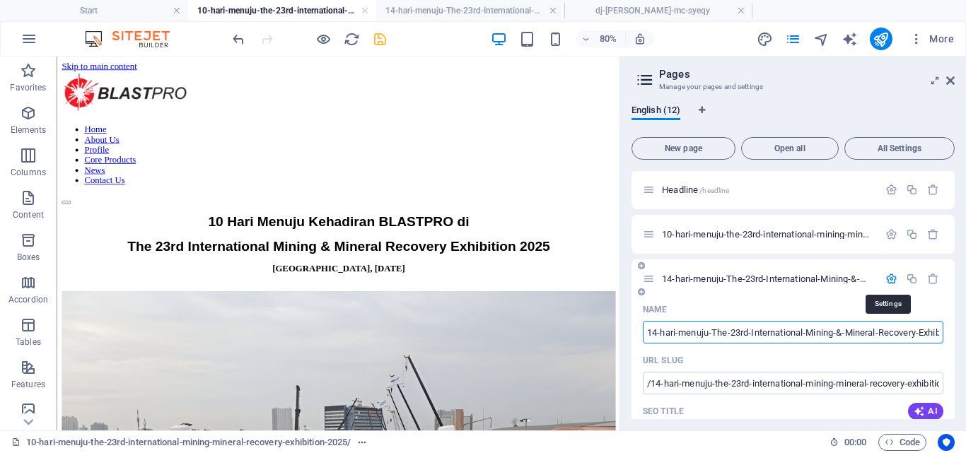
click at [886, 279] on icon "button" at bounding box center [891, 279] width 12 height 12
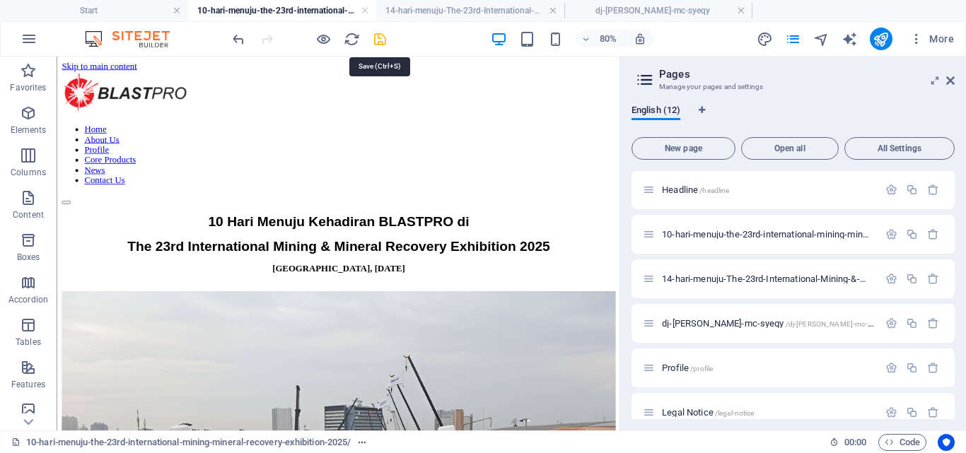
click at [374, 37] on icon "save" at bounding box center [380, 39] width 16 height 16
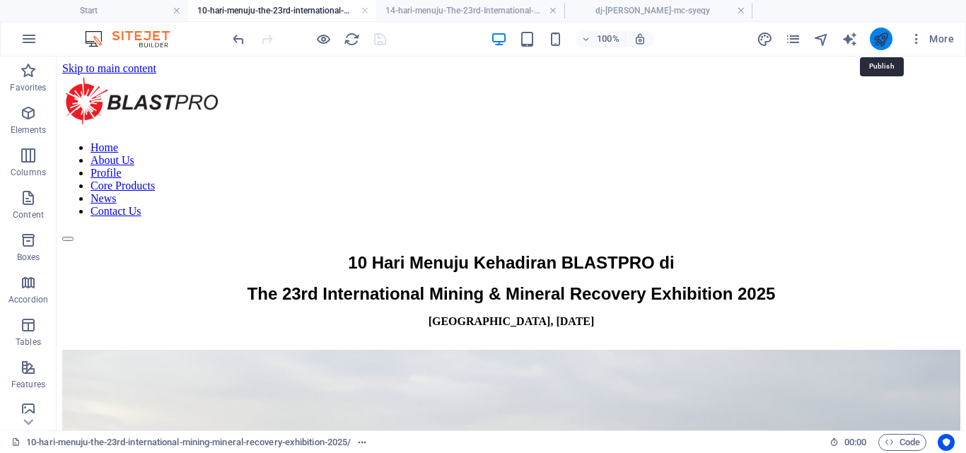
click at [877, 40] on icon "publish" at bounding box center [881, 39] width 16 height 16
click at [877, 41] on icon "publish" at bounding box center [881, 39] width 16 height 16
click at [449, 11] on h4 "14-hari-menuju-The-23rd-International-Mining-&-Mineral-Recovery-Exhibition-2025" at bounding box center [470, 11] width 188 height 16
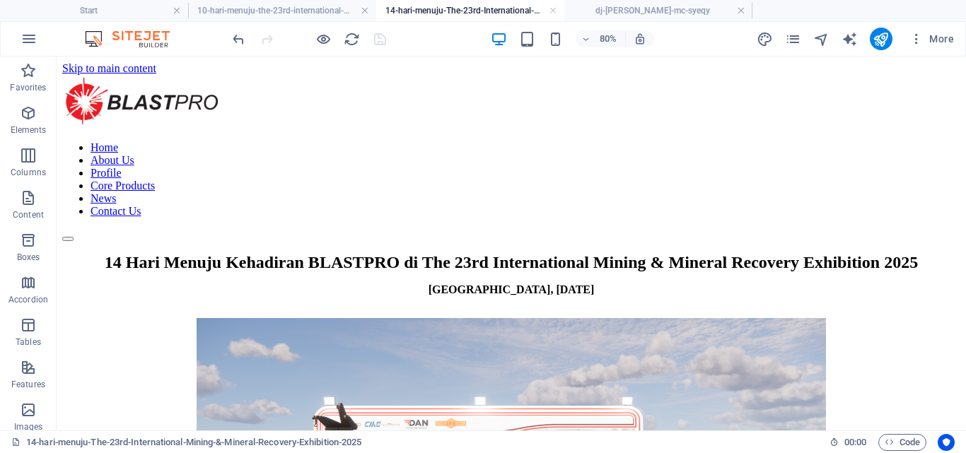
scroll to position [535, 0]
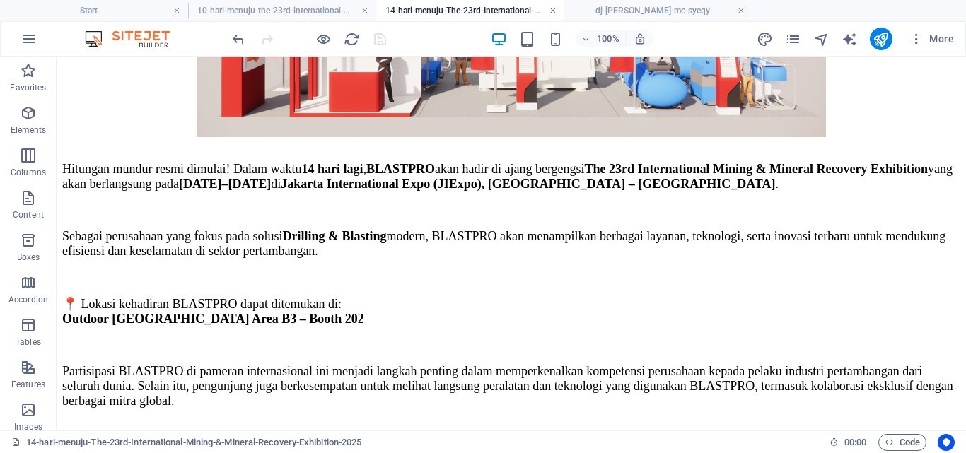
click at [556, 13] on link at bounding box center [553, 10] width 8 height 13
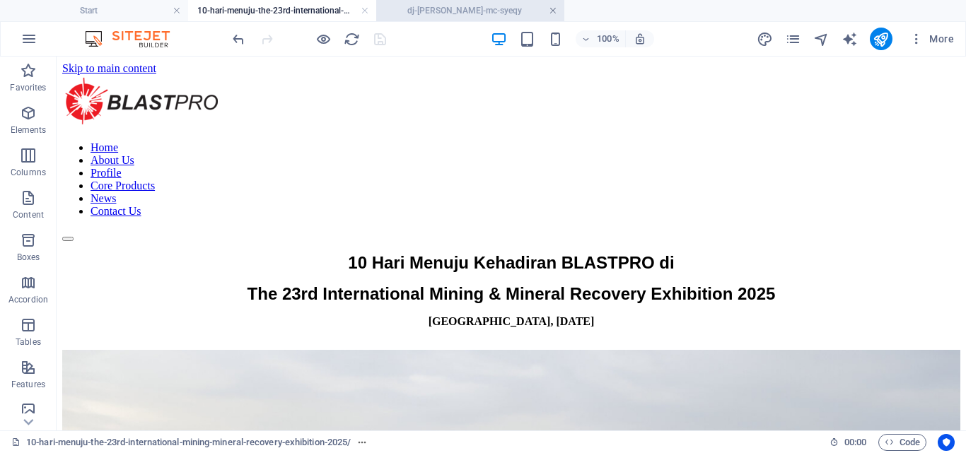
click at [554, 13] on link at bounding box center [553, 10] width 8 height 13
drag, startPoint x: 876, startPoint y: 47, endPoint x: 536, endPoint y: 42, distance: 340.2
click at [876, 47] on button "publish" at bounding box center [881, 39] width 23 height 23
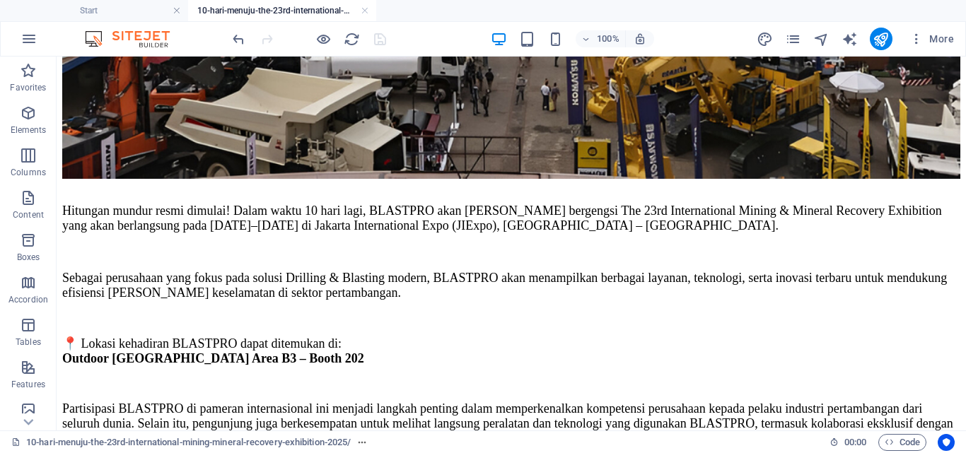
scroll to position [803, 0]
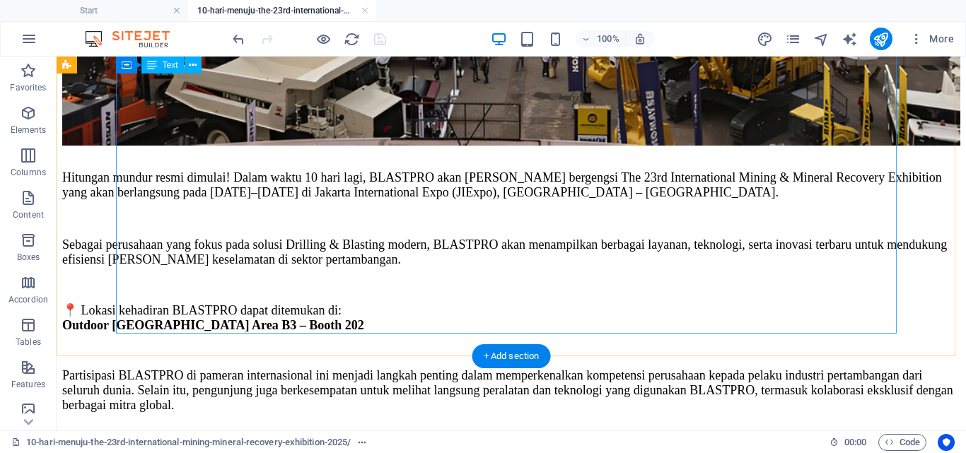
click at [608, 233] on div "Hitungan mundur resmi dimulai! Dalam waktu 10 hari lagi, BLASTPRO akan hadir di…" at bounding box center [511, 356] width 898 height 373
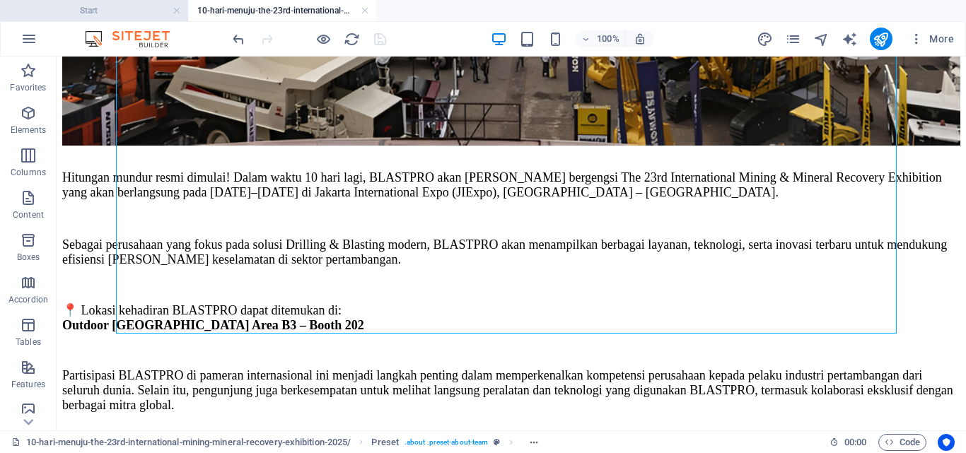
click at [118, 6] on h4 "Start" at bounding box center [94, 11] width 188 height 16
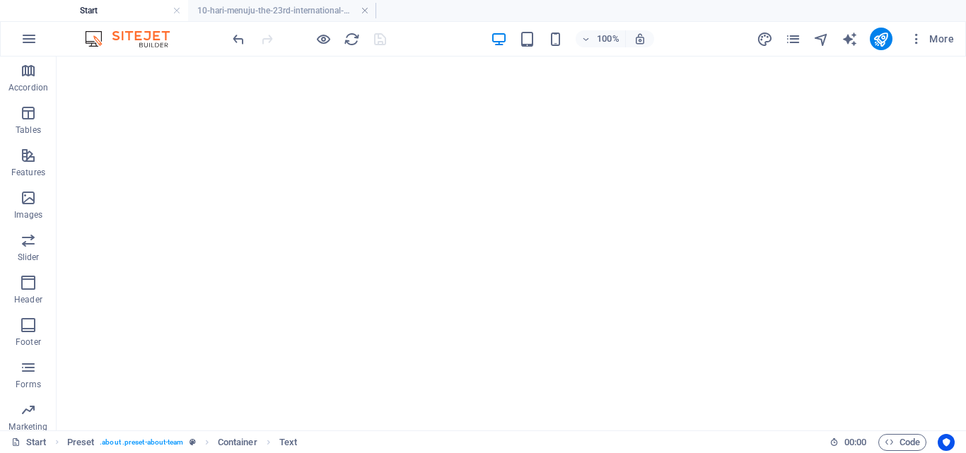
scroll to position [0, 0]
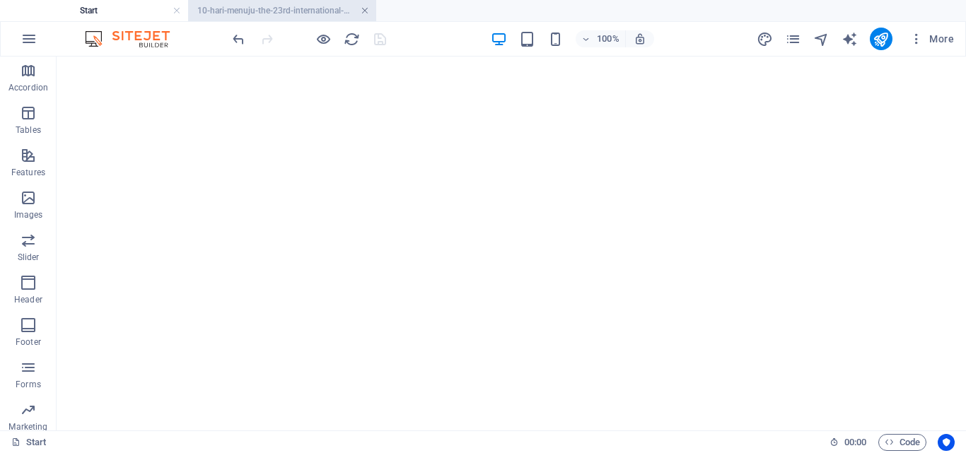
click at [365, 12] on link at bounding box center [365, 10] width 8 height 13
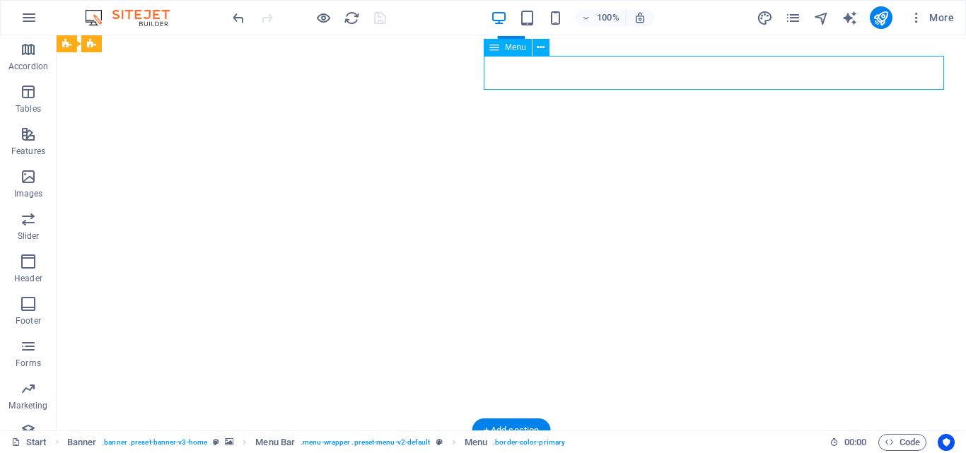
select select "9"
select select
select select "4"
select select
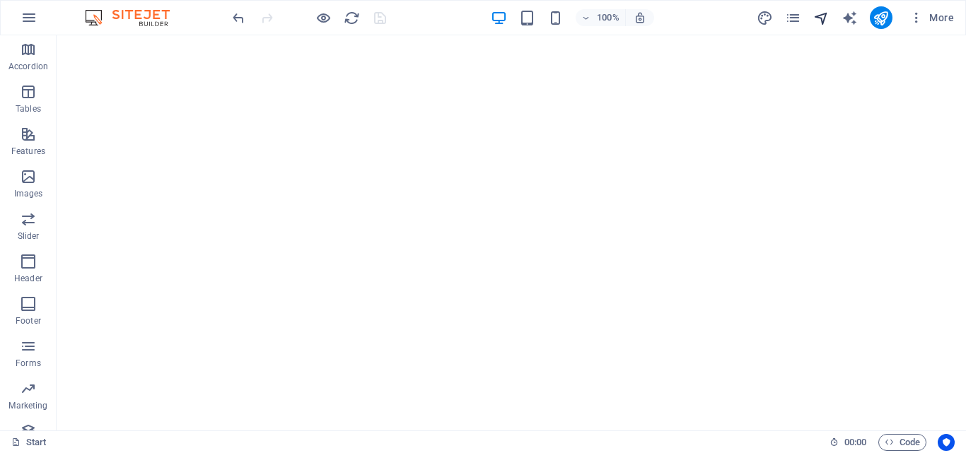
click at [824, 16] on icon "navigator" at bounding box center [821, 18] width 16 height 16
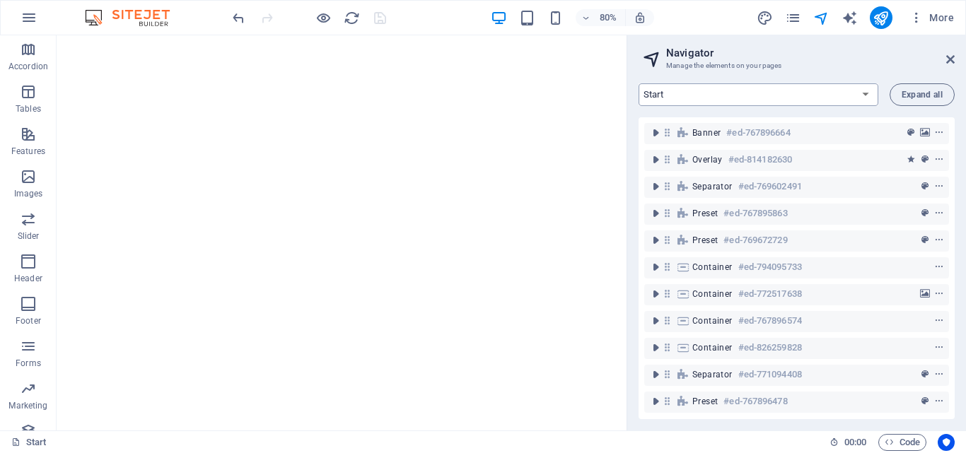
click at [810, 93] on select "Start Machine LOx Breaker Services News Headline 10-hari-menuju-the-23rd-intern…" at bounding box center [759, 94] width 240 height 23
select select "16974063-en"
click at [639, 83] on select "Start Machine LOx Breaker Services News Headline 10-hari-menuju-the-23rd-intern…" at bounding box center [759, 94] width 240 height 23
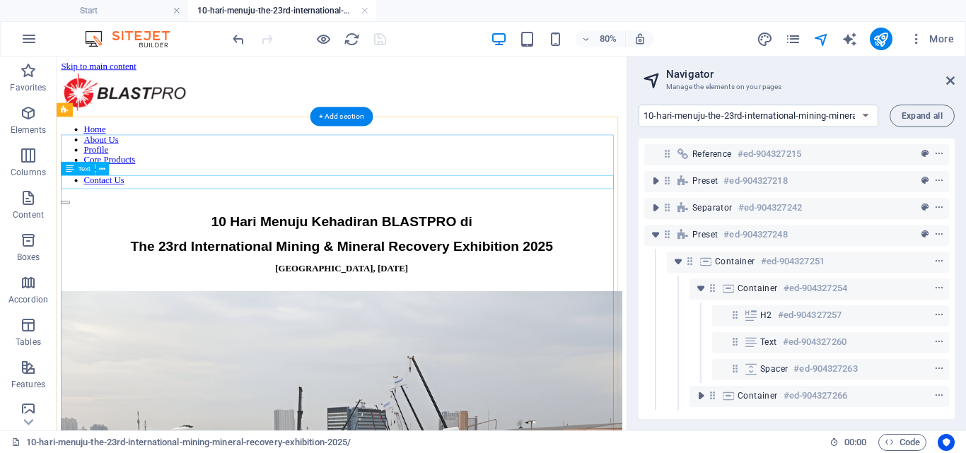
click at [464, 315] on div "Jakarta, 7 September 2025" at bounding box center [412, 321] width 701 height 13
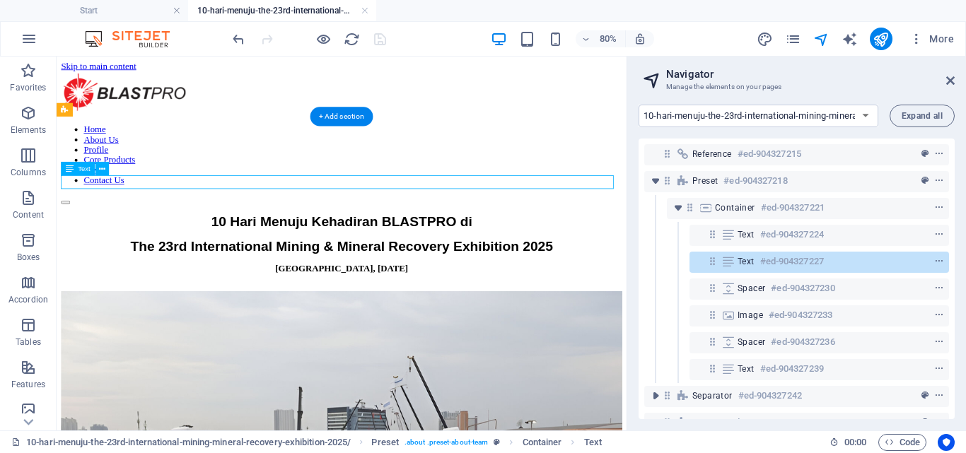
click at [464, 315] on div "Jakarta, 7 September 2025" at bounding box center [412, 321] width 701 height 13
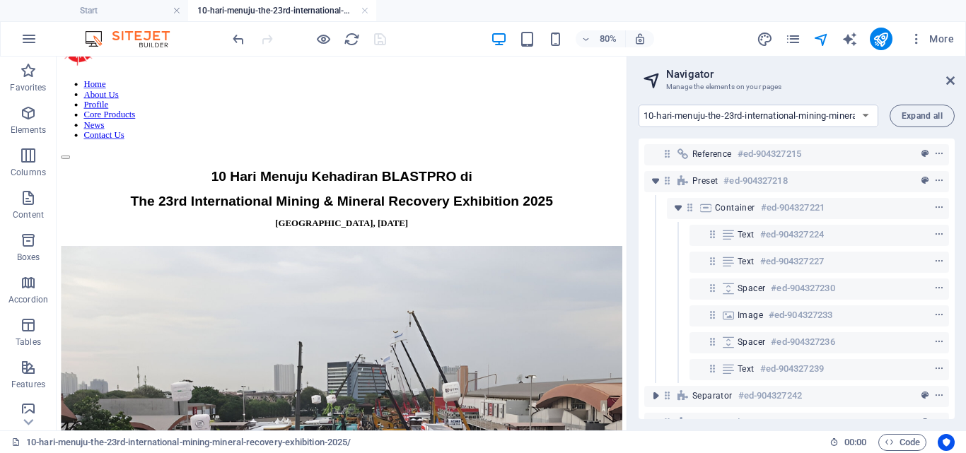
scroll to position [10, 0]
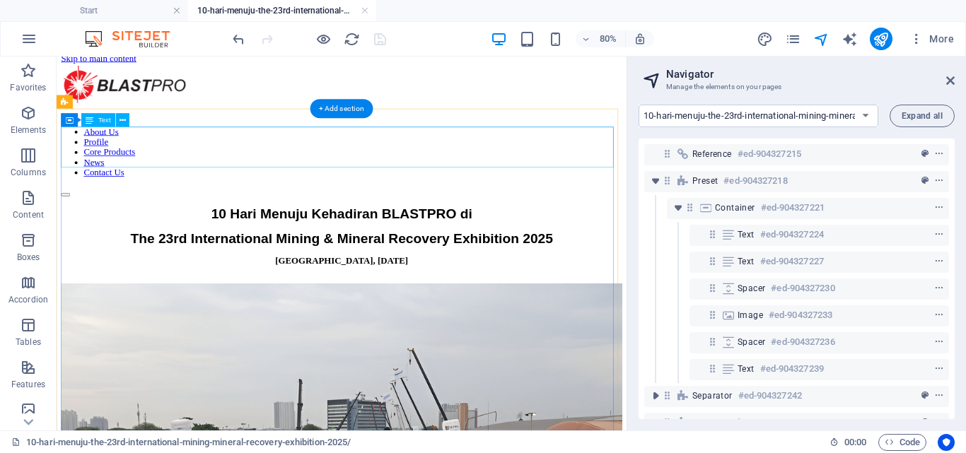
click at [556, 243] on div "10 Hari Menuju Kehadiran BLASTPRO di The 23rd International Mining & Mineral Re…" at bounding box center [412, 268] width 701 height 51
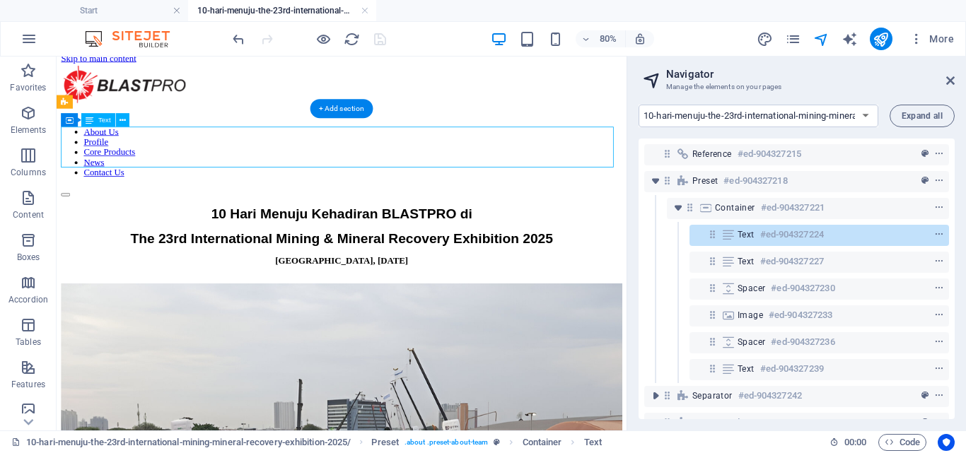
click at [556, 243] on div "10 Hari Menuju Kehadiran BLASTPRO di The 23rd International Mining & Mineral Re…" at bounding box center [412, 268] width 701 height 51
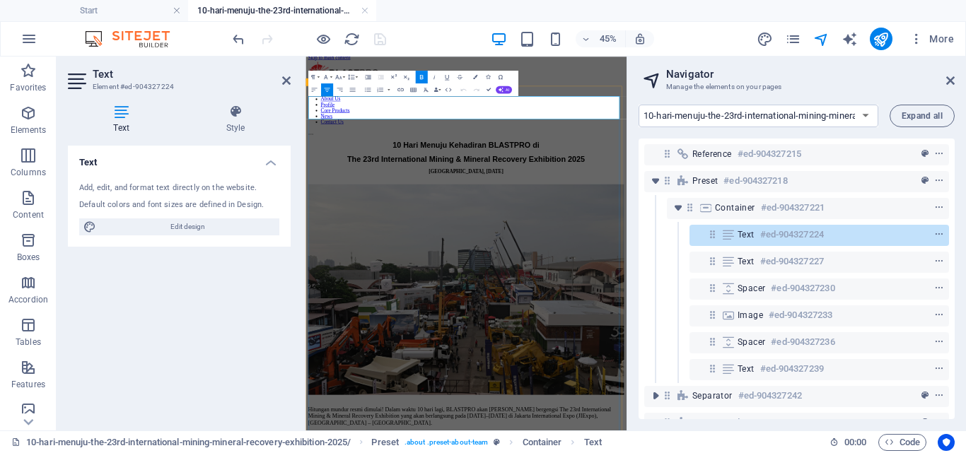
click at [753, 274] on span "The 23rd International Mining & Mineral Recovery Exhibition 2025" at bounding box center [662, 283] width 528 height 19
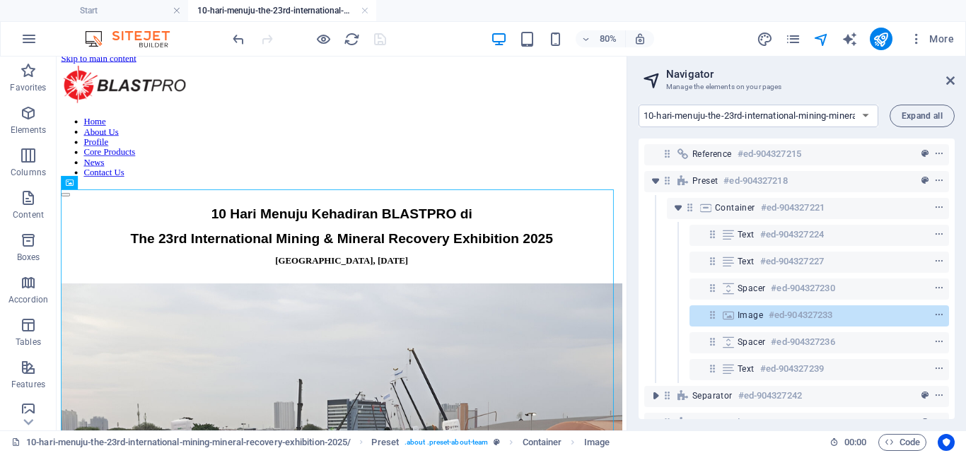
click at [378, 42] on div at bounding box center [309, 39] width 158 height 23
click at [880, 35] on icon "publish" at bounding box center [881, 39] width 16 height 16
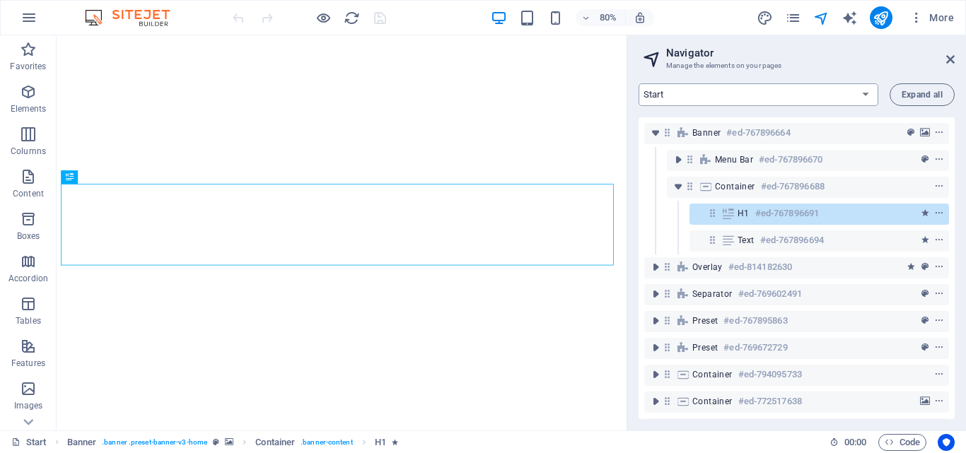
click at [0, 0] on icon "pages" at bounding box center [0, 0] width 0 height 0
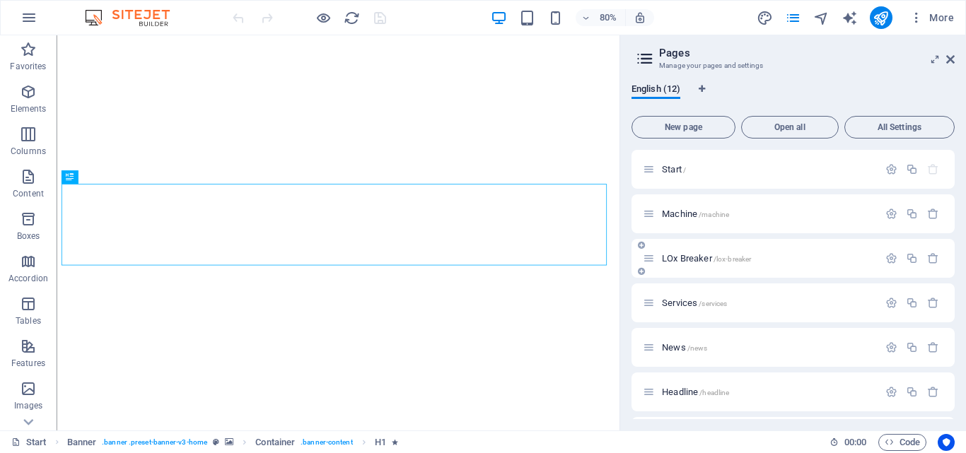
scroll to position [265, 0]
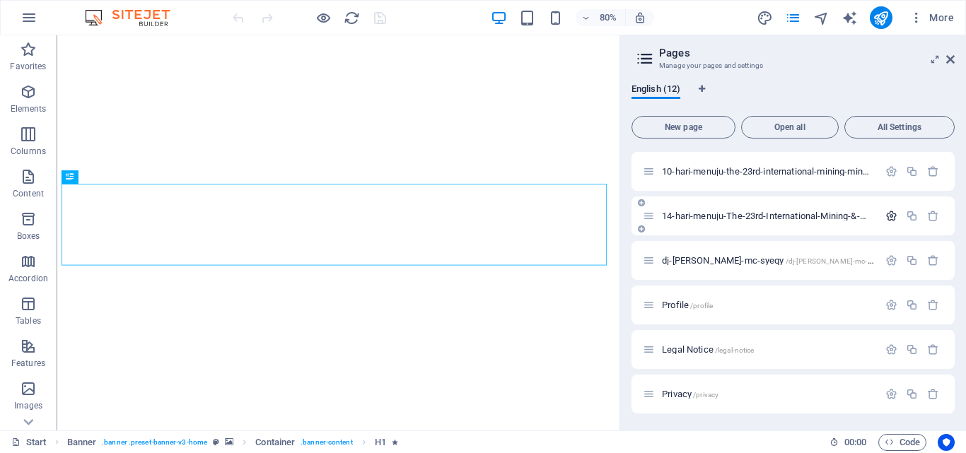
click at [885, 217] on icon "button" at bounding box center [891, 216] width 12 height 12
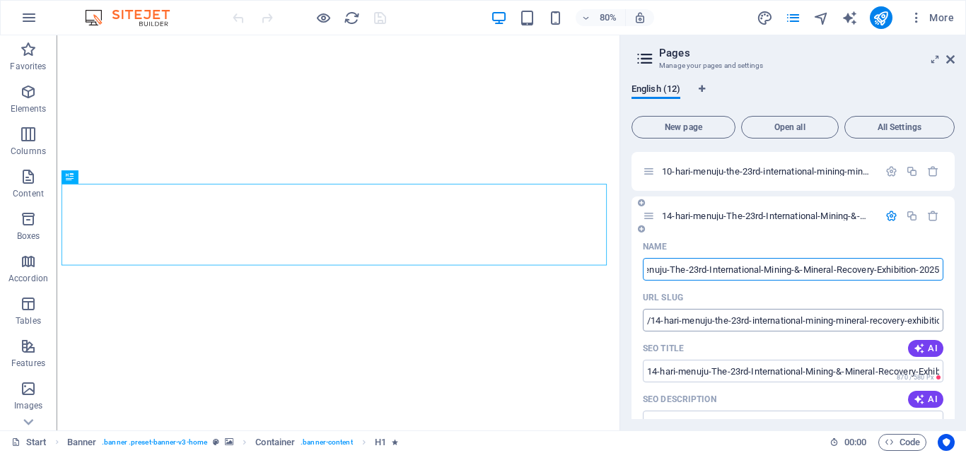
scroll to position [0, 0]
click at [770, 318] on input "/14-hari-menuju-the-23rd-international-mining-mineral-recovery-exhibition-2025" at bounding box center [793, 320] width 301 height 23
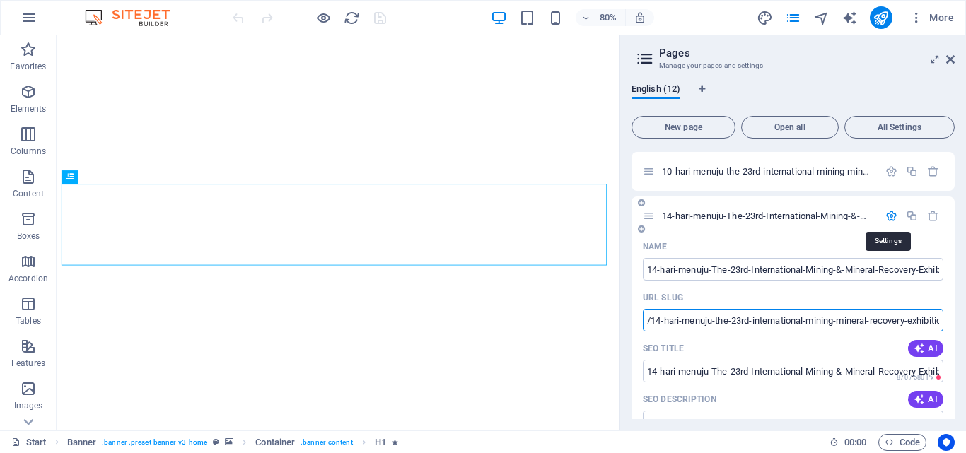
click at [889, 221] on icon "button" at bounding box center [891, 216] width 12 height 12
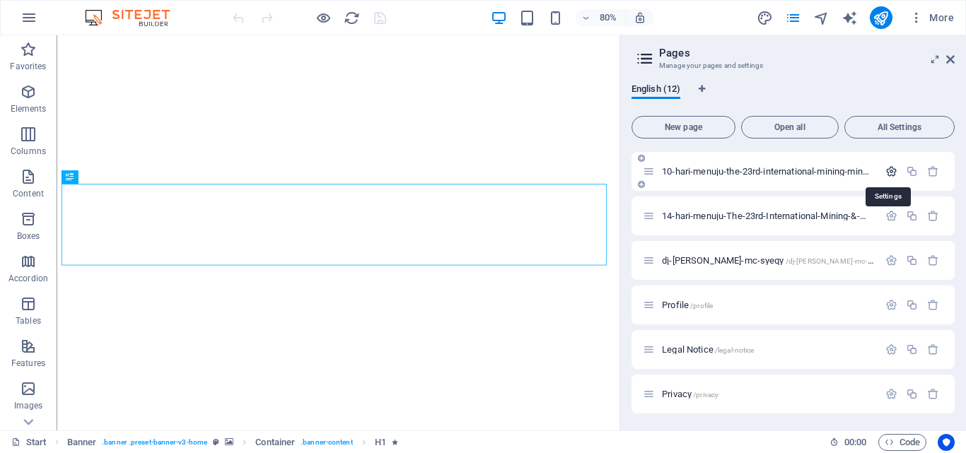
click at [885, 171] on icon "button" at bounding box center [891, 171] width 12 height 12
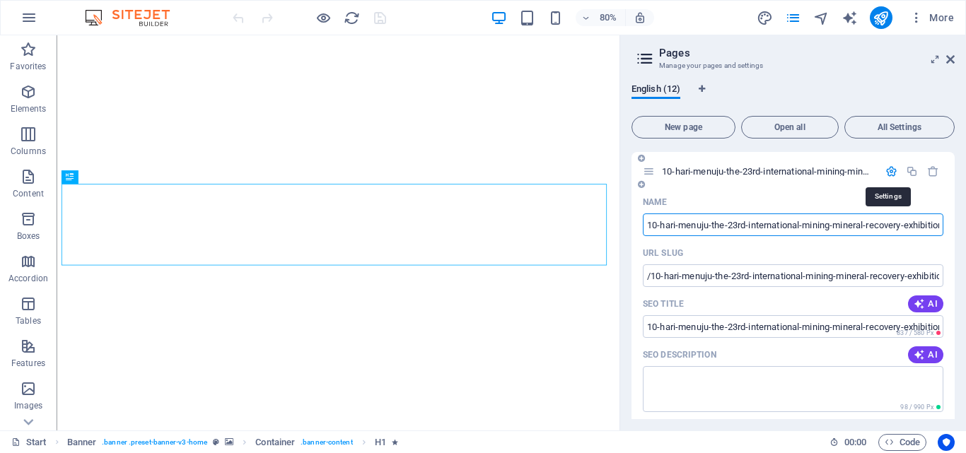
scroll to position [0, 40]
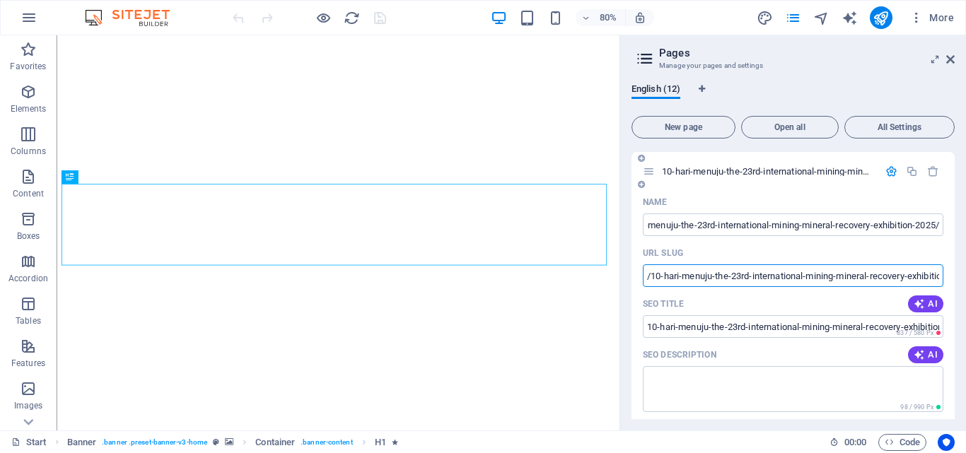
click at [788, 275] on input "/10-hari-menuju-the-23rd-international-mining-mineral-recovery-exhibition-2025-…" at bounding box center [793, 275] width 301 height 23
paste input "4-hari-menuju-the-23rd-international-mining-mineral-recovery-exhibition-2025"
click at [665, 274] on input "/14-hari-menuju-the-23rd-international-mining-mineral-recovery-exhibition-2025" at bounding box center [793, 275] width 301 height 23
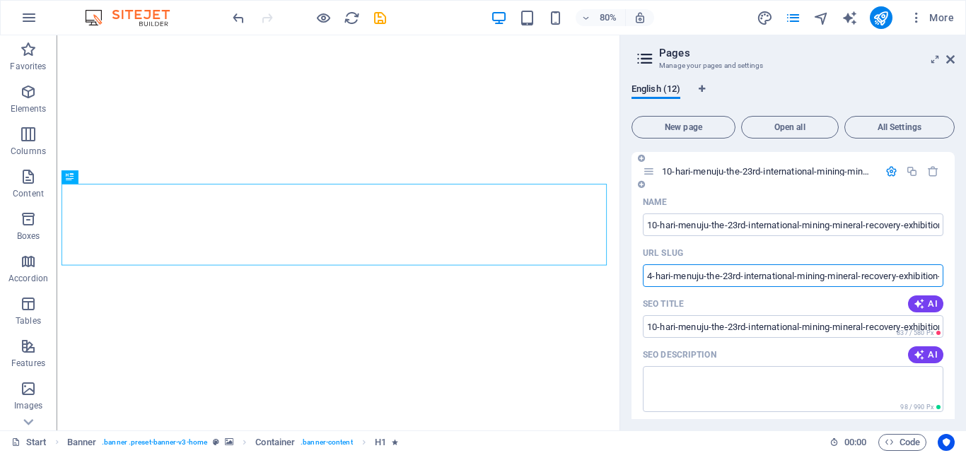
scroll to position [0, 0]
click at [658, 278] on input "/14-hari-menuju-the-23rd-international-mining-mineral-recovery-exhibition-2025" at bounding box center [793, 275] width 301 height 23
click at [659, 276] on input "/14-hari-menuju-the-23rd-international-mining-mineral-recovery-exhibition-2025" at bounding box center [793, 275] width 301 height 23
type input "/10-hari-menuju-the-23rd-international-mining-mineral-recovery-exhibition-2025"
click at [786, 222] on input "10-hari-menuju-the-23rd-international-mining-mineral-recovery-exhibition-2025/" at bounding box center [793, 225] width 301 height 23
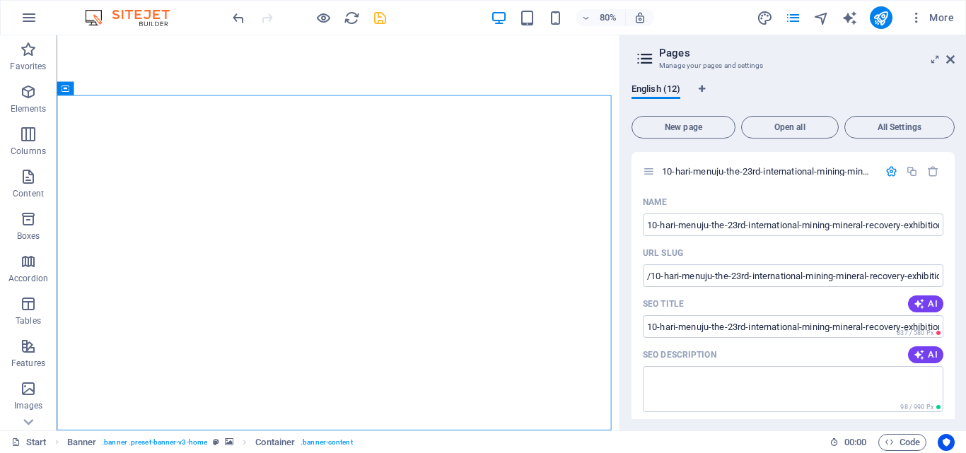
click at [0, 0] on icon "save" at bounding box center [0, 0] width 0 height 0
